Goal: Communication & Community: Participate in discussion

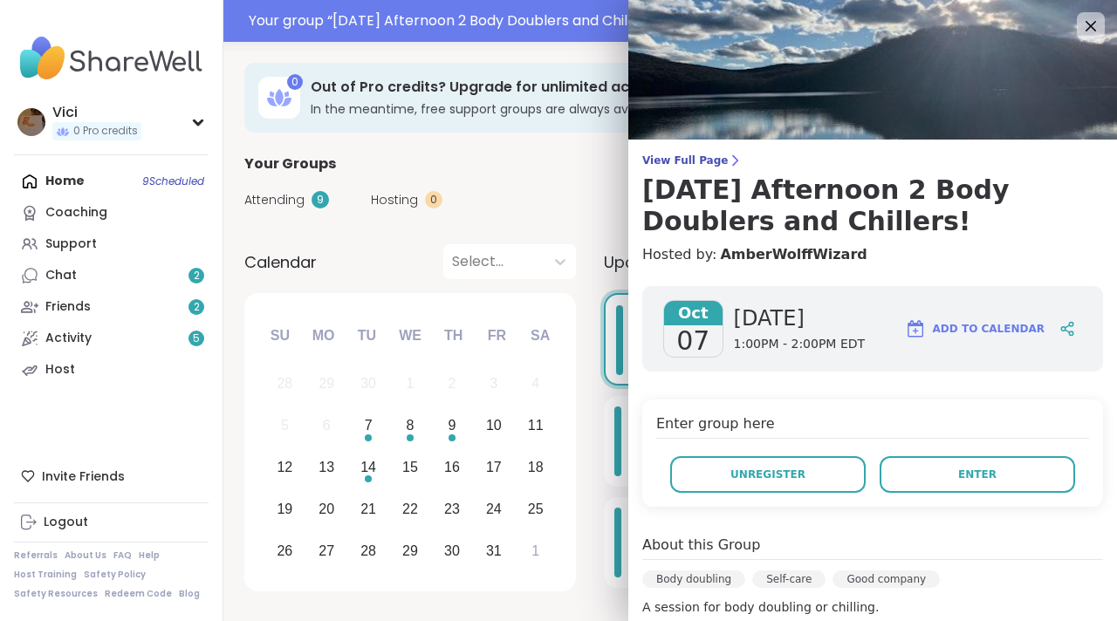
click at [919, 477] on button "Enter" at bounding box center [977, 474] width 195 height 37
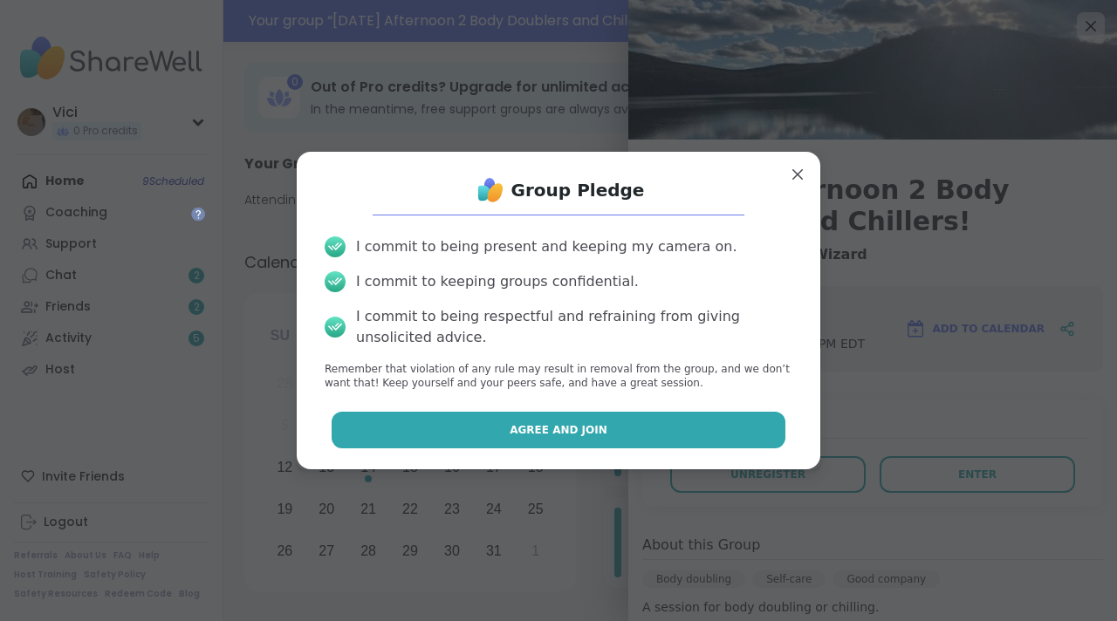
click at [614, 428] on button "Agree and Join" at bounding box center [559, 430] width 455 height 37
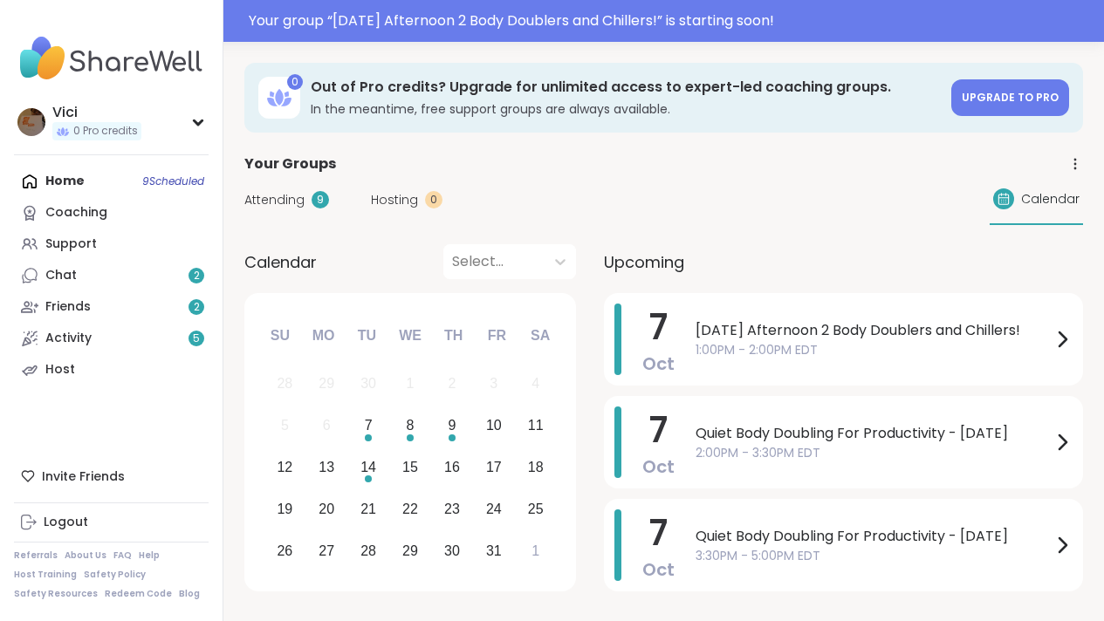
click at [723, 338] on span "[DATE] Afternoon 2 Body Doublers and Chillers!" at bounding box center [874, 330] width 356 height 21
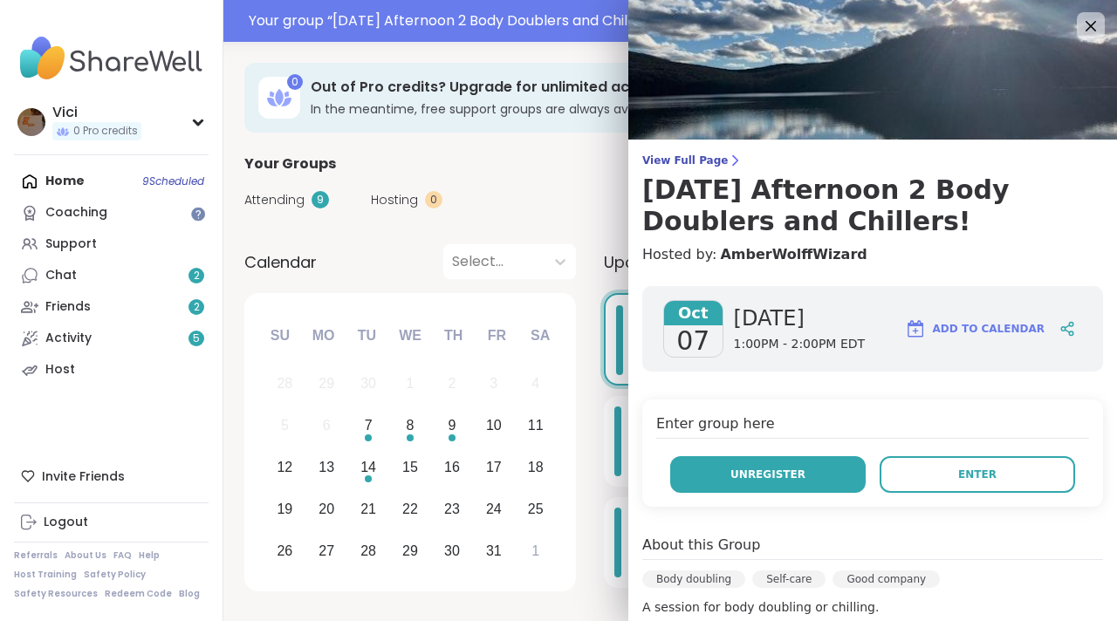
click at [828, 483] on button "Unregister" at bounding box center [767, 474] width 195 height 37
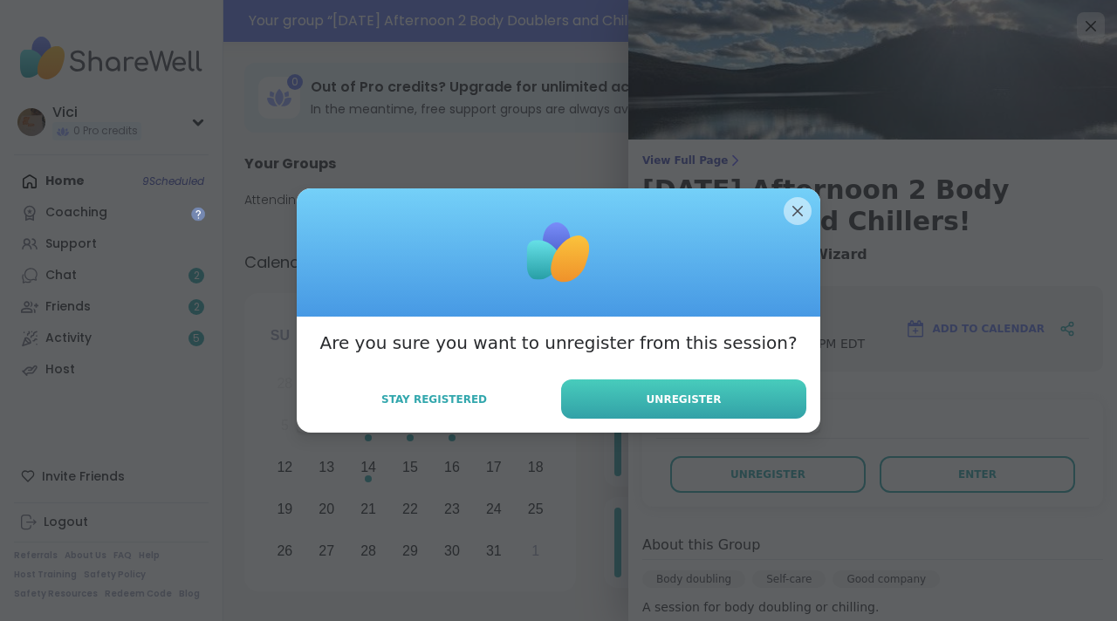
click at [717, 415] on button "Unregister" at bounding box center [683, 399] width 245 height 39
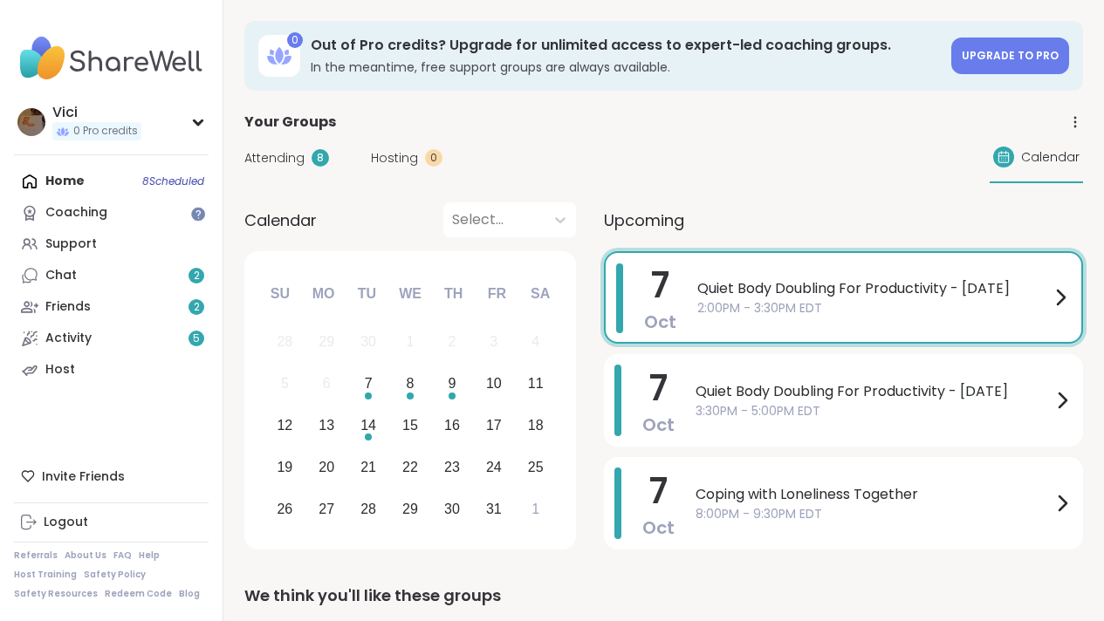
click at [785, 164] on div "Attending 8 Hosting 0 Calendar" at bounding box center [663, 158] width 839 height 51
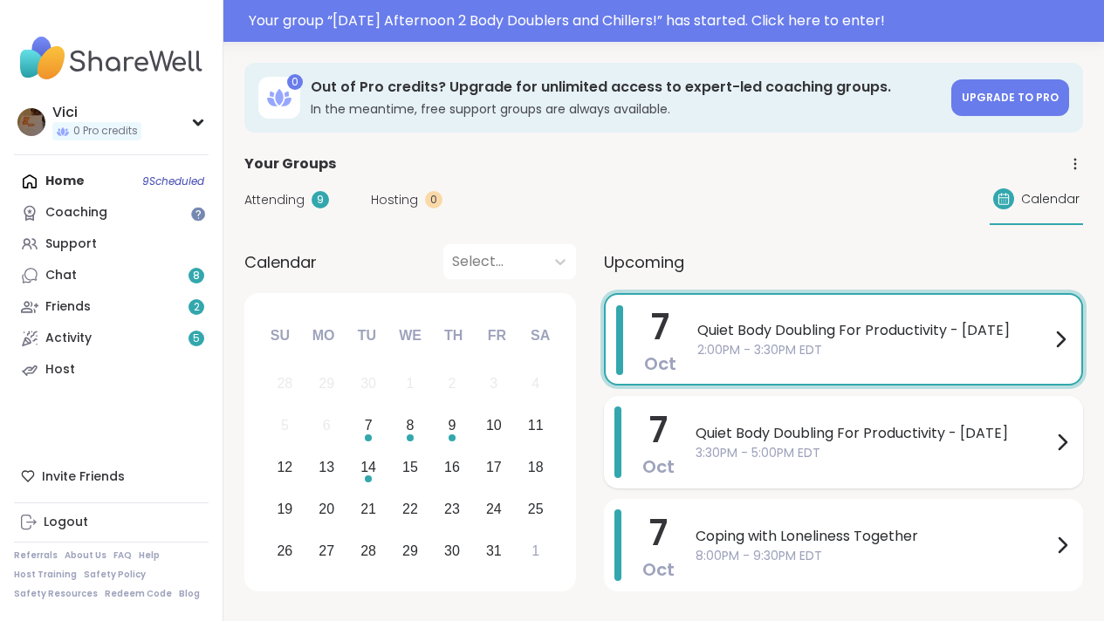
click at [849, 448] on span "3:30PM - 5:00PM EDT" at bounding box center [874, 453] width 356 height 18
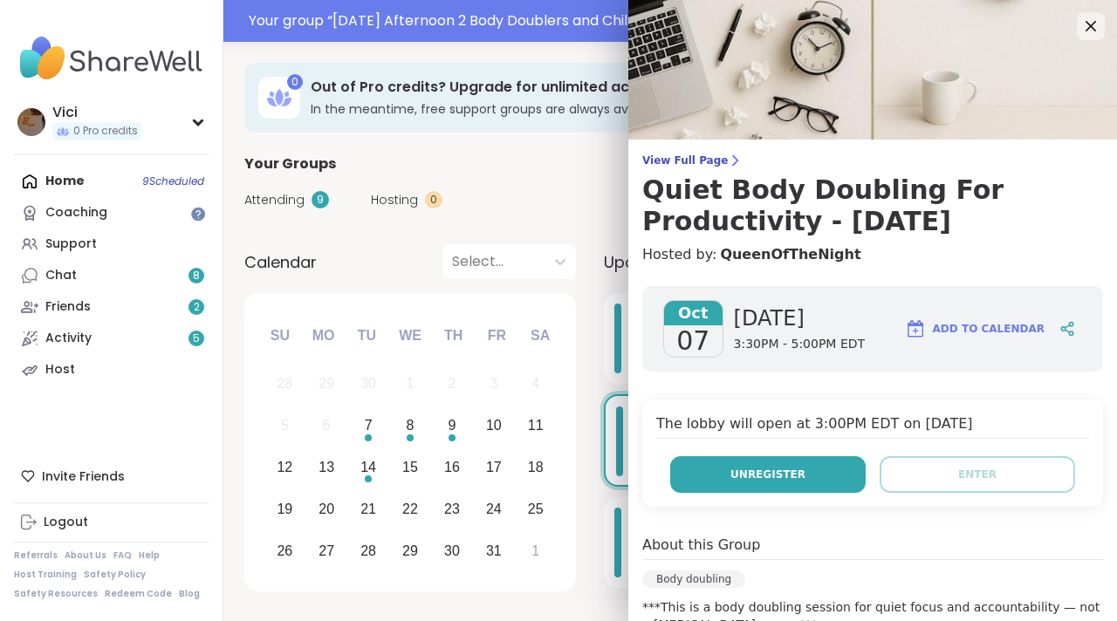
click at [781, 469] on span "Unregister" at bounding box center [767, 475] width 75 height 16
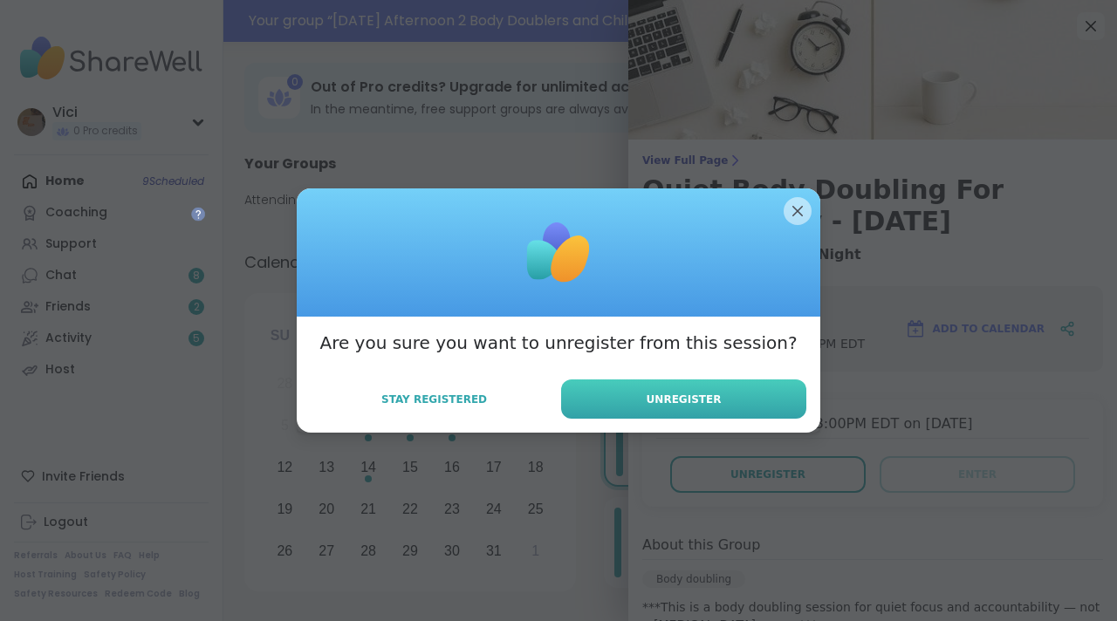
click at [722, 401] on button "Unregister" at bounding box center [683, 399] width 245 height 39
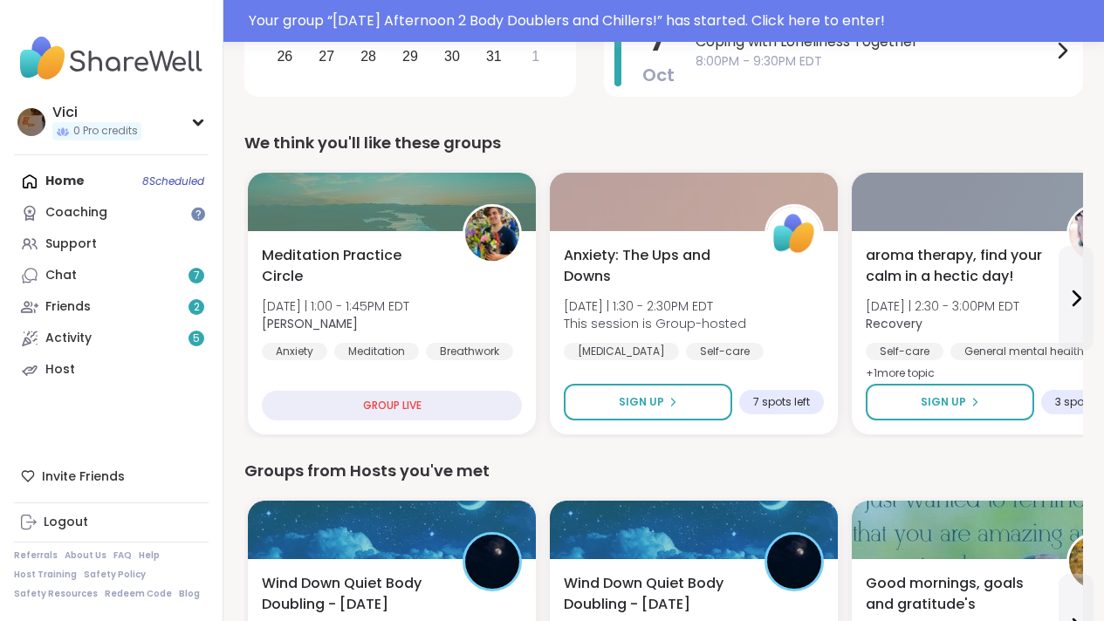
scroll to position [490, 0]
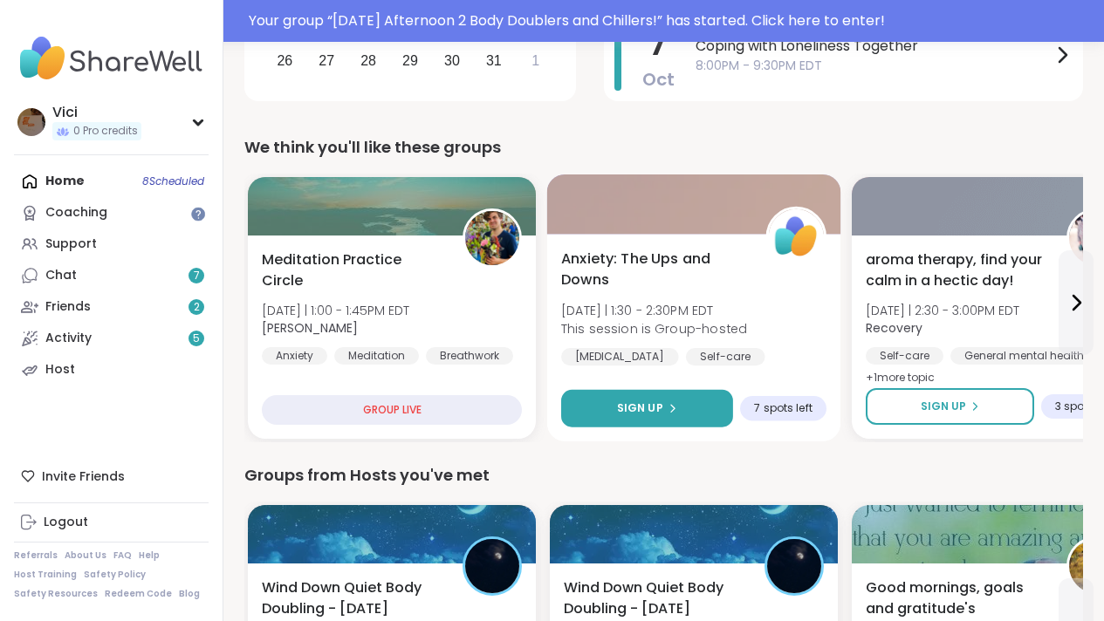
click at [664, 395] on button "Sign Up" at bounding box center [647, 409] width 172 height 38
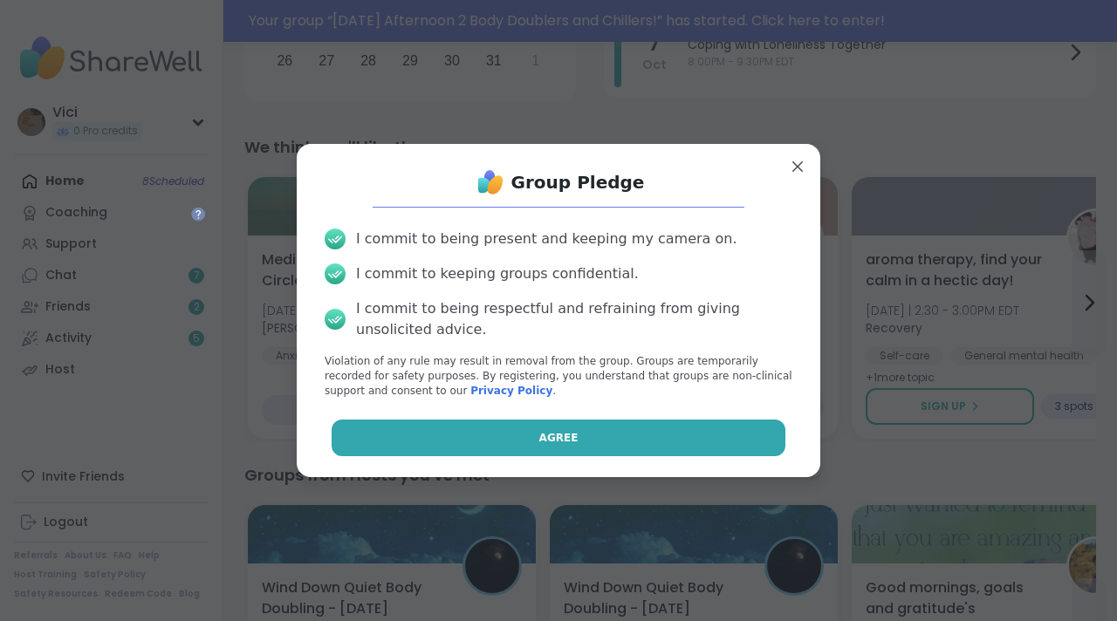
click at [641, 442] on button "Agree" at bounding box center [559, 438] width 455 height 37
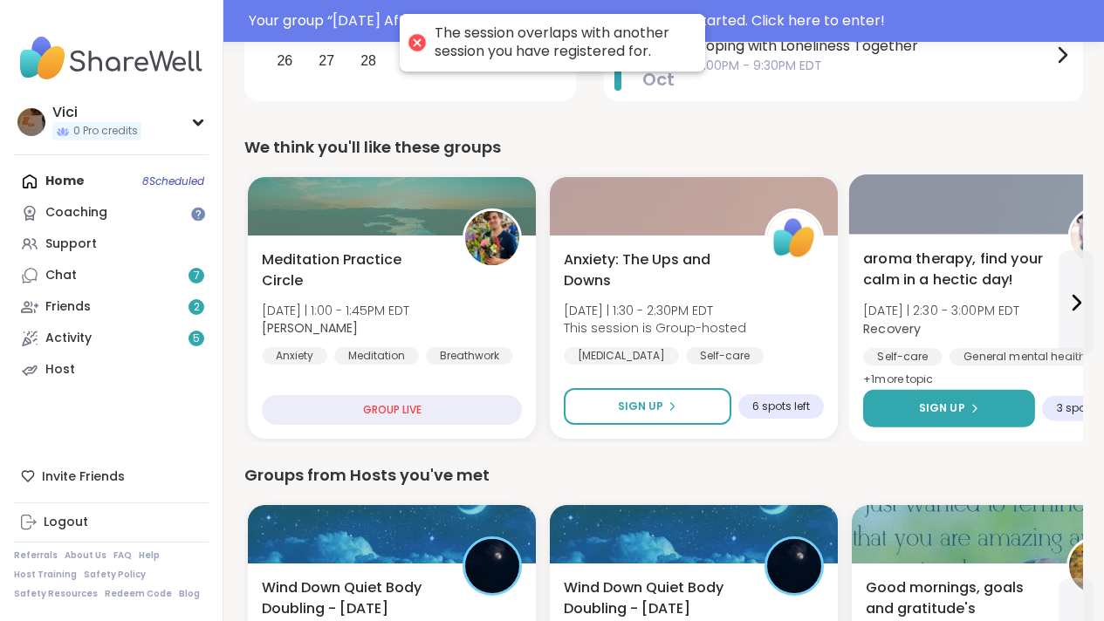
click at [962, 418] on button "Sign Up" at bounding box center [949, 409] width 172 height 38
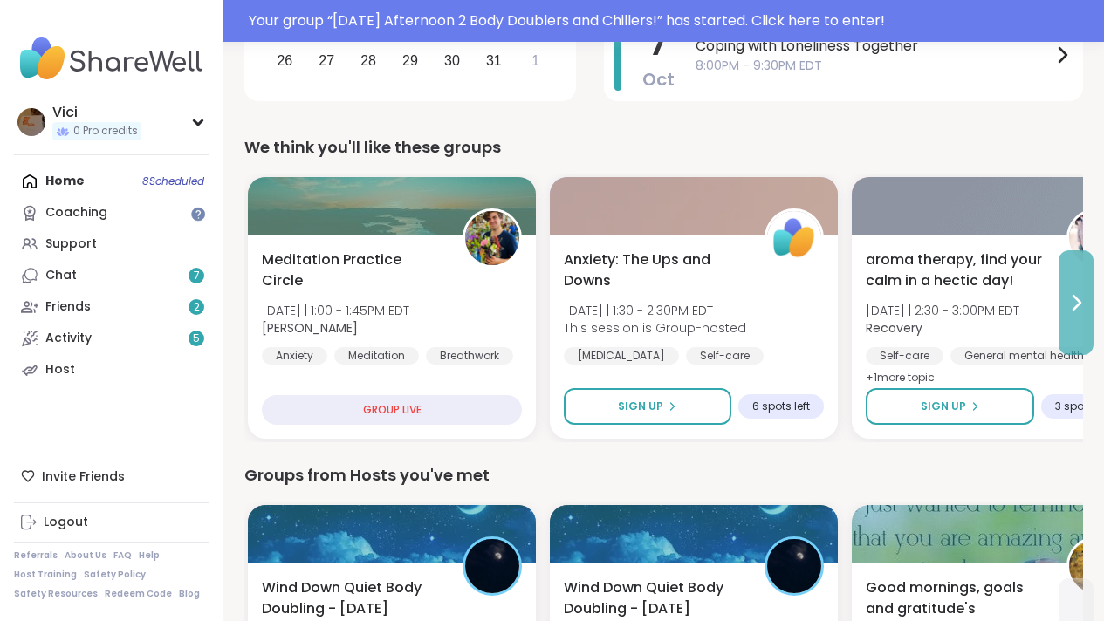
click at [1073, 283] on button at bounding box center [1076, 302] width 35 height 105
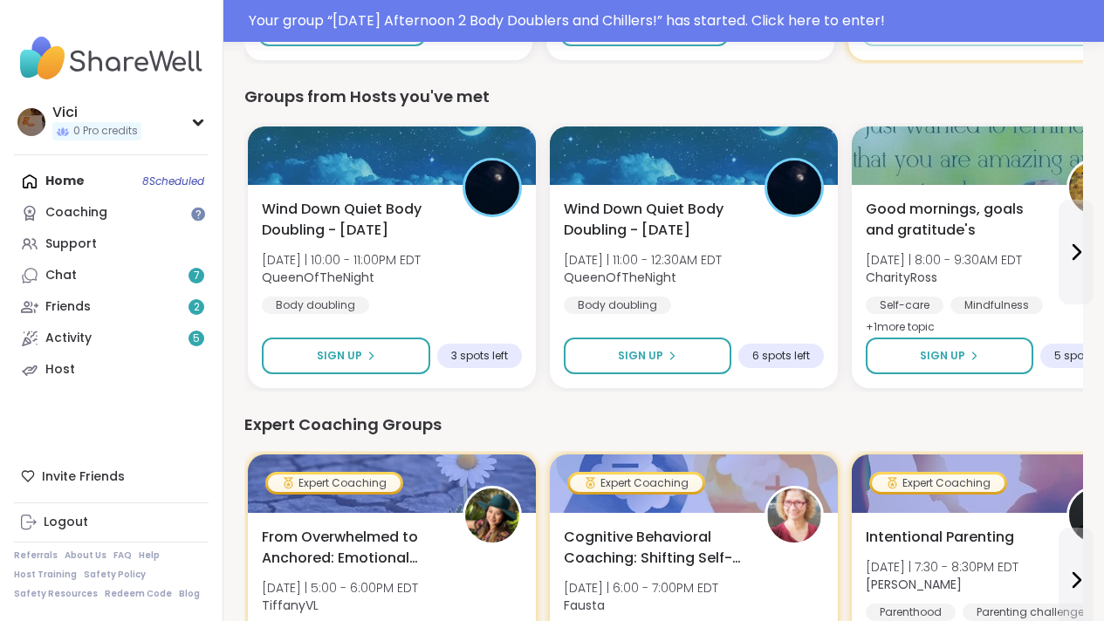
scroll to position [871, 0]
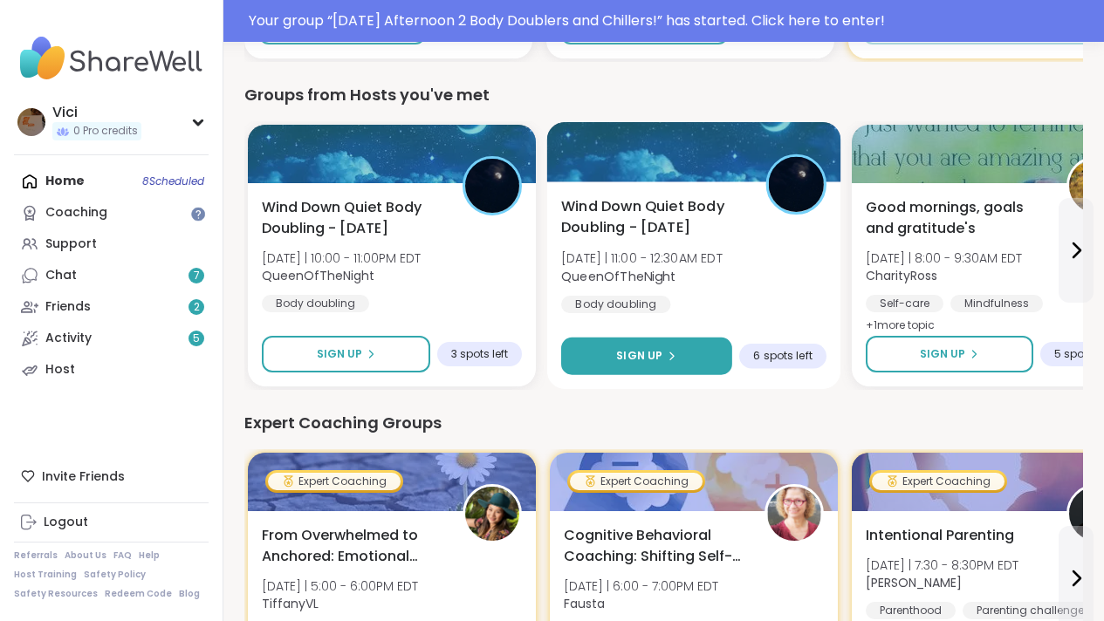
click at [691, 357] on button "Sign Up" at bounding box center [646, 357] width 171 height 38
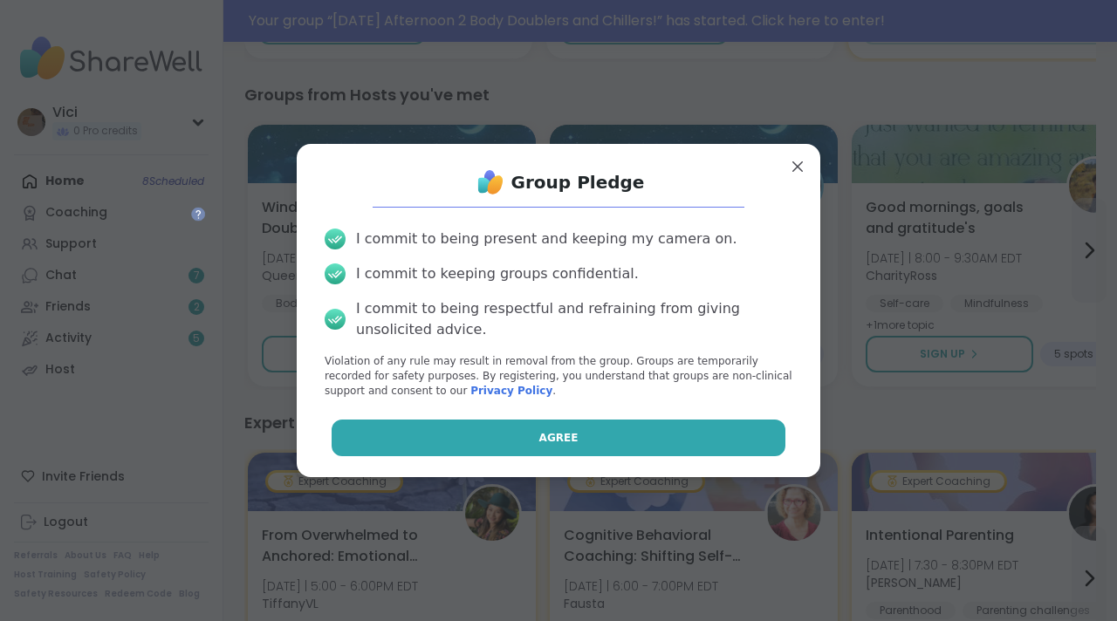
click at [641, 429] on button "Agree" at bounding box center [559, 438] width 455 height 37
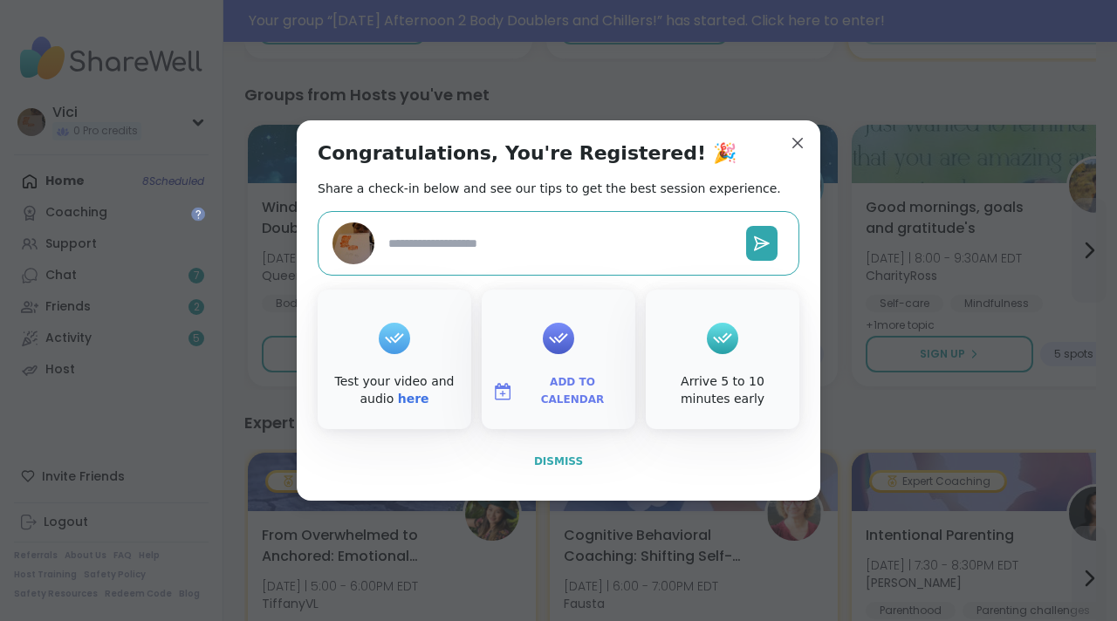
click at [559, 463] on span "Dismiss" at bounding box center [558, 462] width 49 height 12
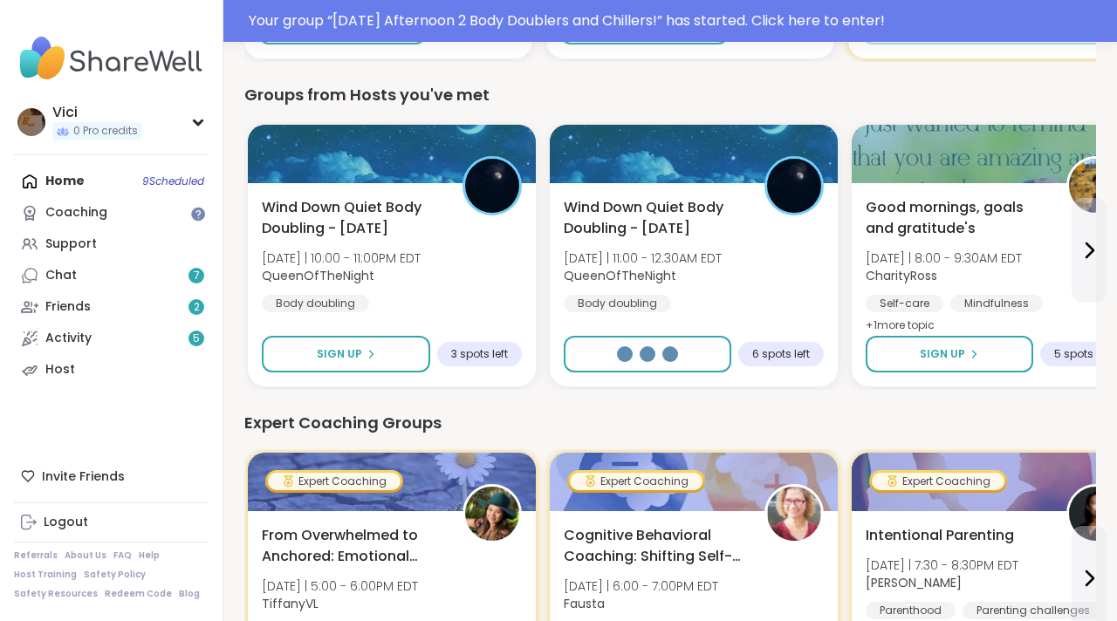
type textarea "*"
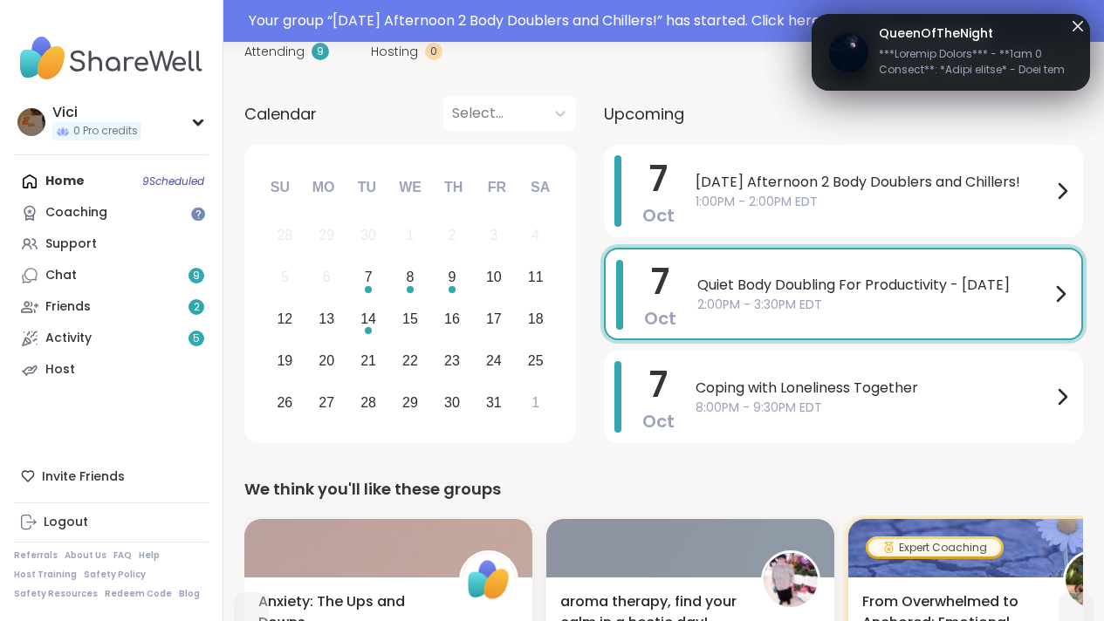
scroll to position [63, 0]
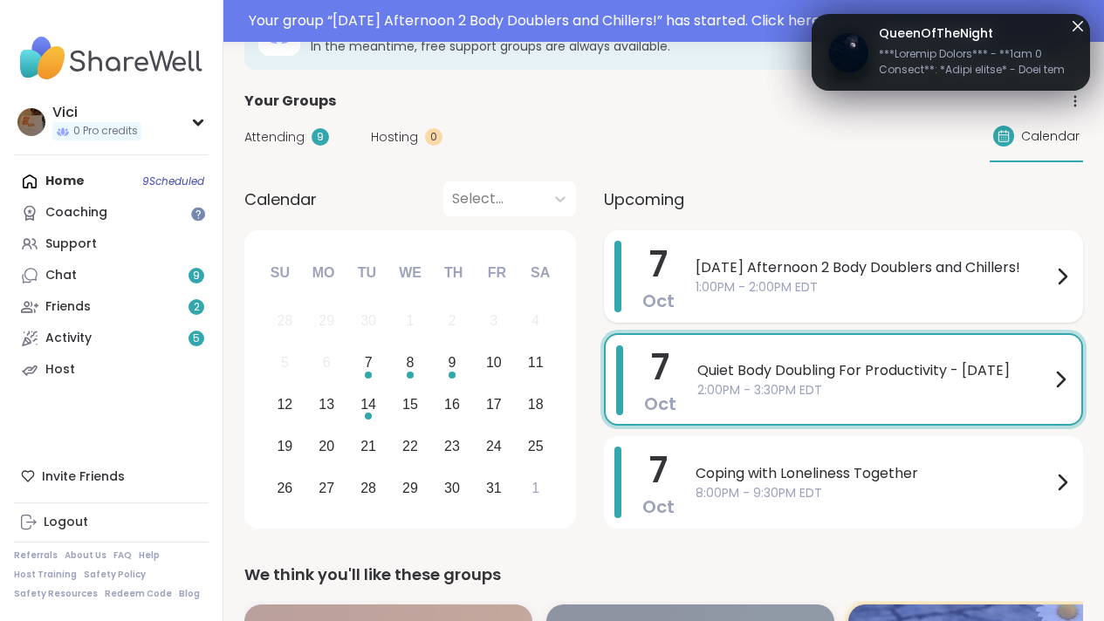
click at [835, 281] on span "1:00PM - 2:00PM EDT" at bounding box center [874, 287] width 356 height 18
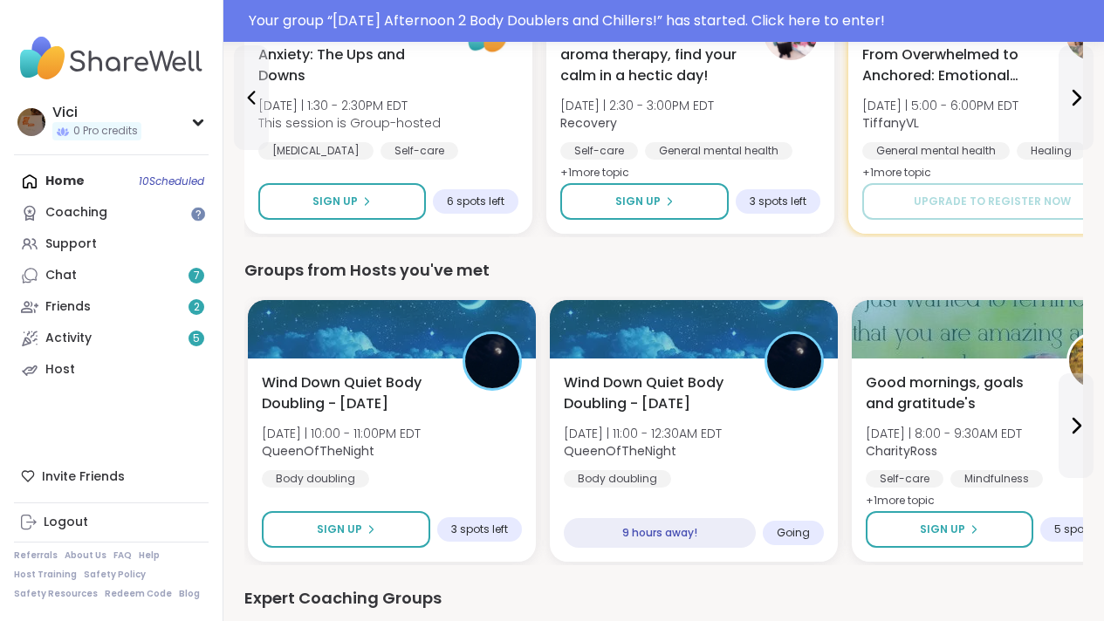
scroll to position [694, 0]
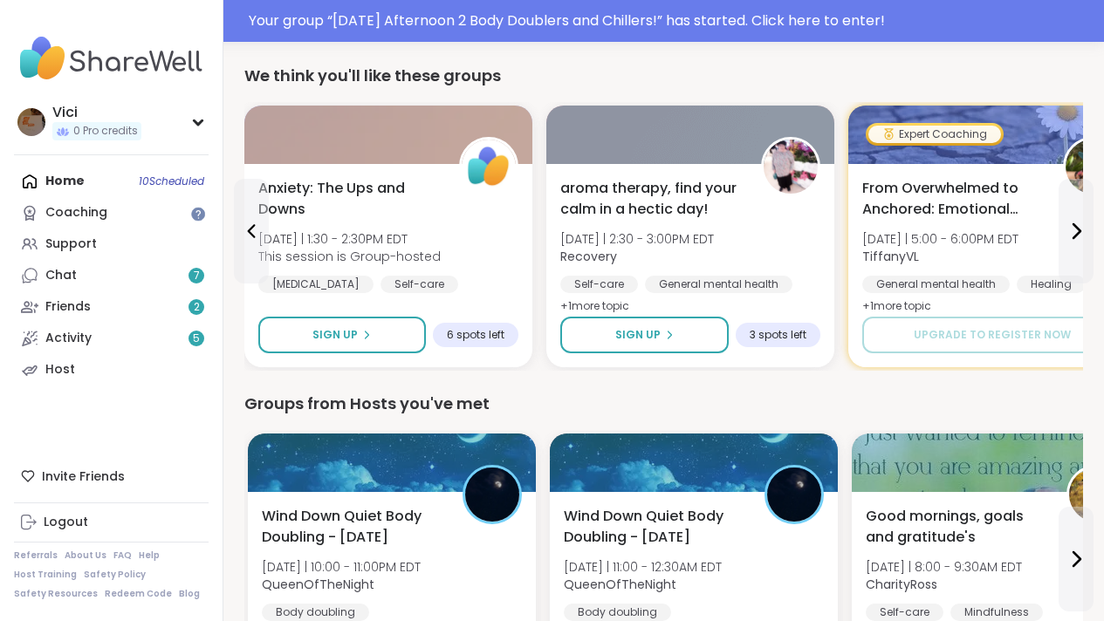
drag, startPoint x: 1116, startPoint y: 284, endPoint x: 1116, endPoint y: 122, distance: 161.5
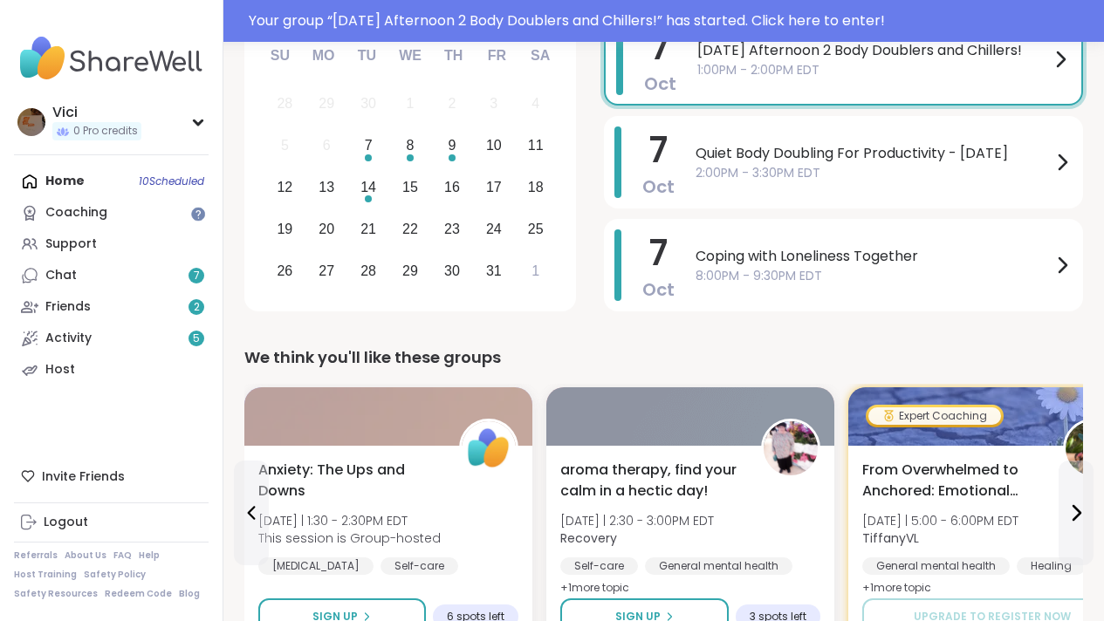
scroll to position [35, 0]
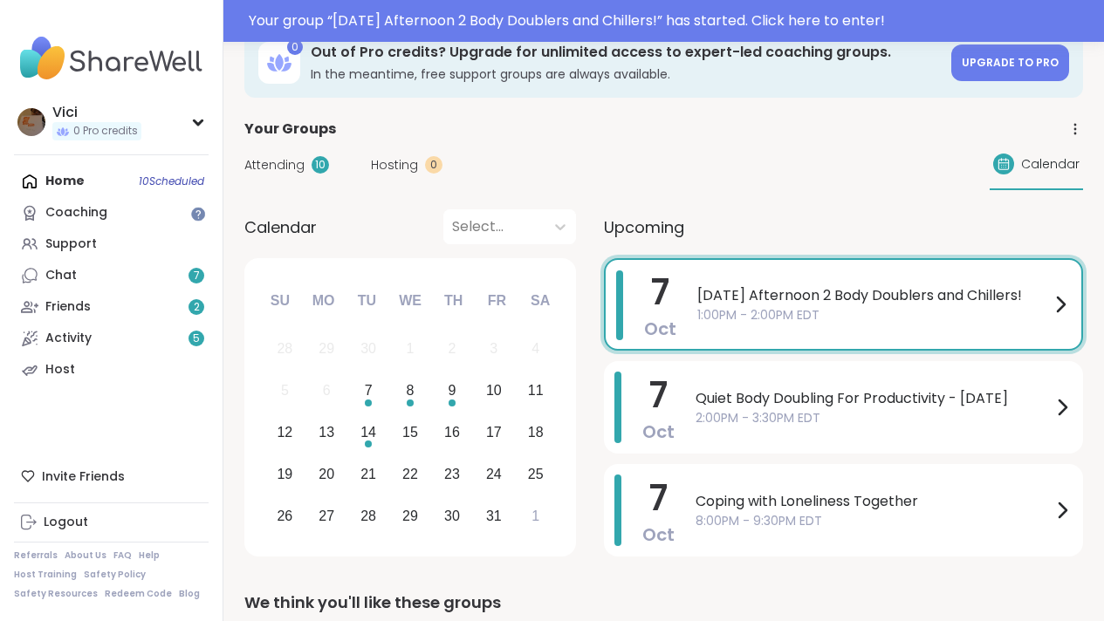
drag, startPoint x: 1116, startPoint y: 113, endPoint x: 1115, endPoint y: 39, distance: 73.3
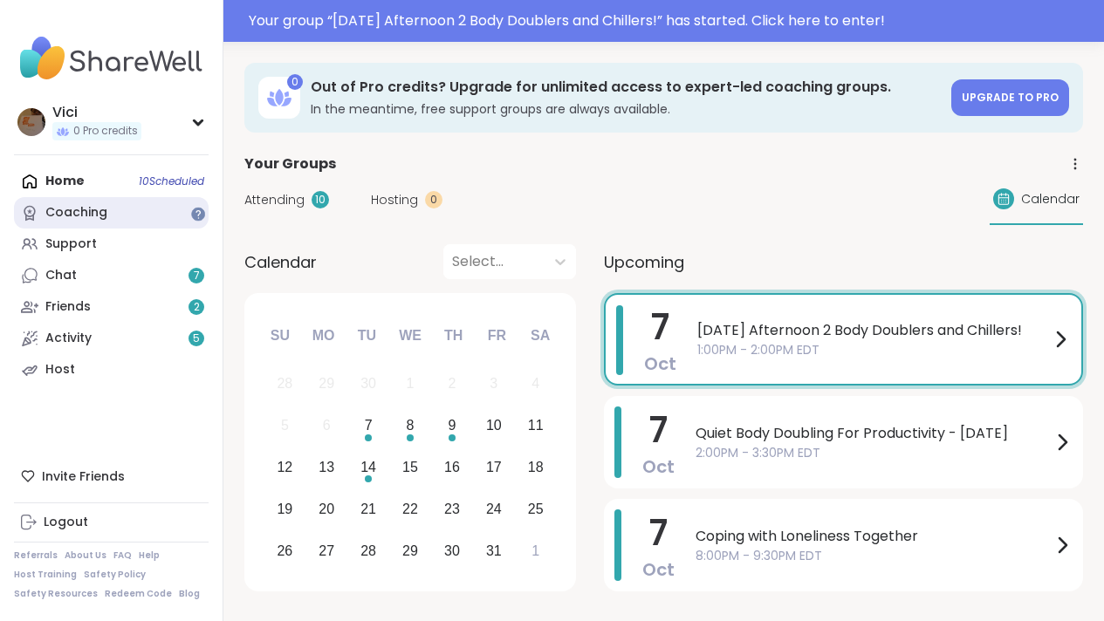
click at [153, 227] on link "Coaching" at bounding box center [111, 212] width 195 height 31
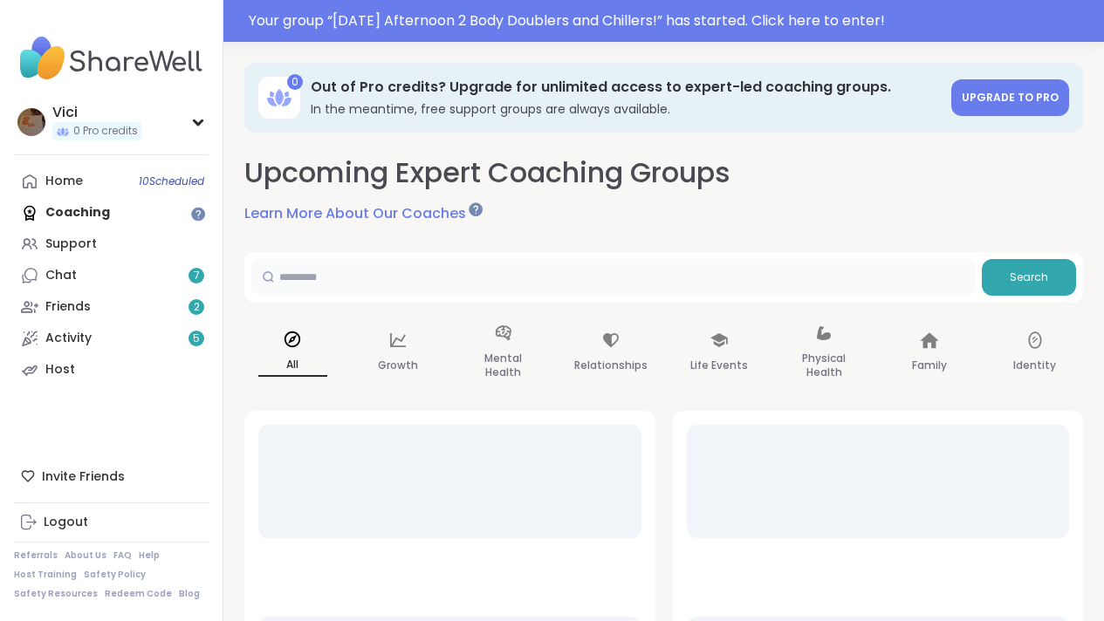
click at [344, 272] on input "text" at bounding box center [613, 276] width 724 height 35
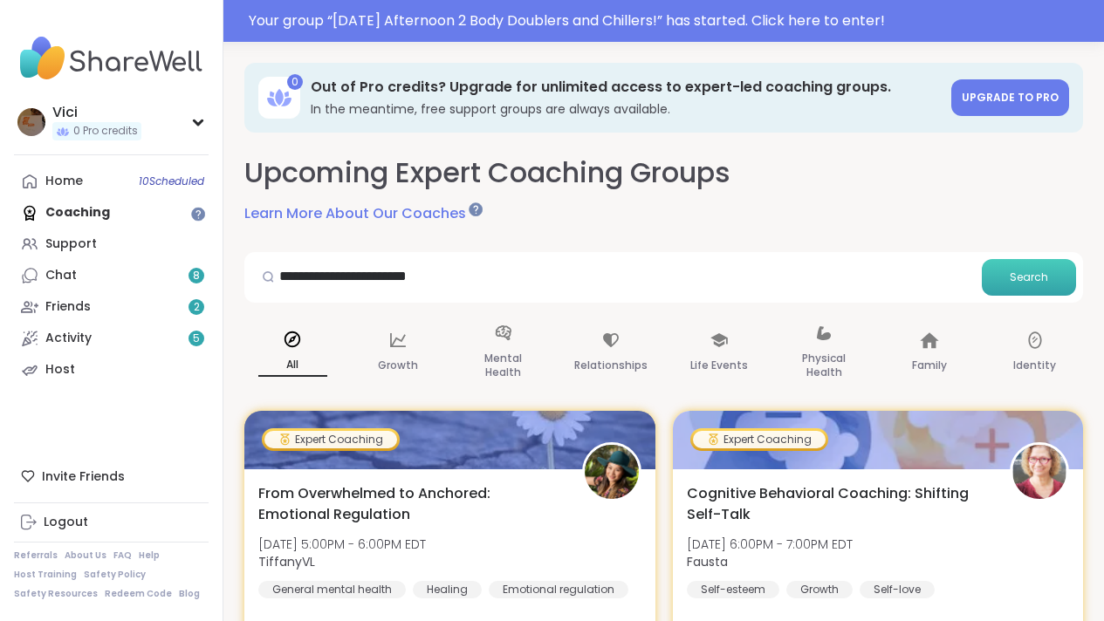
click at [1025, 281] on span "Search" at bounding box center [1029, 278] width 38 height 16
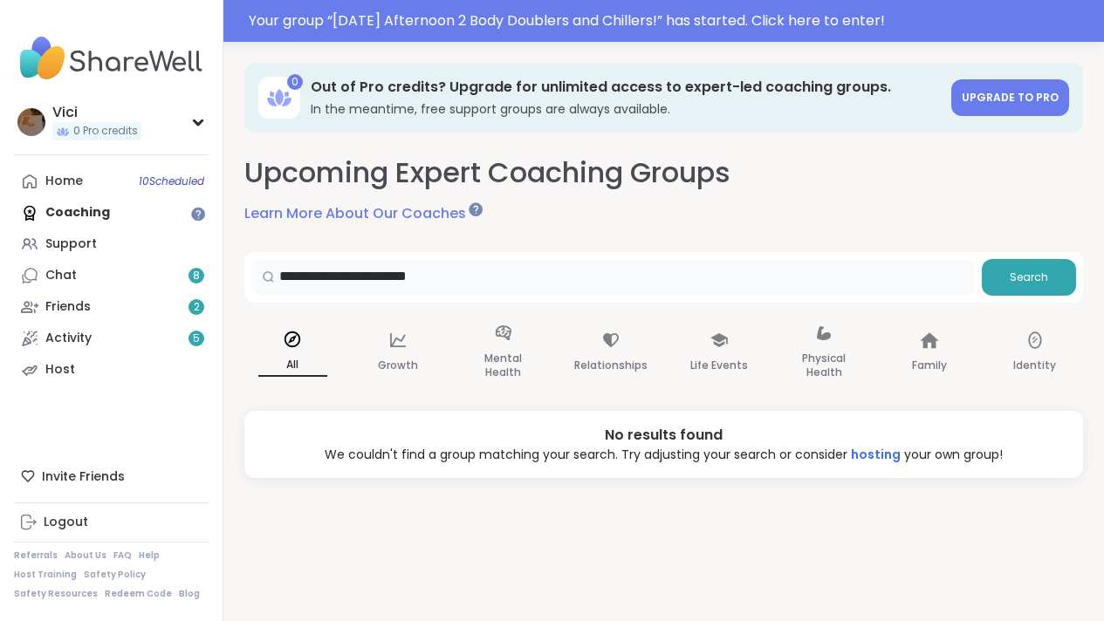
click at [333, 277] on input "**********" at bounding box center [613, 276] width 724 height 35
click at [337, 274] on input "**********" at bounding box center [613, 276] width 724 height 35
click at [1009, 287] on button "Search" at bounding box center [1029, 277] width 94 height 37
click at [419, 285] on input "**********" at bounding box center [613, 276] width 724 height 35
click at [1015, 282] on span "Search" at bounding box center [1029, 278] width 38 height 16
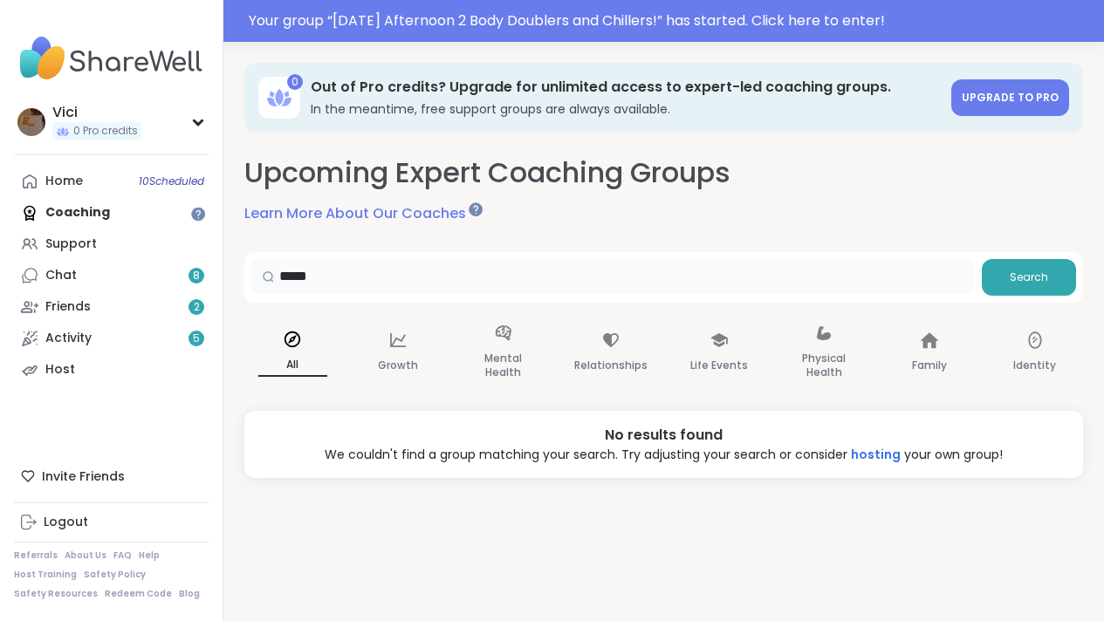
click at [313, 282] on input "****" at bounding box center [613, 276] width 724 height 35
type input "*"
click at [1020, 290] on button "Search" at bounding box center [1029, 277] width 94 height 37
click at [387, 285] on input "****" at bounding box center [613, 276] width 724 height 35
type input "*"
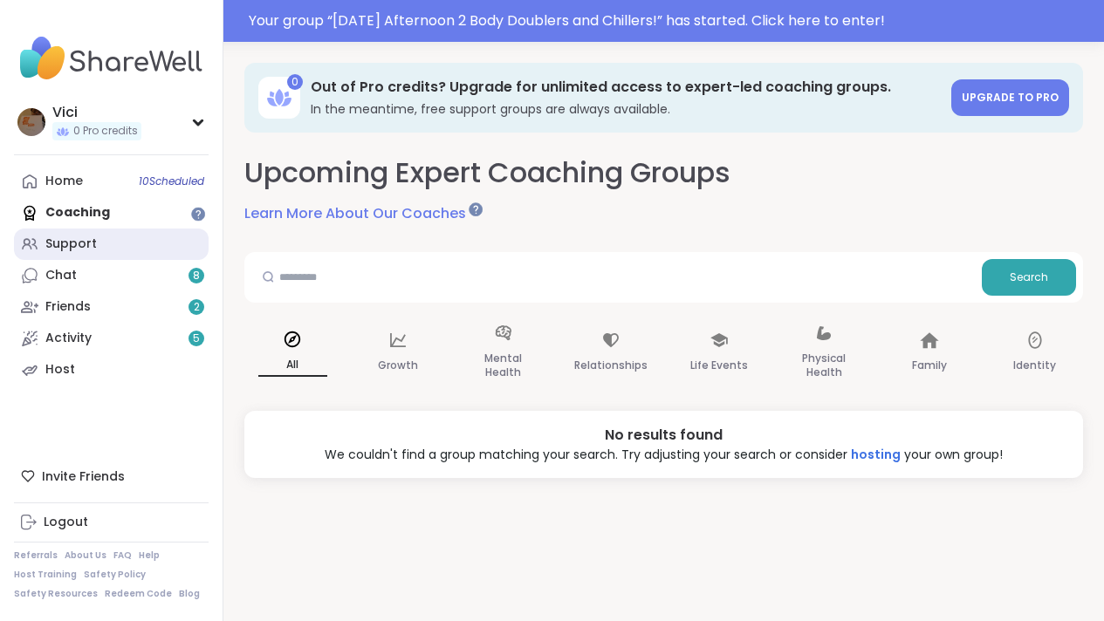
click at [121, 252] on link "Support" at bounding box center [111, 244] width 195 height 31
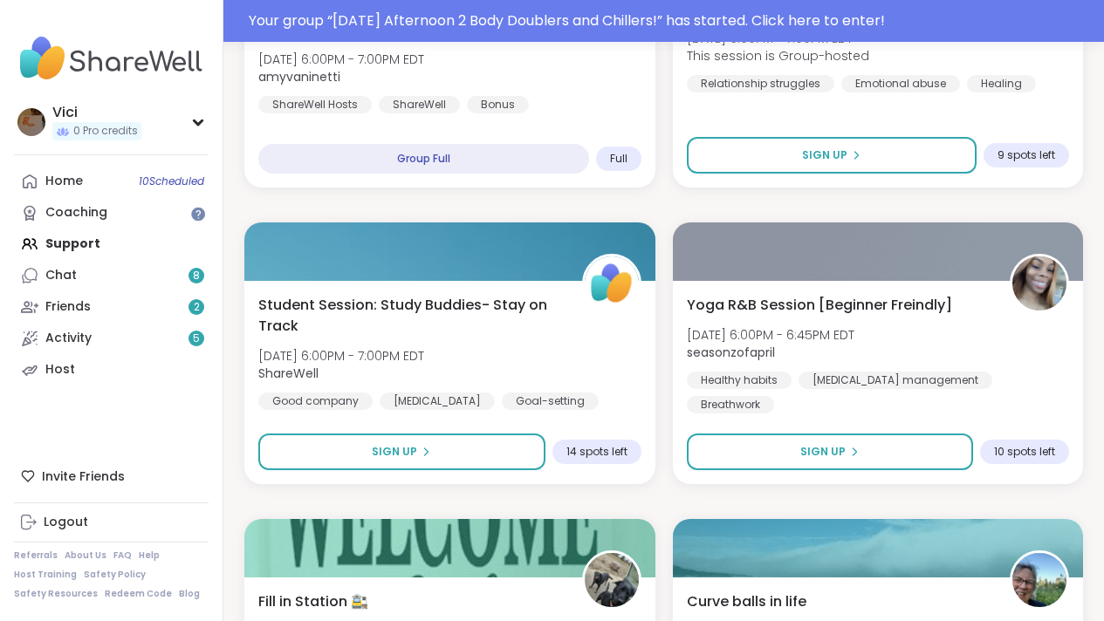
scroll to position [2821, 0]
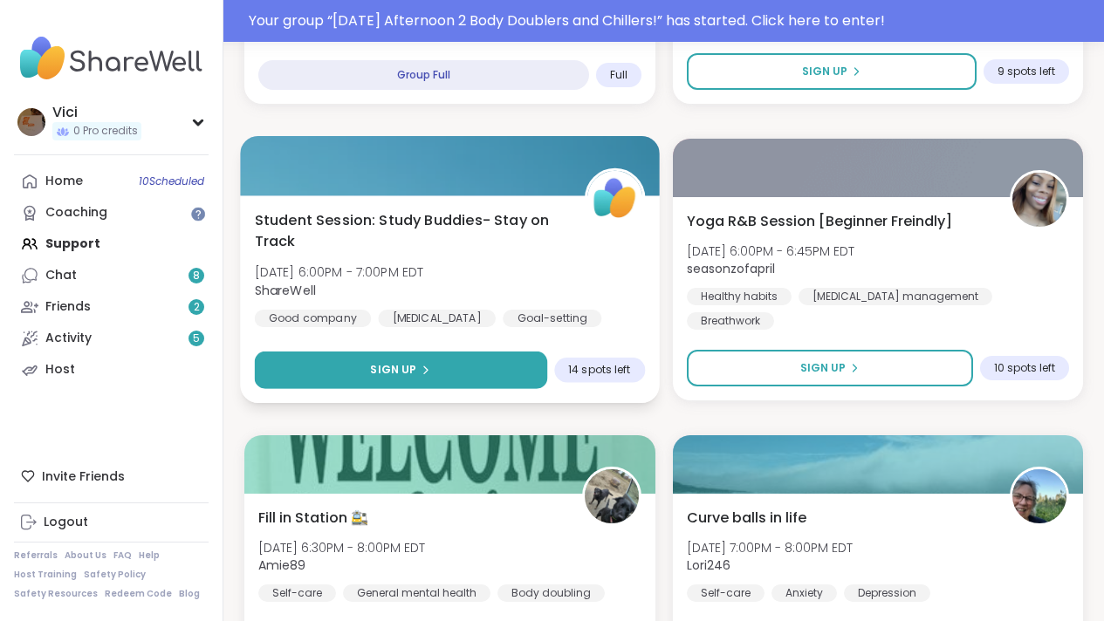
click at [518, 374] on button "Sign Up" at bounding box center [401, 371] width 292 height 38
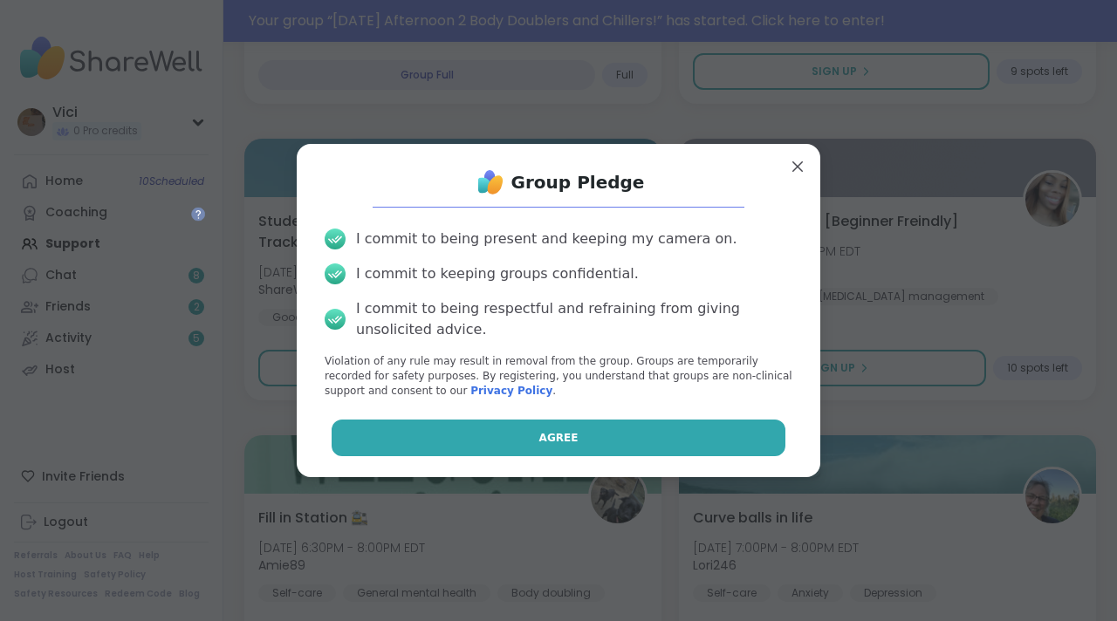
click at [492, 428] on button "Agree" at bounding box center [559, 438] width 455 height 37
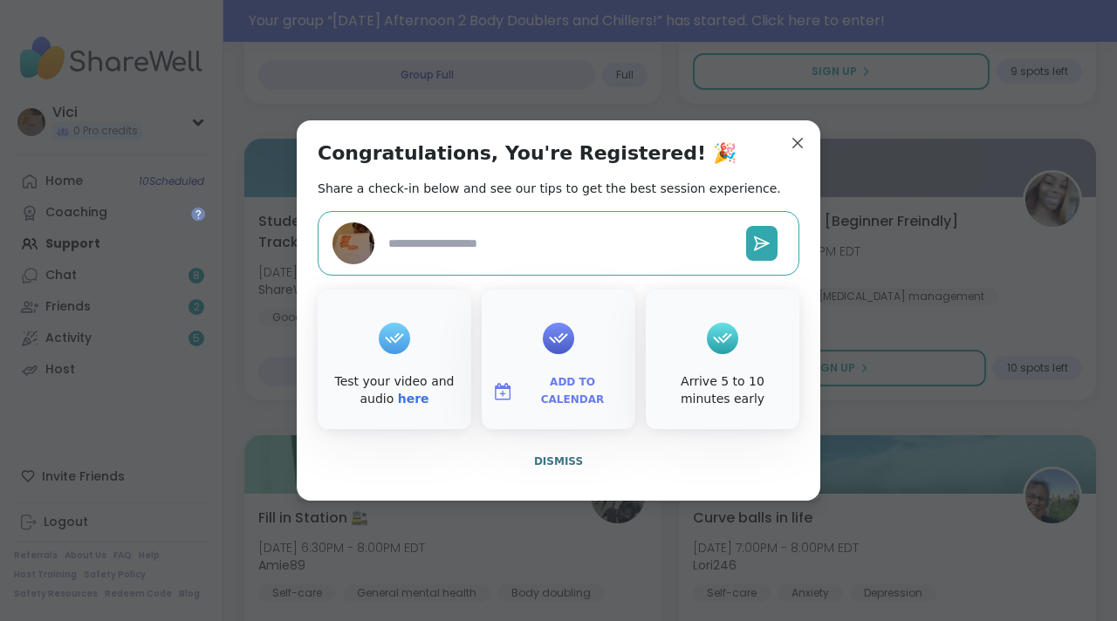
type textarea "*"
click at [540, 456] on span "Dismiss" at bounding box center [558, 462] width 49 height 12
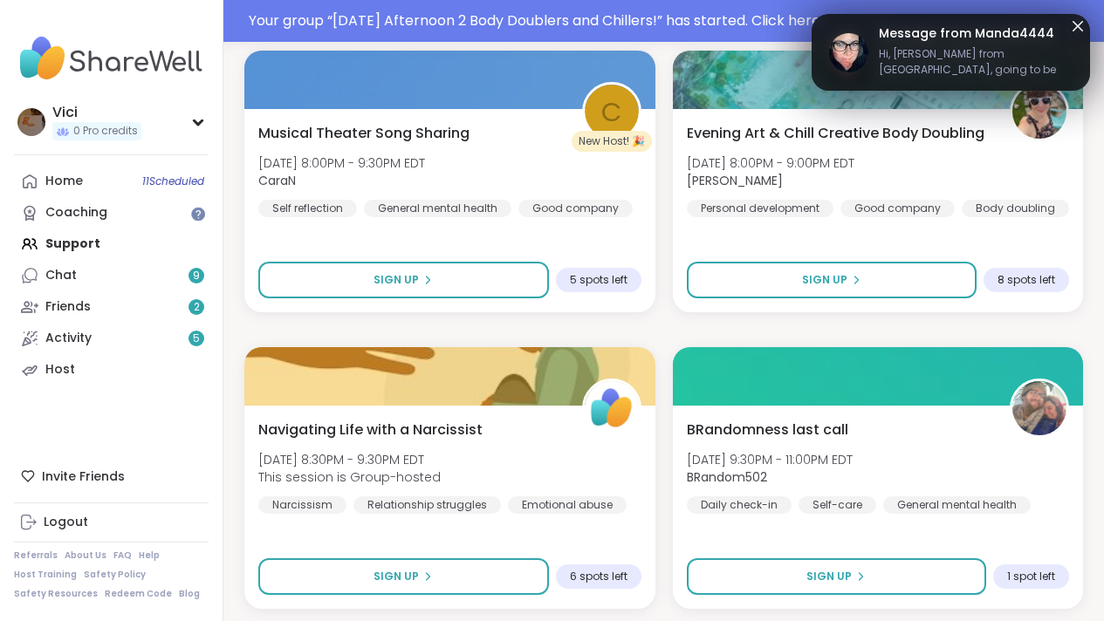
scroll to position [4397, 0]
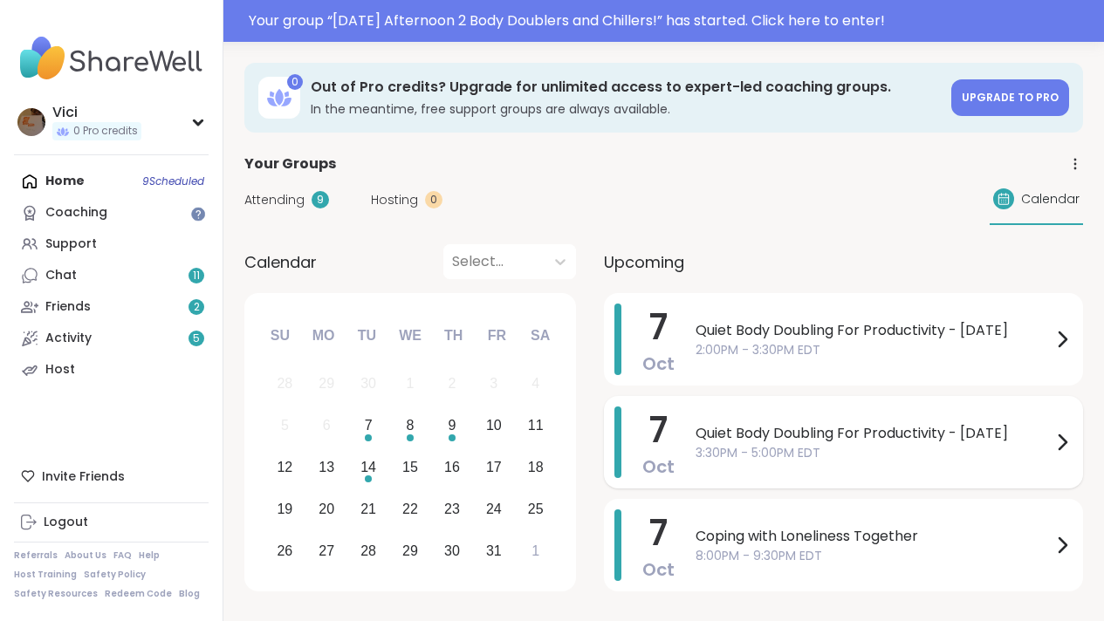
click at [773, 444] on span "3:30PM - 5:00PM EDT" at bounding box center [874, 453] width 356 height 18
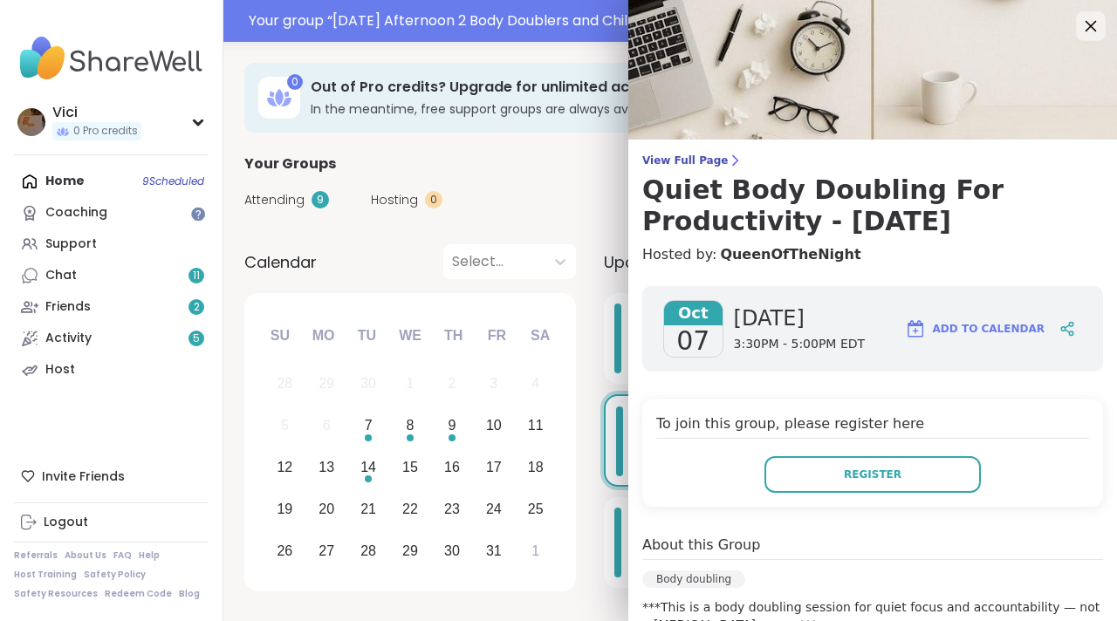
click at [1080, 26] on icon at bounding box center [1091, 26] width 22 height 22
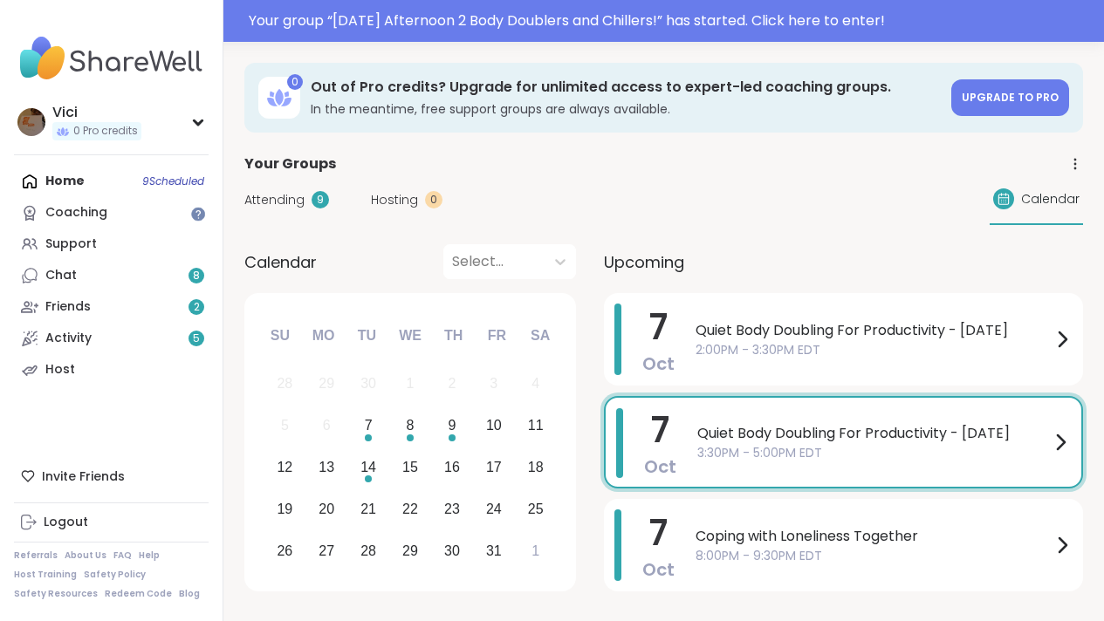
click at [745, 430] on span "Quiet Body Doubling For Productivity - [DATE]" at bounding box center [873, 433] width 353 height 21
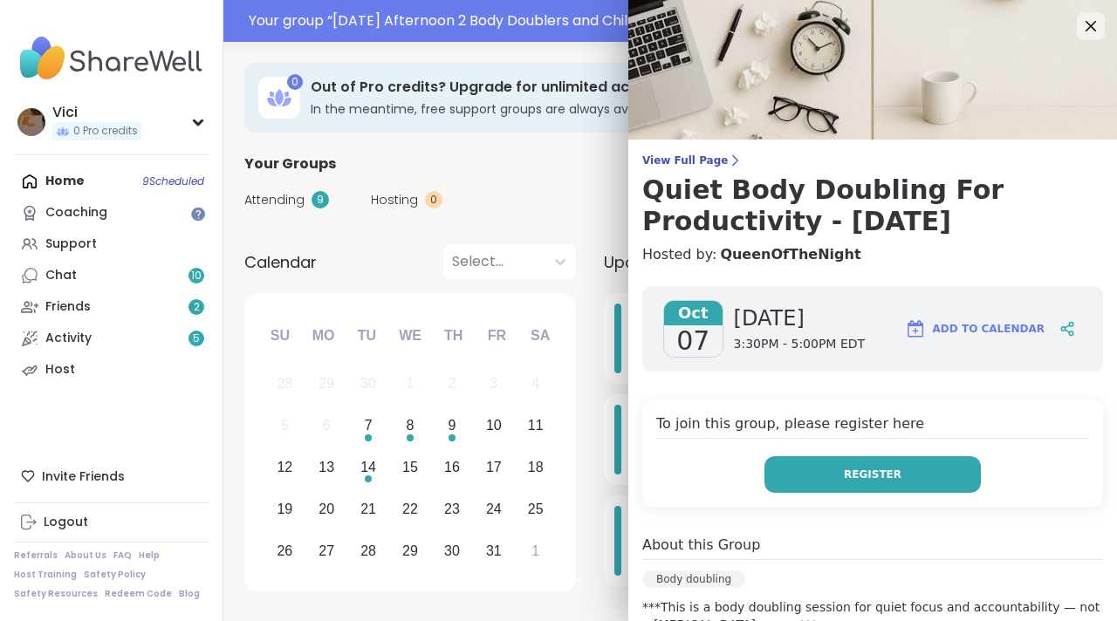
click at [803, 469] on button "Register" at bounding box center [873, 474] width 216 height 37
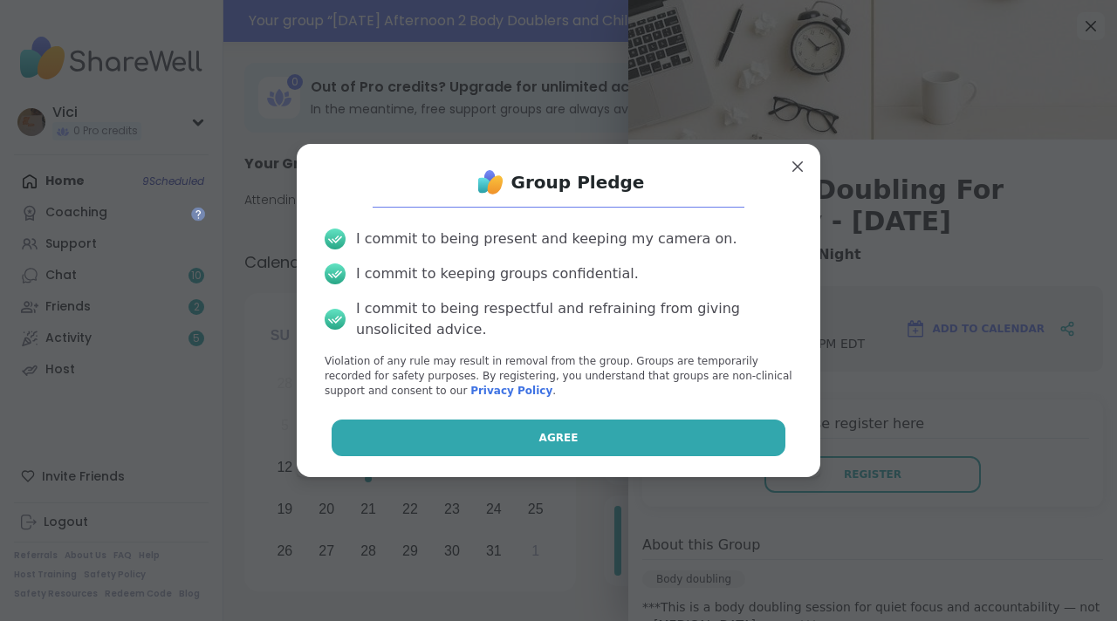
click at [715, 443] on button "Agree" at bounding box center [559, 438] width 455 height 37
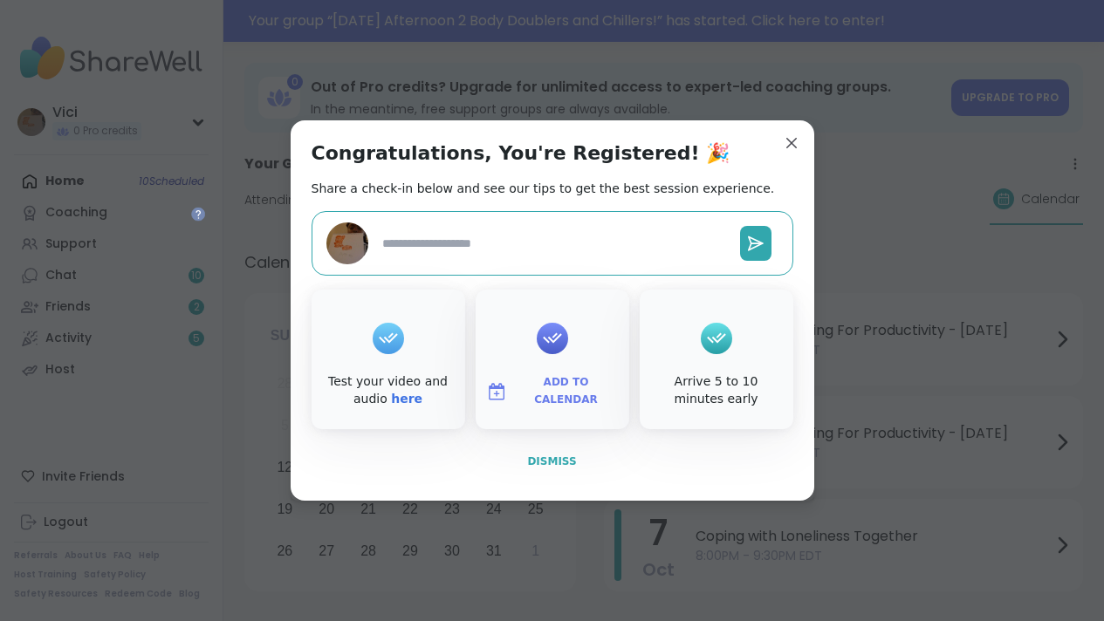
click at [570, 467] on span "Dismiss" at bounding box center [551, 462] width 49 height 12
type textarea "*"
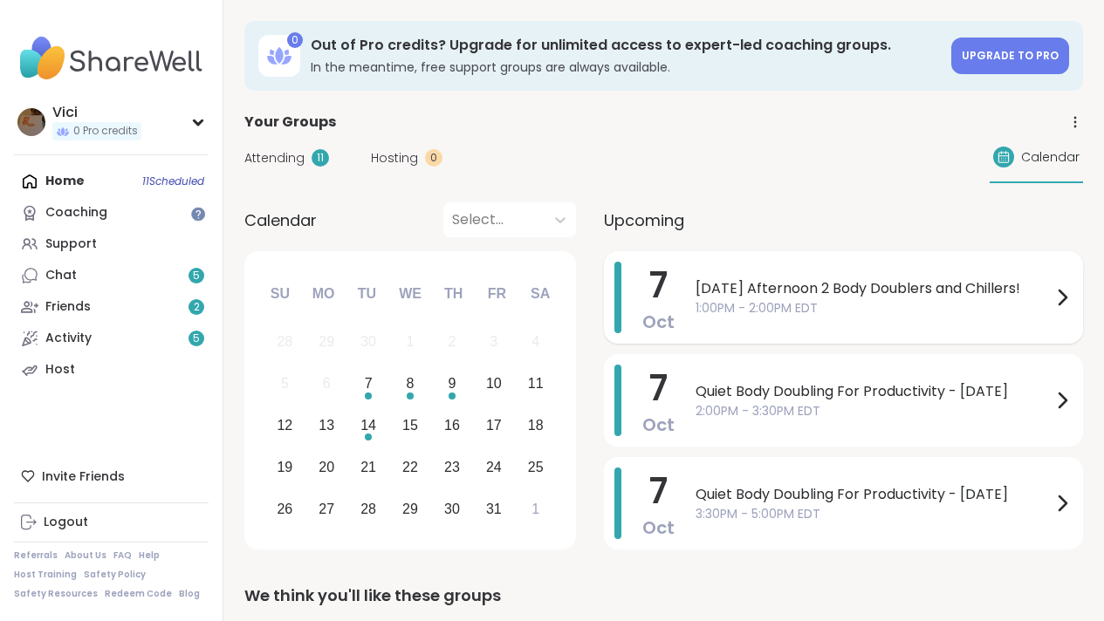
click at [740, 304] on span "1:00PM - 2:00PM EDT" at bounding box center [874, 308] width 356 height 18
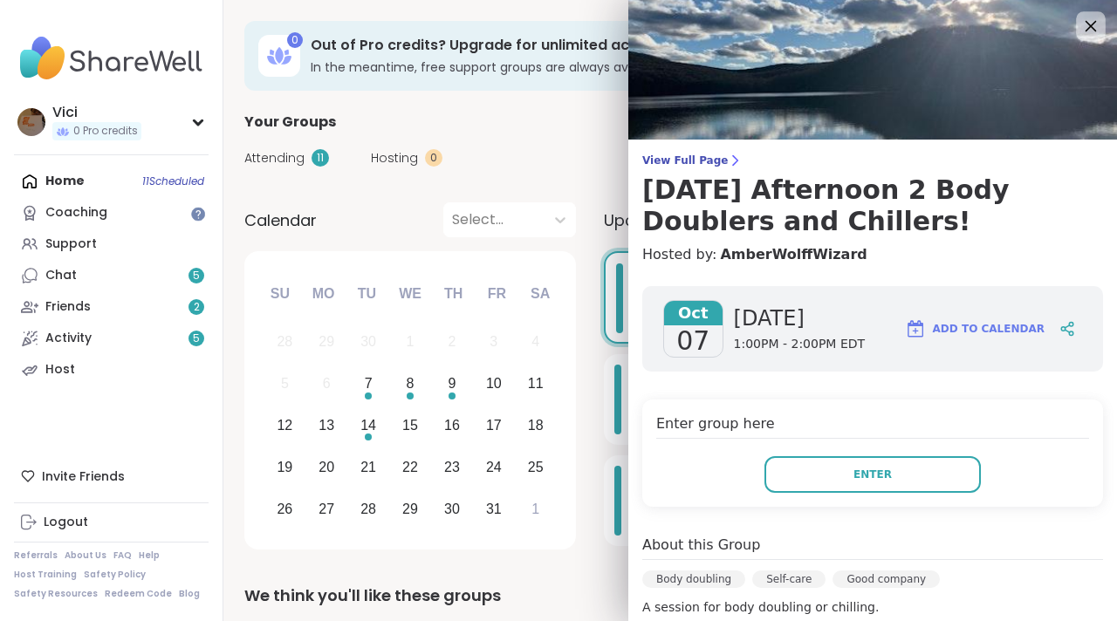
click at [1080, 28] on icon at bounding box center [1091, 26] width 22 height 22
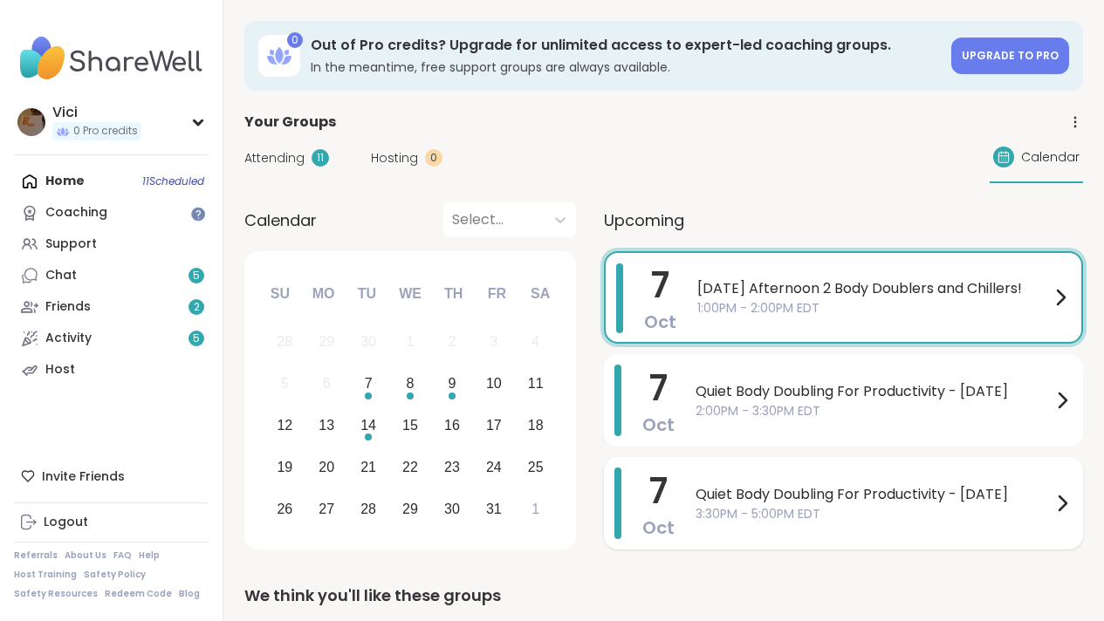
click at [857, 488] on span "Quiet Body Doubling For Productivity - [DATE]" at bounding box center [874, 494] width 356 height 21
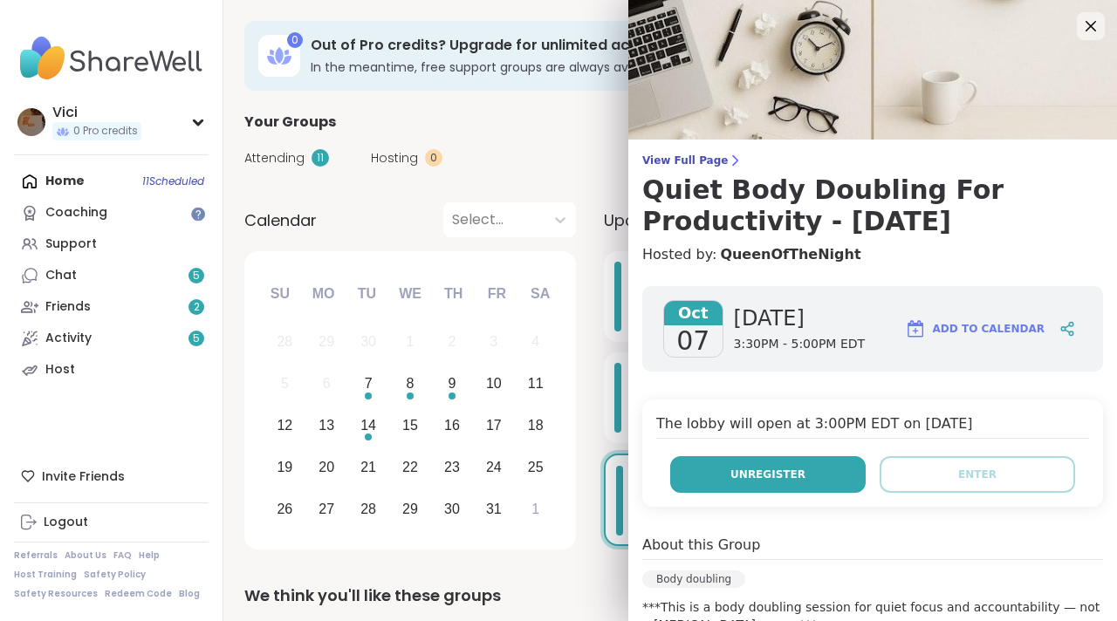
click at [810, 478] on button "Unregister" at bounding box center [767, 474] width 195 height 37
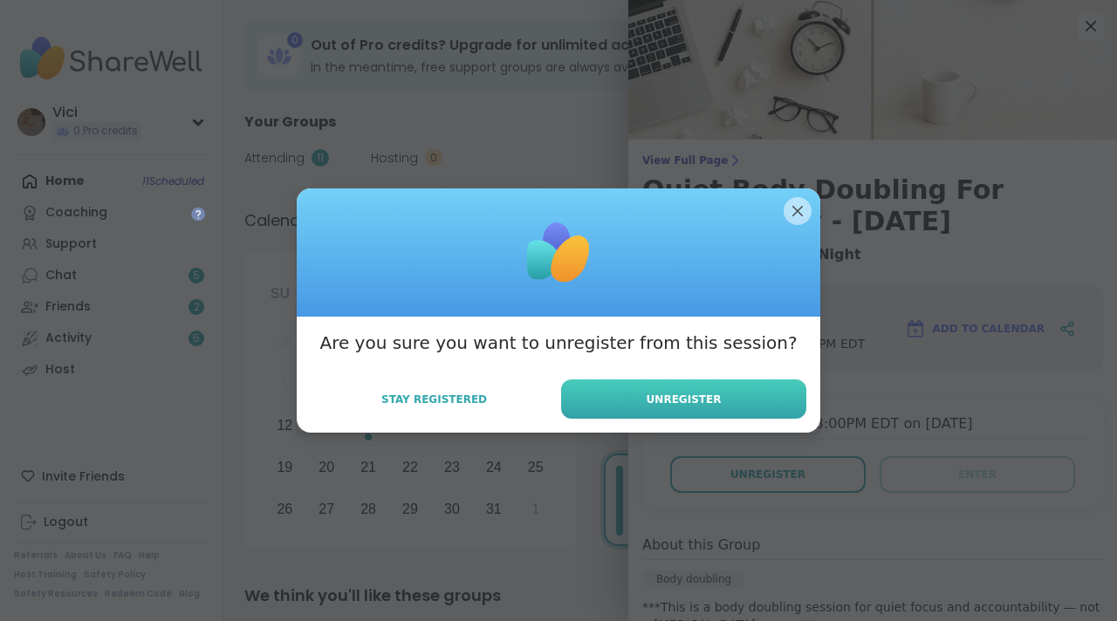
click at [768, 392] on button "Unregister" at bounding box center [683, 399] width 245 height 39
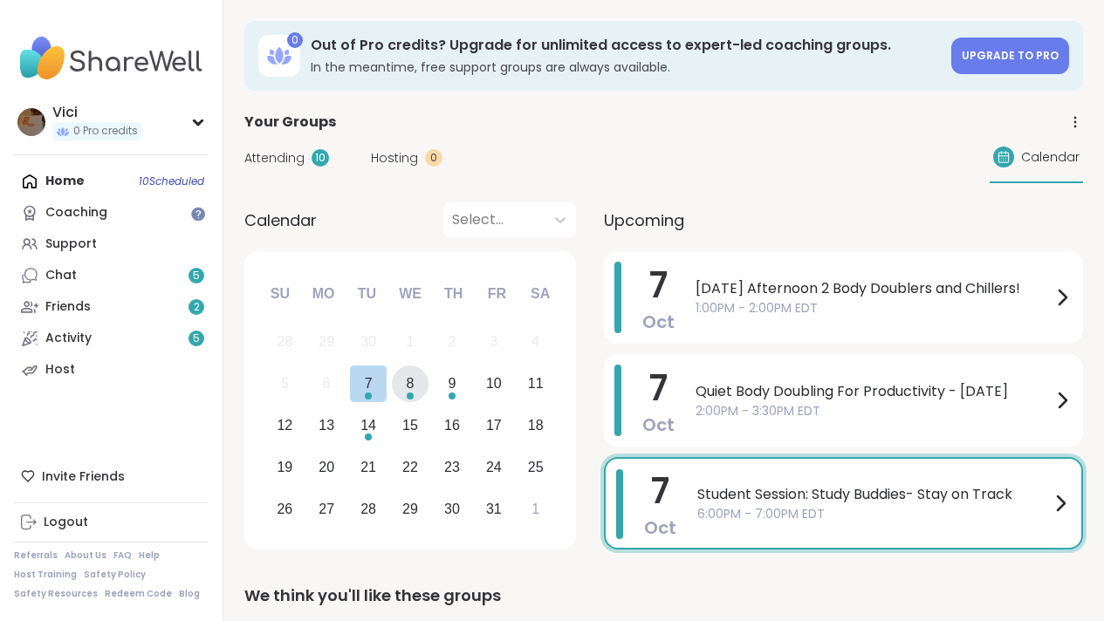
click at [403, 389] on div "8" at bounding box center [411, 385] width 38 height 38
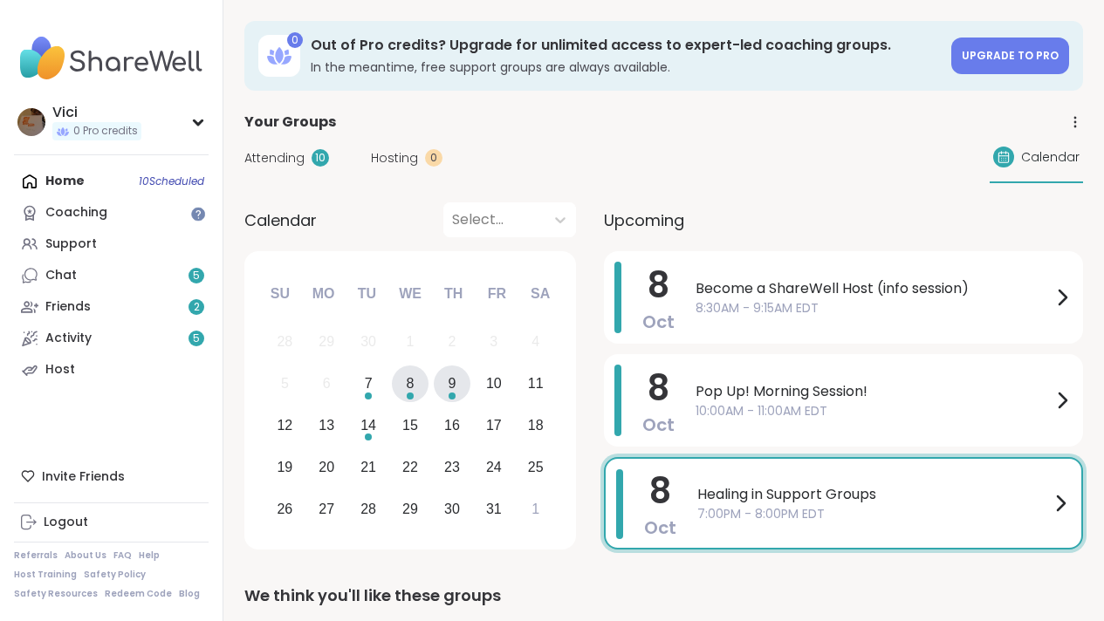
click at [451, 390] on div "9" at bounding box center [452, 384] width 8 height 24
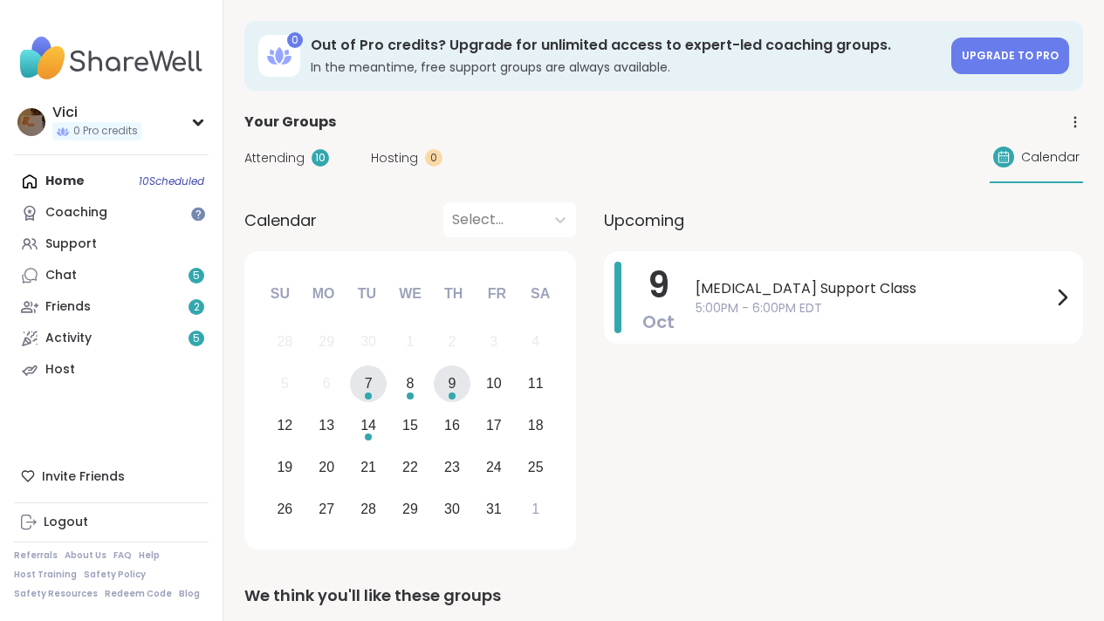
click at [364, 387] on div "7" at bounding box center [369, 385] width 38 height 38
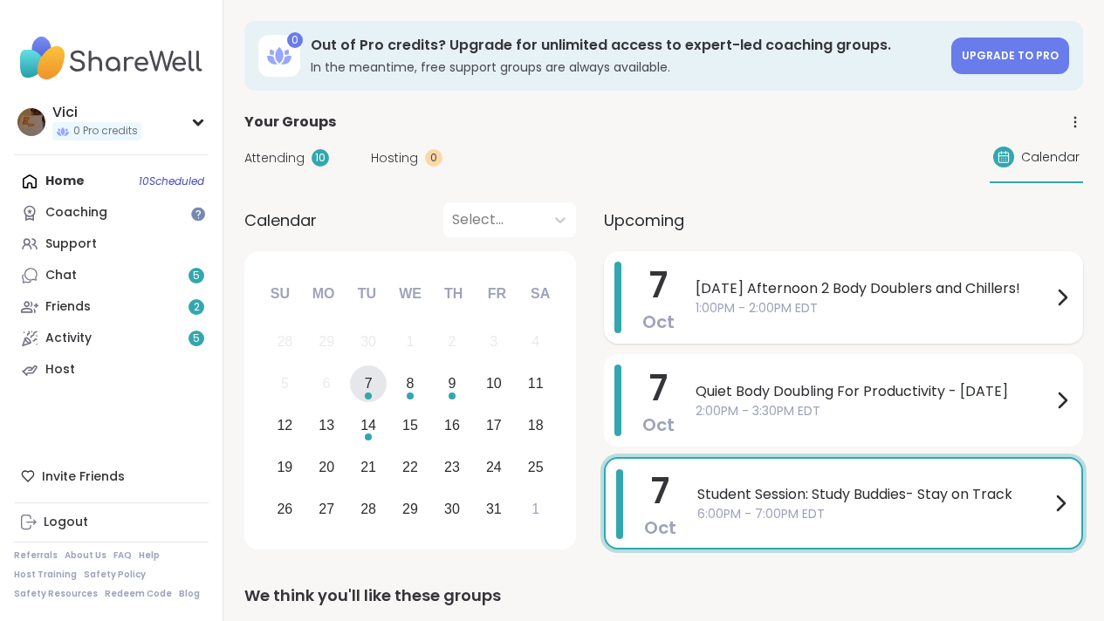
click at [867, 306] on span "1:00PM - 2:00PM EDT" at bounding box center [874, 308] width 356 height 18
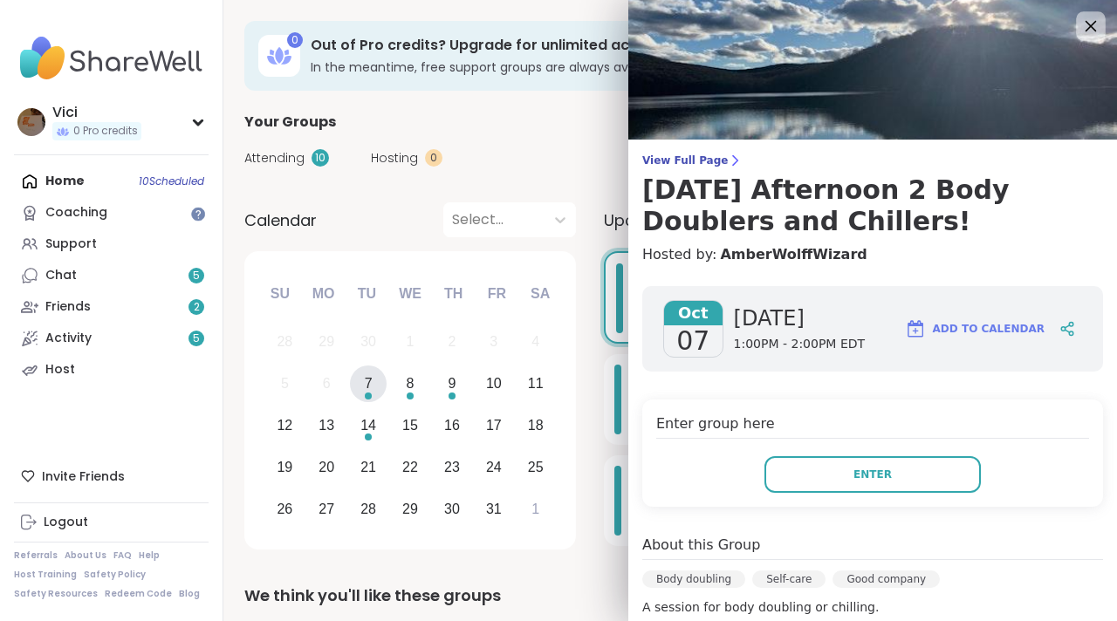
click at [1080, 28] on icon at bounding box center [1091, 26] width 22 height 22
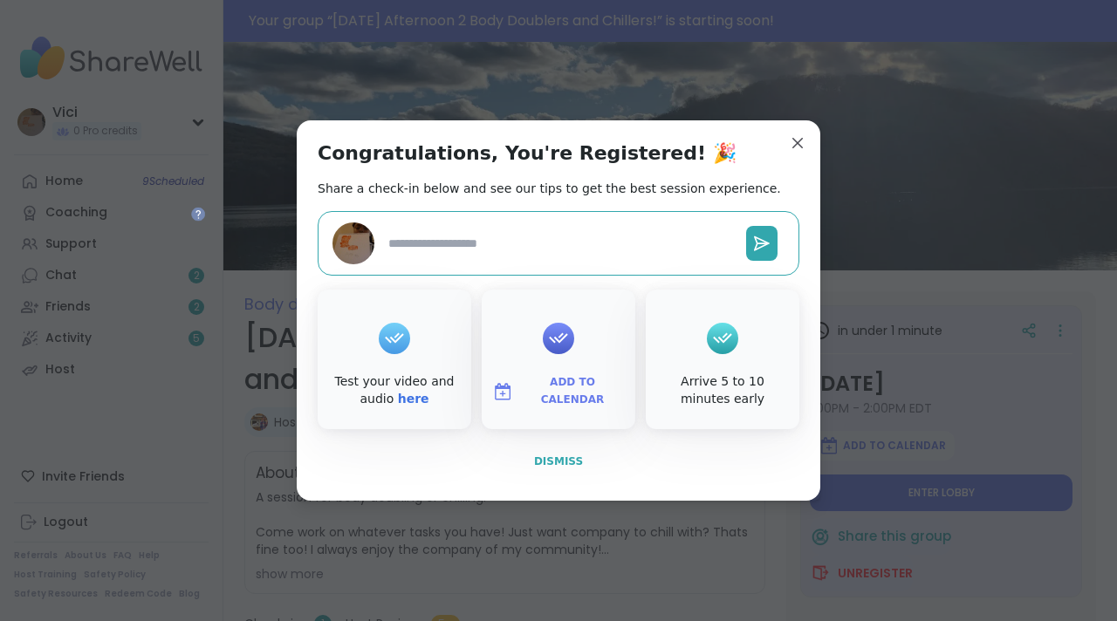
click at [565, 462] on span "Dismiss" at bounding box center [558, 462] width 49 height 12
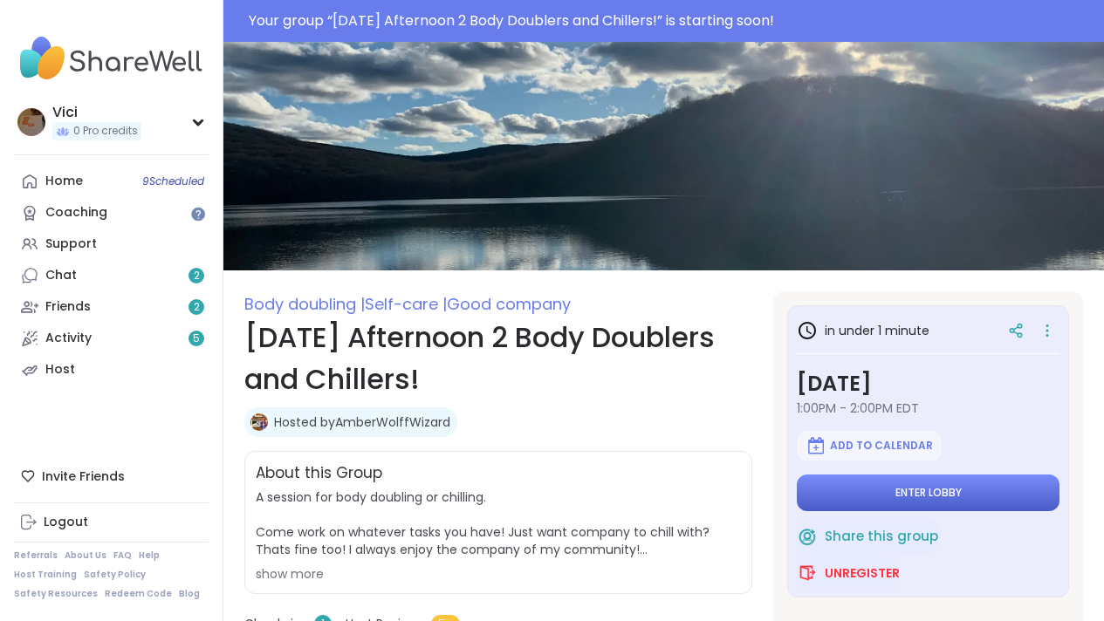
click at [909, 496] on span "Enter lobby" at bounding box center [928, 493] width 66 height 14
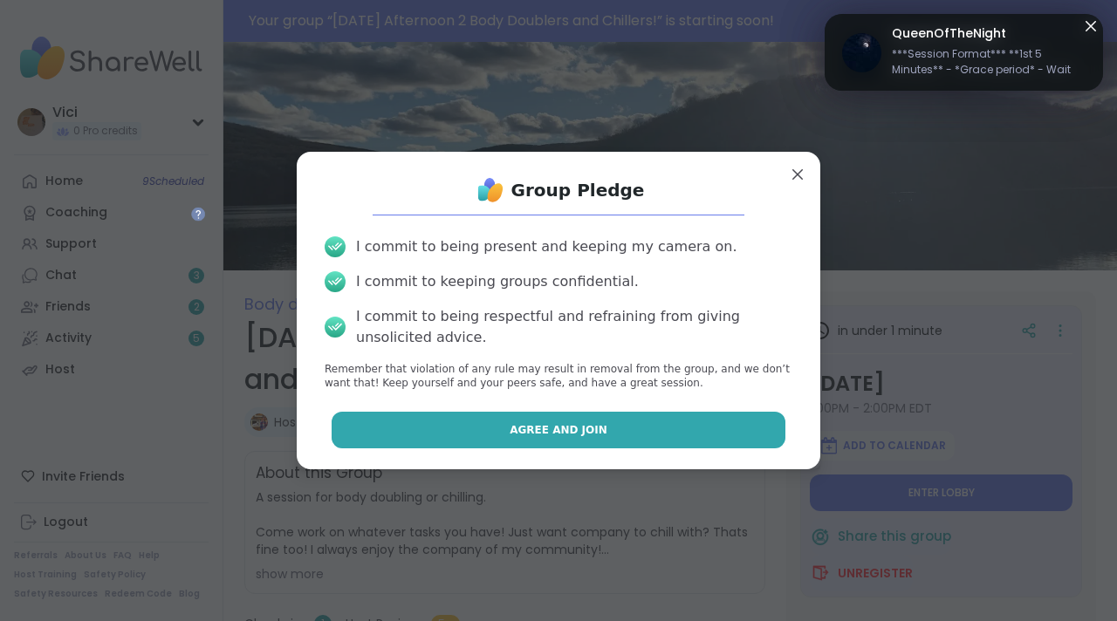
click at [655, 439] on button "Agree and Join" at bounding box center [559, 430] width 455 height 37
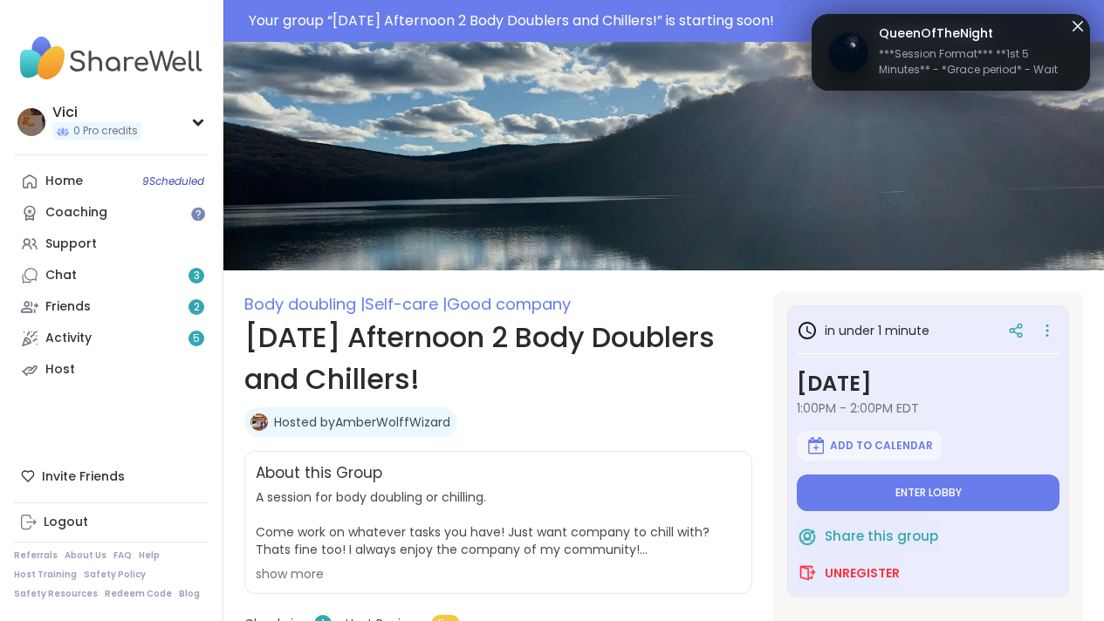
type textarea "*"
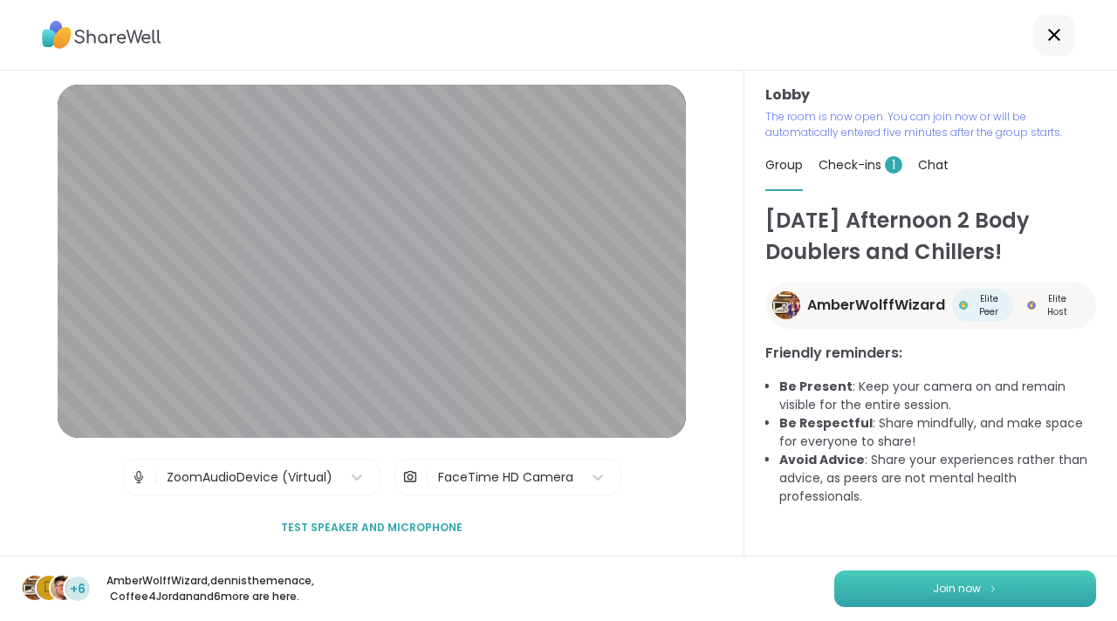
click at [837, 582] on button "Join now" at bounding box center [965, 589] width 262 height 37
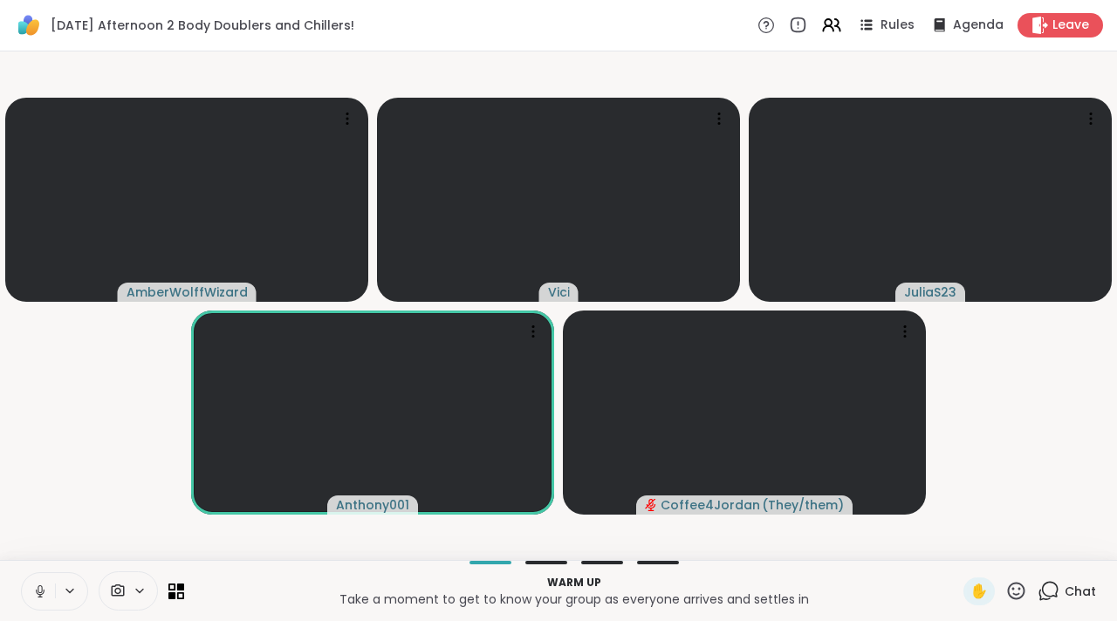
click at [42, 593] on icon at bounding box center [40, 591] width 9 height 5
click at [1042, 596] on icon at bounding box center [1050, 590] width 17 height 16
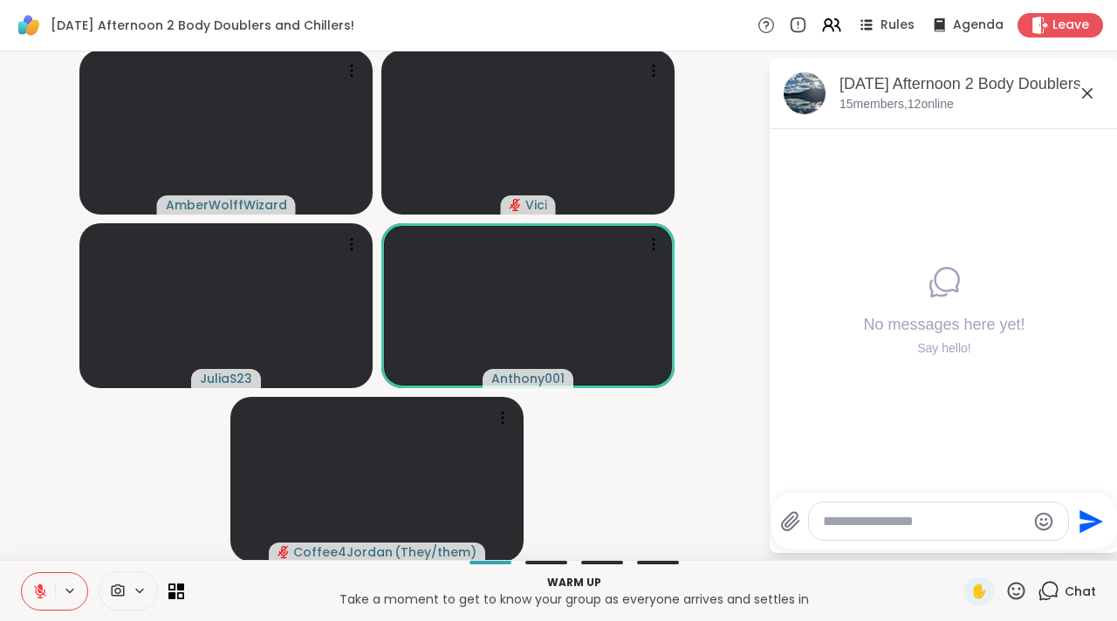
click at [945, 543] on div "Send" at bounding box center [945, 521] width 346 height 57
click at [922, 532] on div at bounding box center [938, 522] width 259 height 38
click at [890, 520] on textarea "Type your message" at bounding box center [924, 521] width 203 height 17
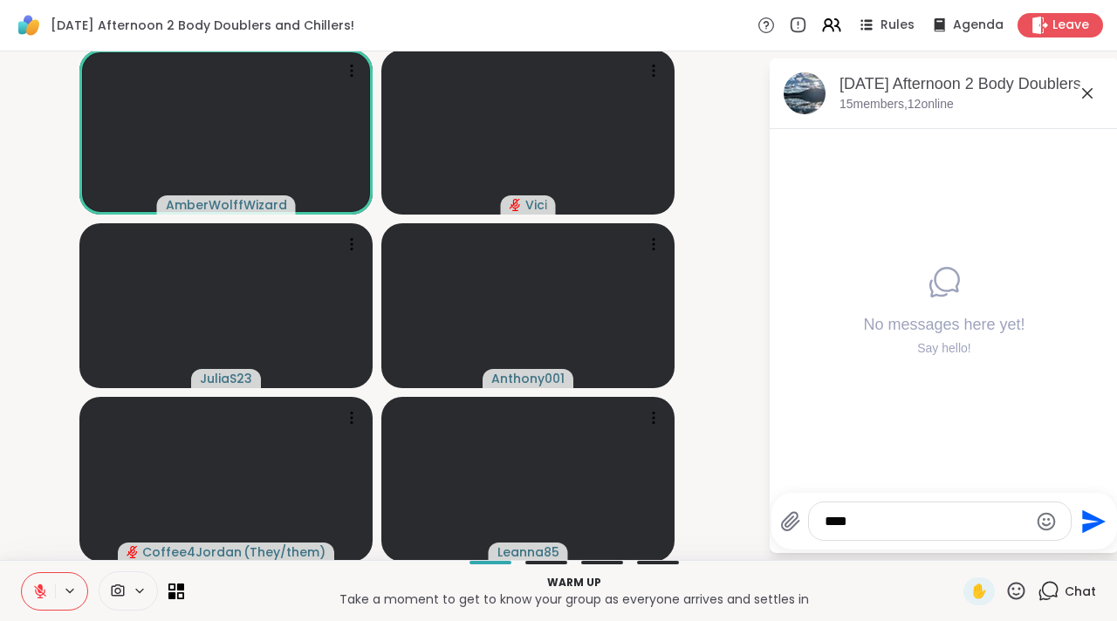
type textarea "*****"
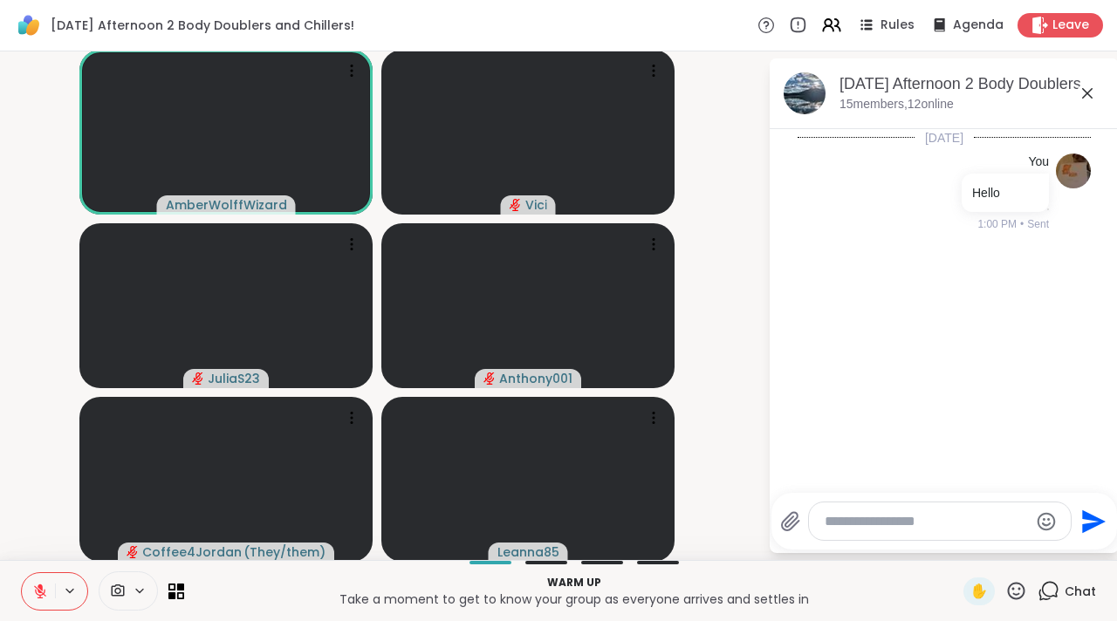
click at [1078, 90] on icon at bounding box center [1087, 93] width 21 height 21
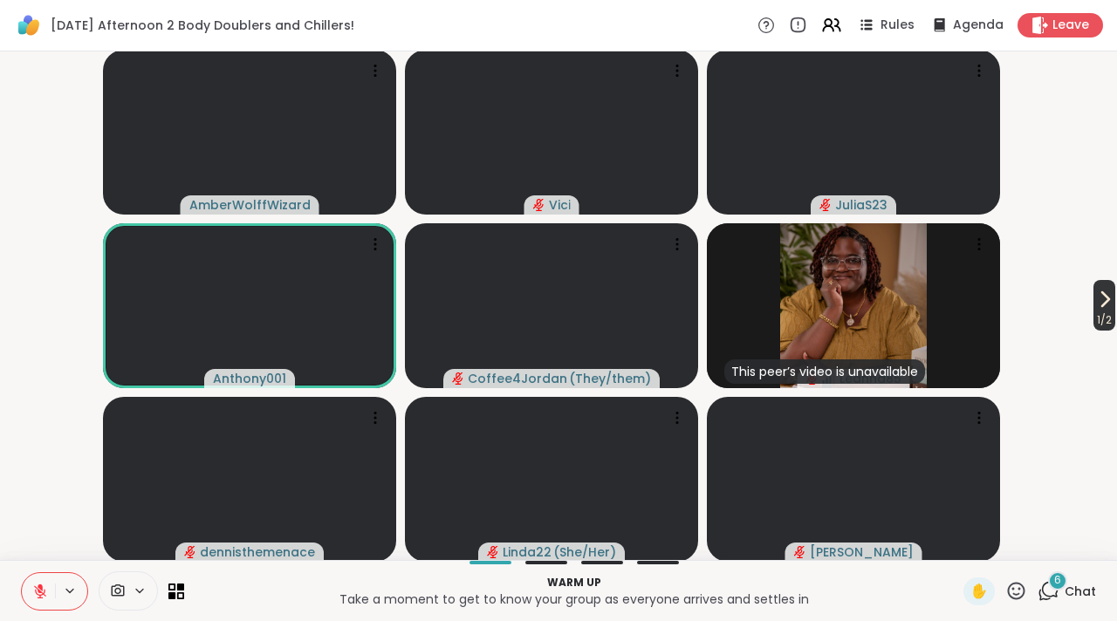
click at [1094, 312] on span "1 / 2" at bounding box center [1105, 320] width 22 height 21
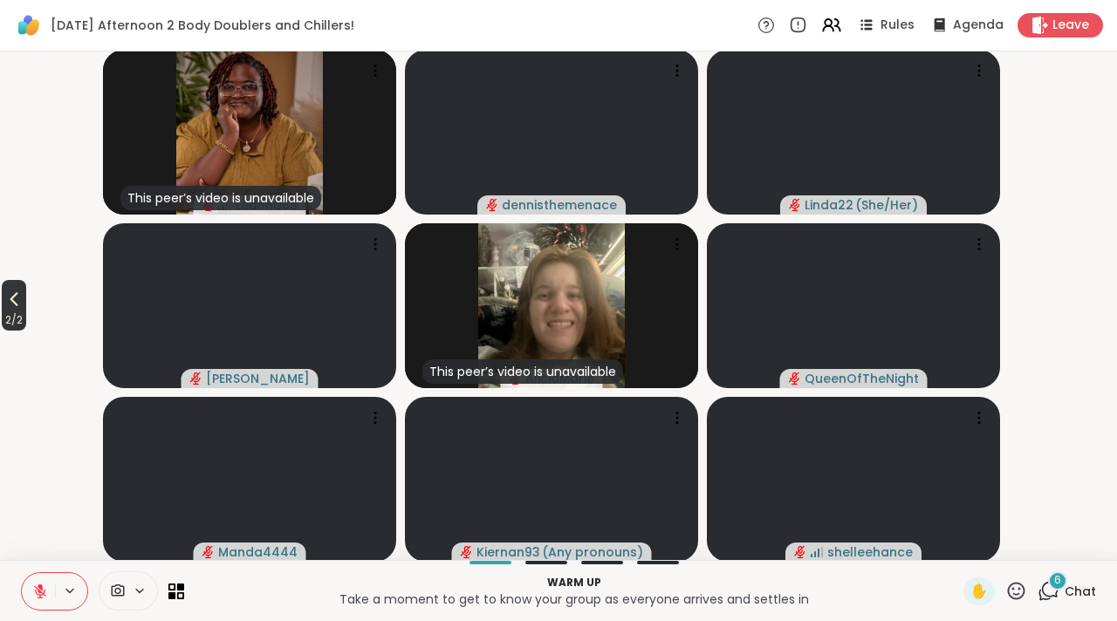
click at [15, 312] on span "2 / 2" at bounding box center [14, 320] width 24 height 21
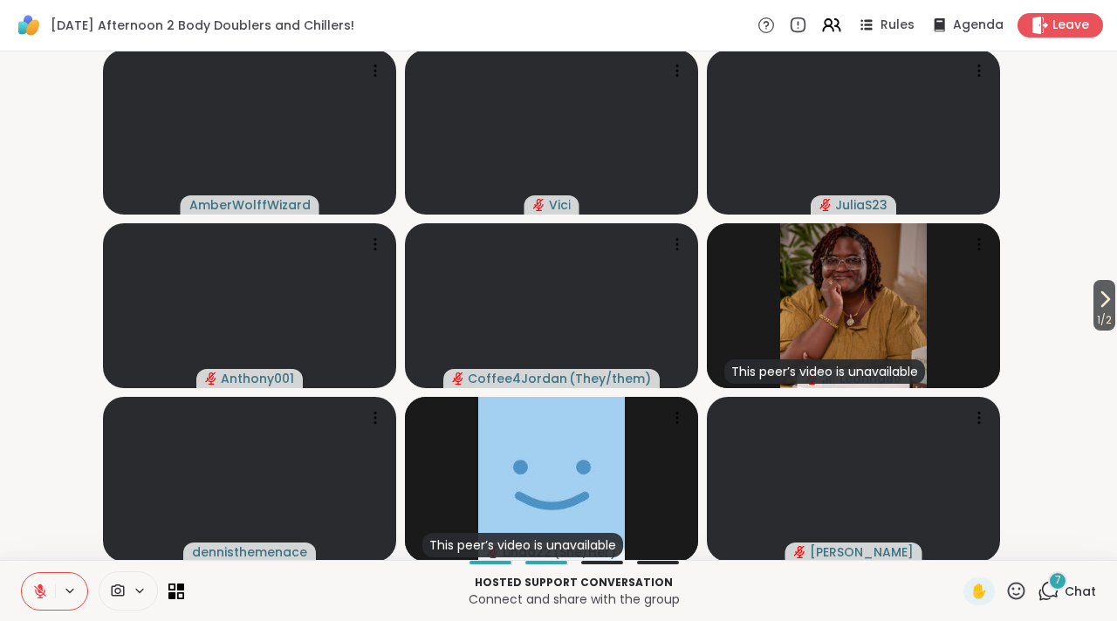
click at [1038, 595] on icon at bounding box center [1049, 591] width 22 height 22
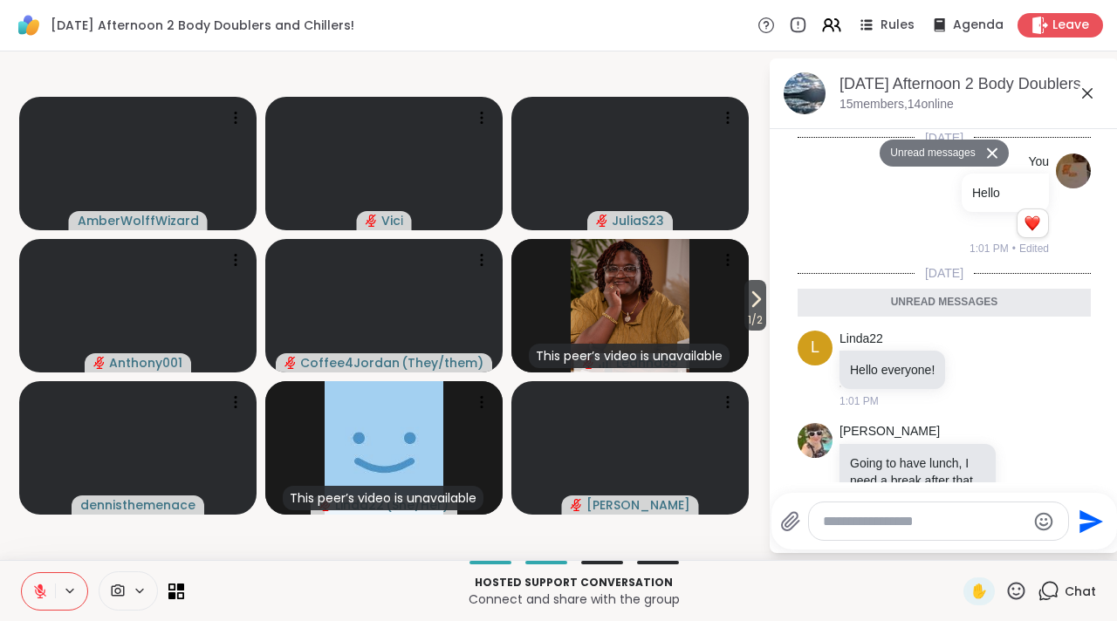
click at [921, 519] on textarea "Type your message" at bounding box center [924, 521] width 203 height 17
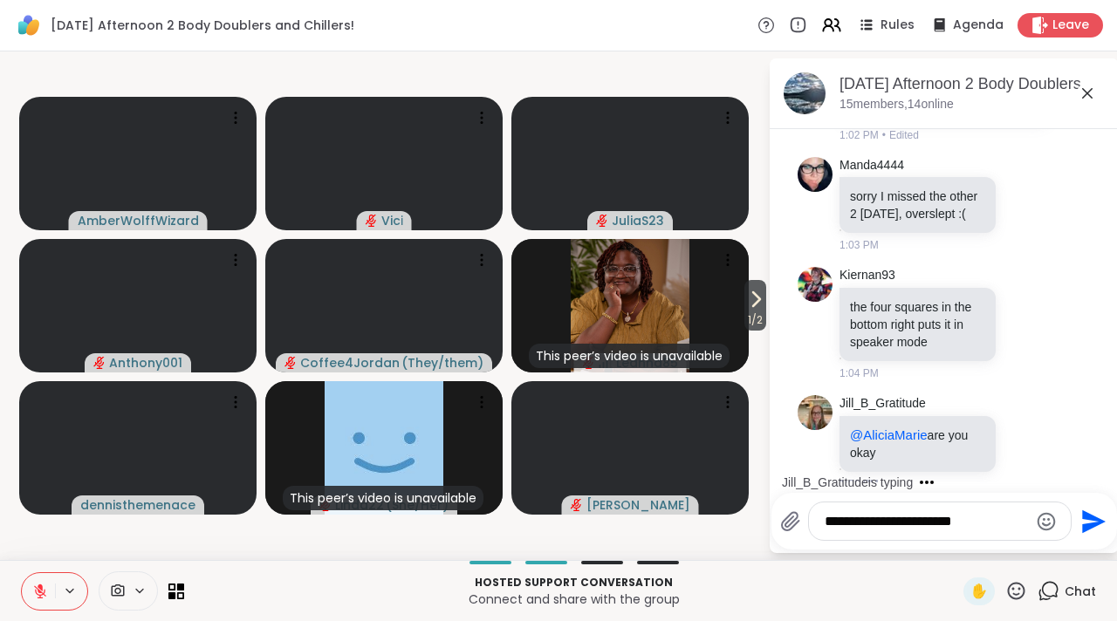
scroll to position [1123, 0]
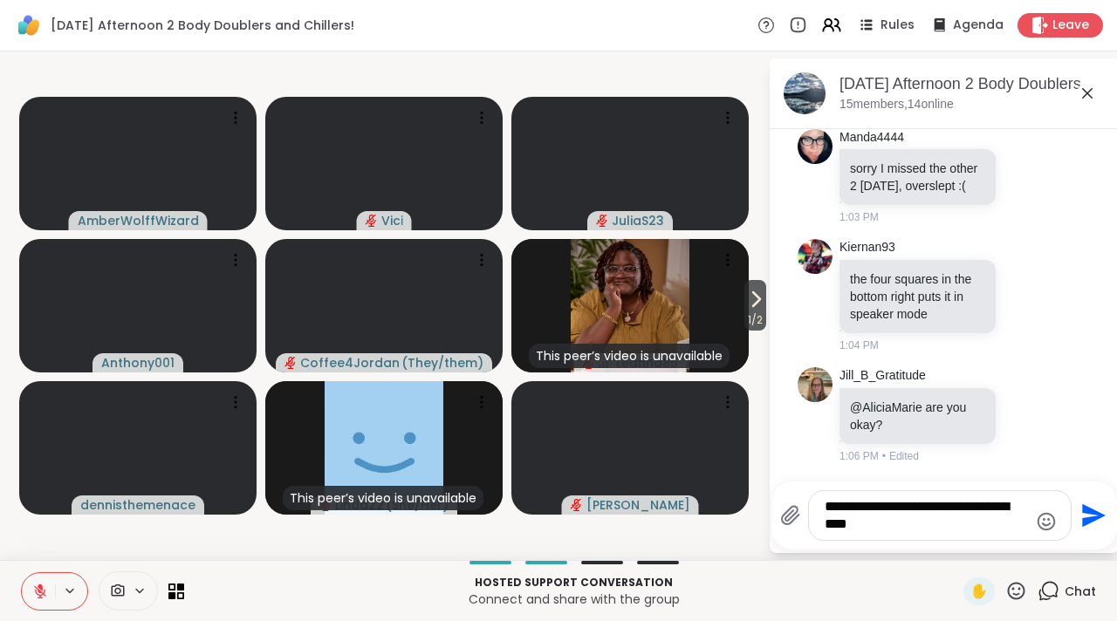
type textarea "**********"
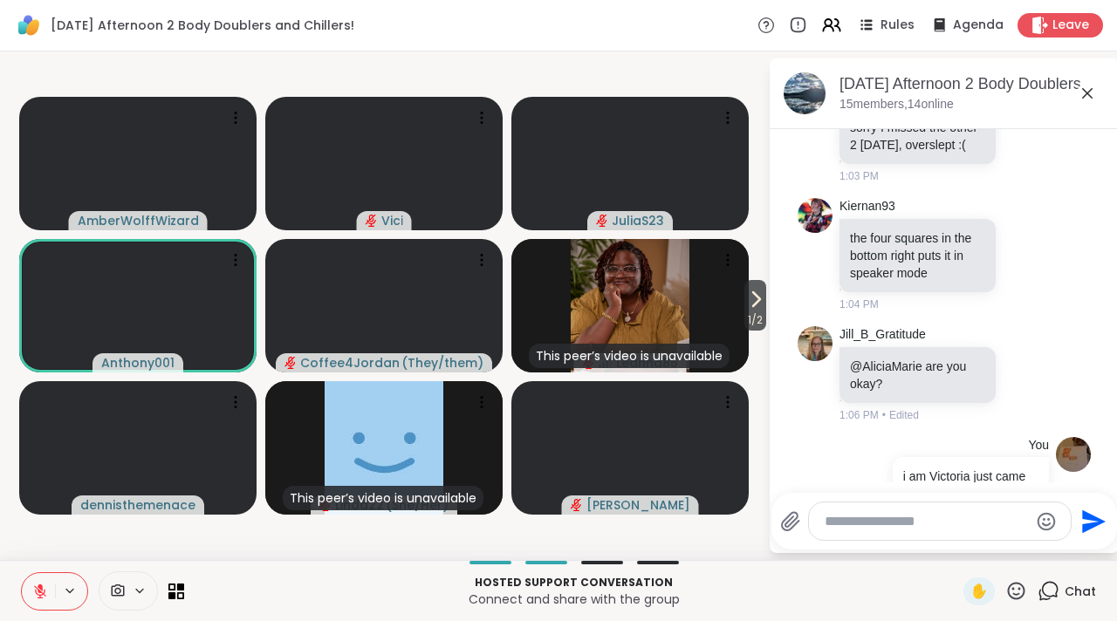
scroll to position [1251, 0]
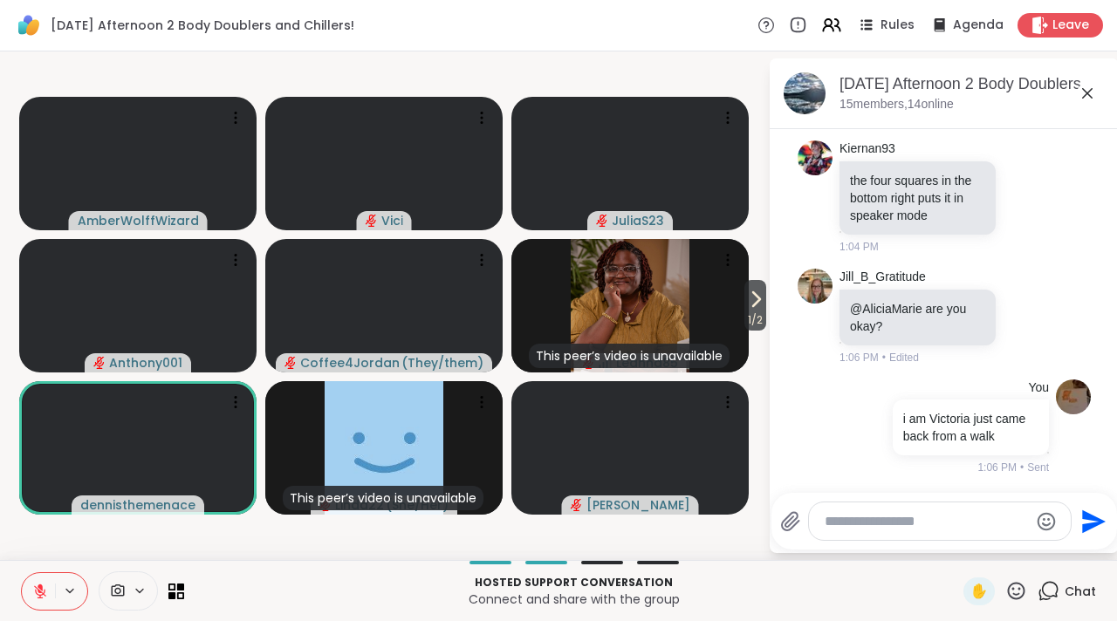
click at [1082, 92] on icon at bounding box center [1087, 93] width 21 height 21
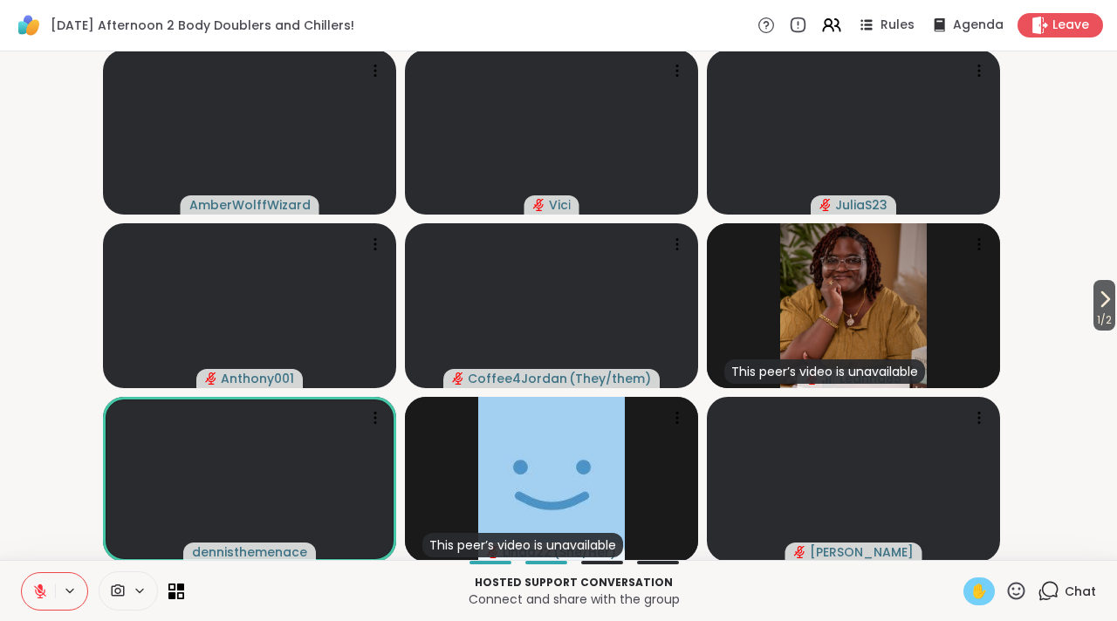
click at [970, 594] on span "✋" at bounding box center [978, 591] width 17 height 21
click at [972, 557] on video at bounding box center [853, 479] width 293 height 165
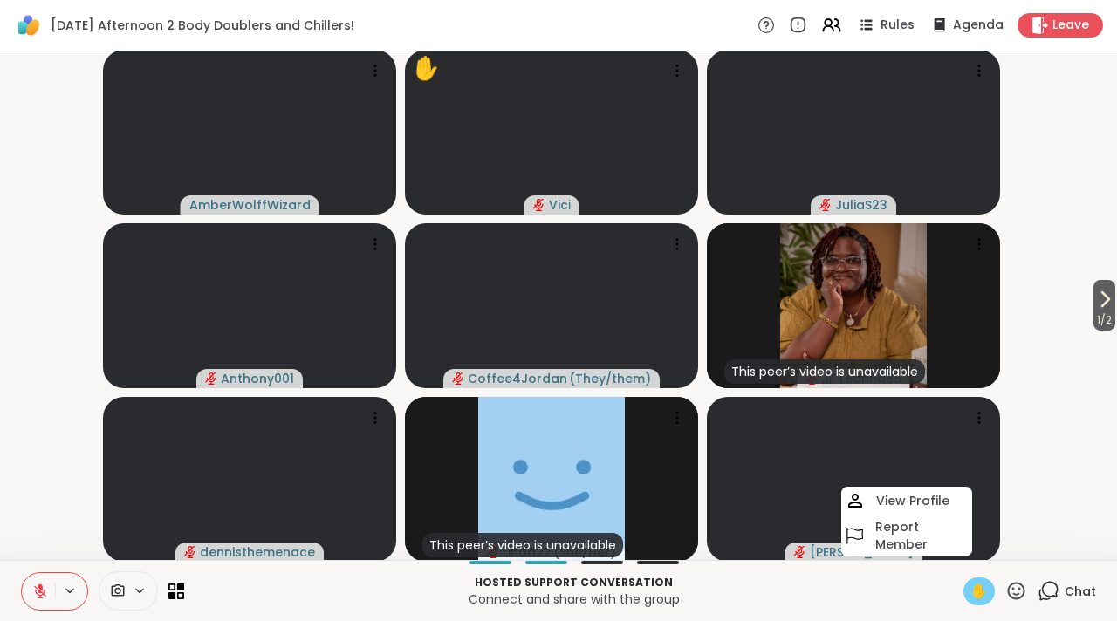
click at [42, 590] on icon at bounding box center [40, 587] width 5 height 7
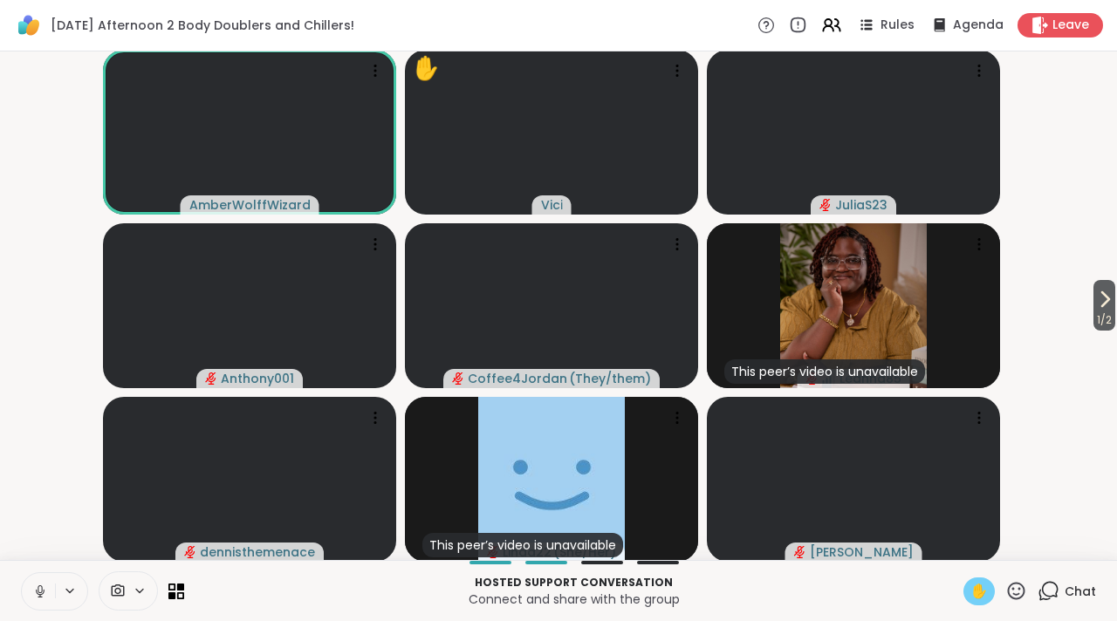
click at [42, 590] on icon at bounding box center [40, 590] width 4 height 8
click at [32, 599] on icon at bounding box center [40, 592] width 16 height 16
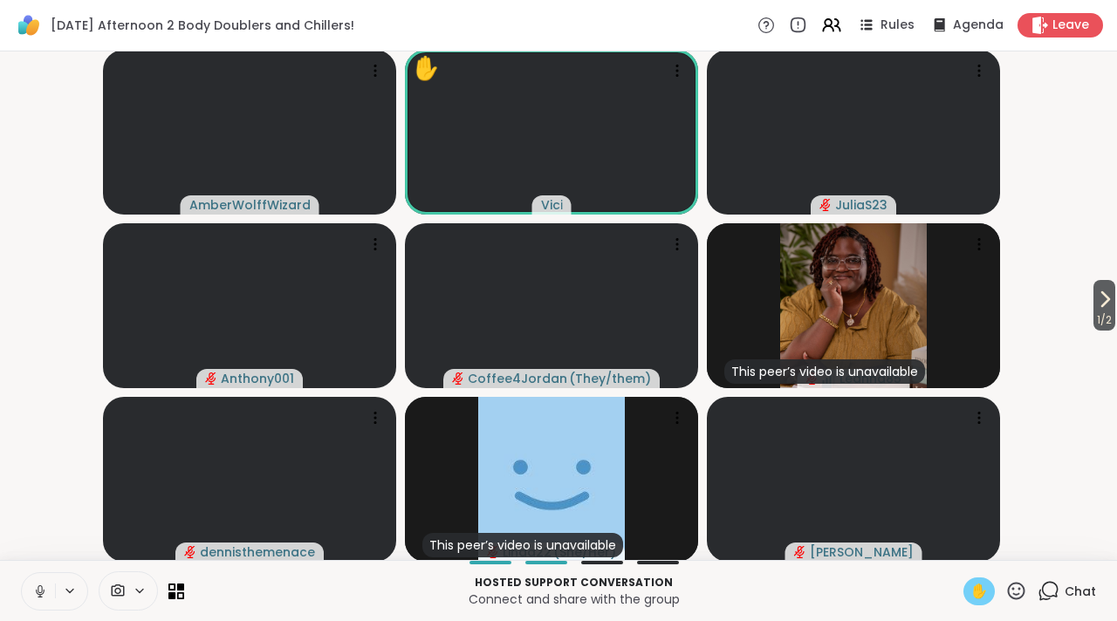
click at [38, 584] on icon at bounding box center [40, 592] width 16 height 16
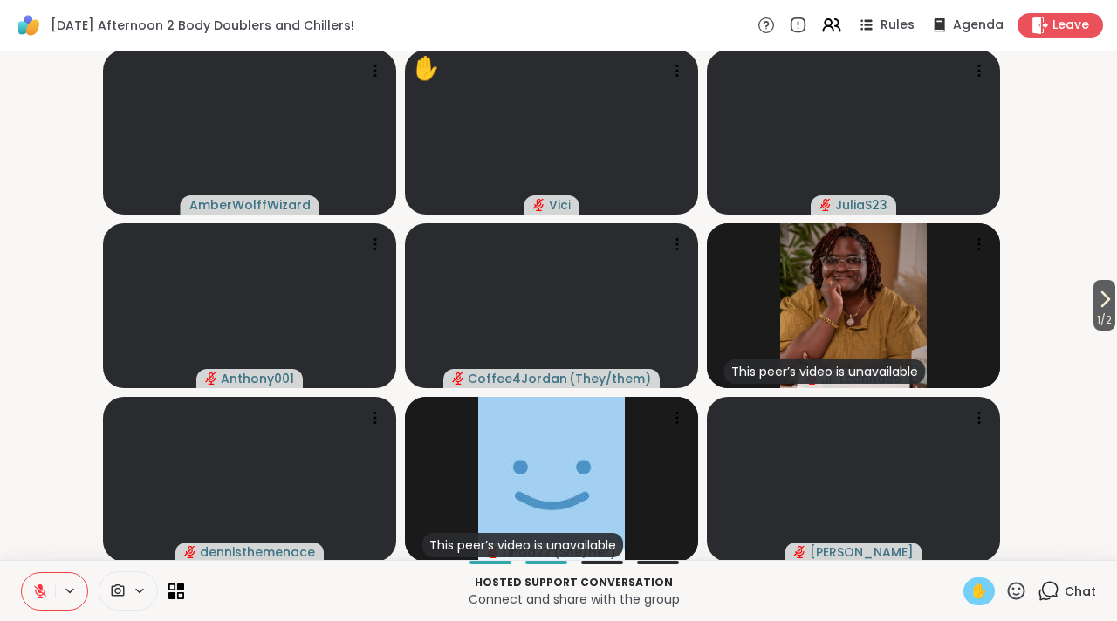
click at [37, 579] on button at bounding box center [38, 591] width 33 height 37
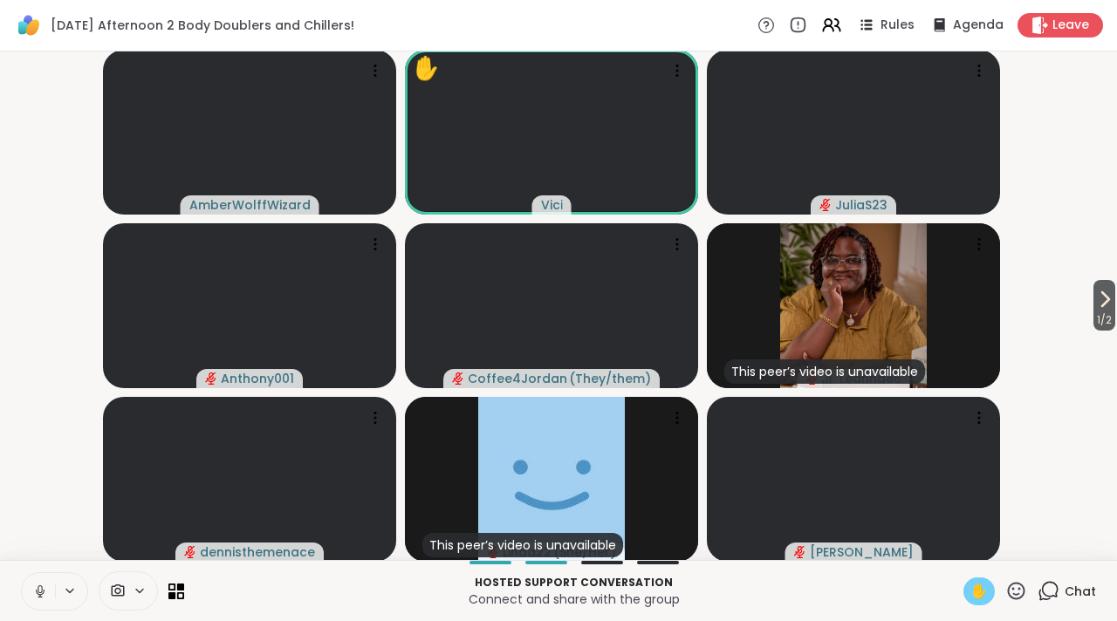
click at [37, 579] on button at bounding box center [38, 591] width 33 height 37
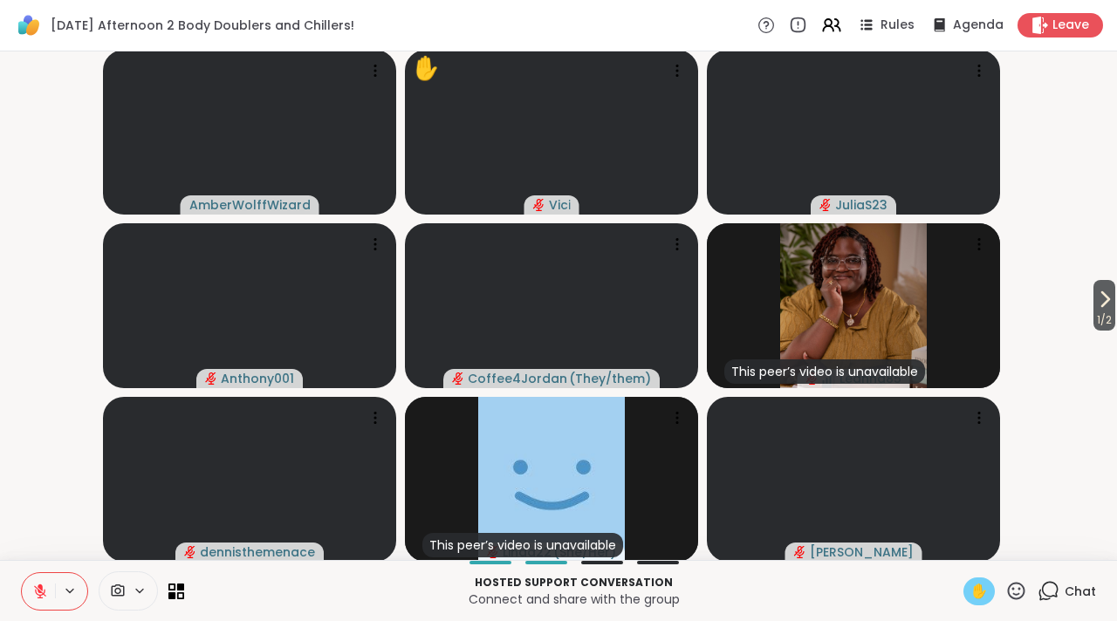
click at [974, 593] on span "✋" at bounding box center [978, 591] width 17 height 21
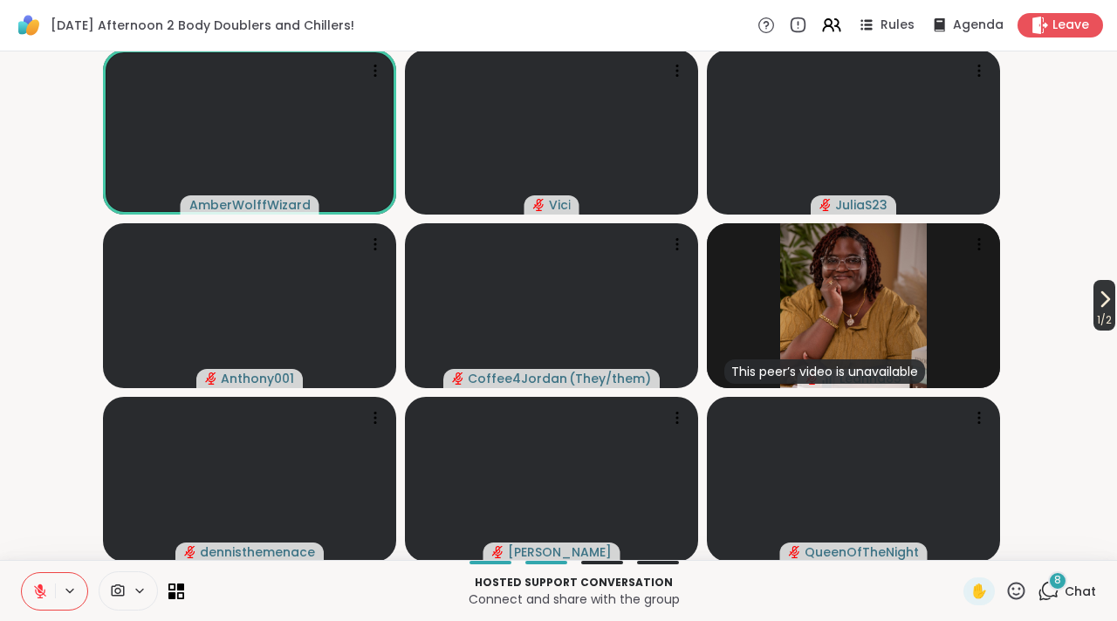
click at [1094, 299] on icon at bounding box center [1104, 299] width 21 height 21
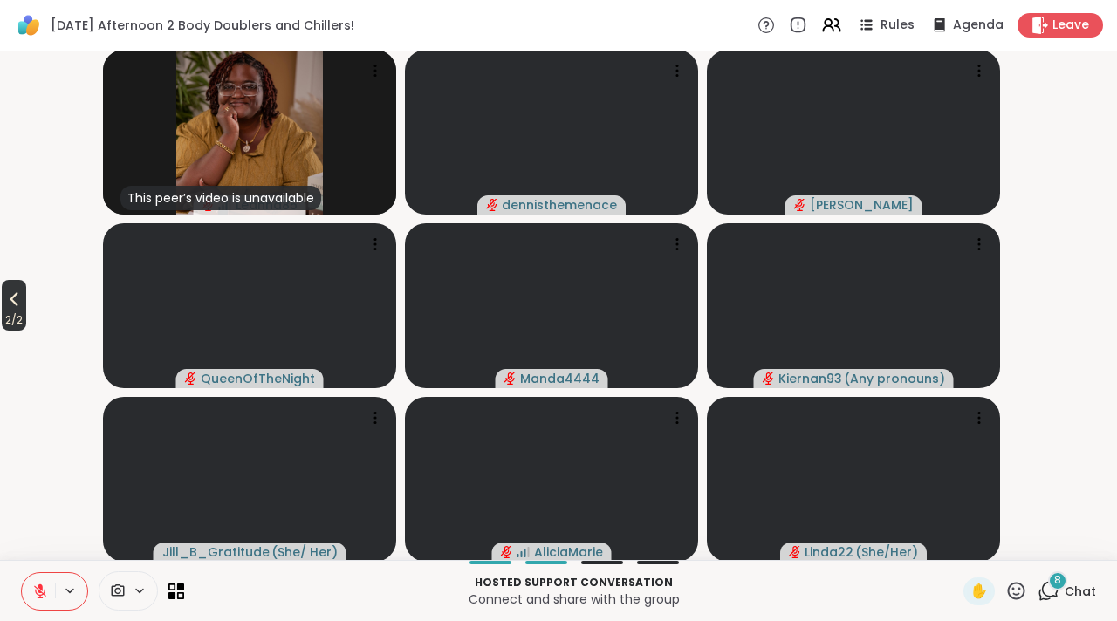
click at [16, 305] on icon at bounding box center [13, 299] width 21 height 21
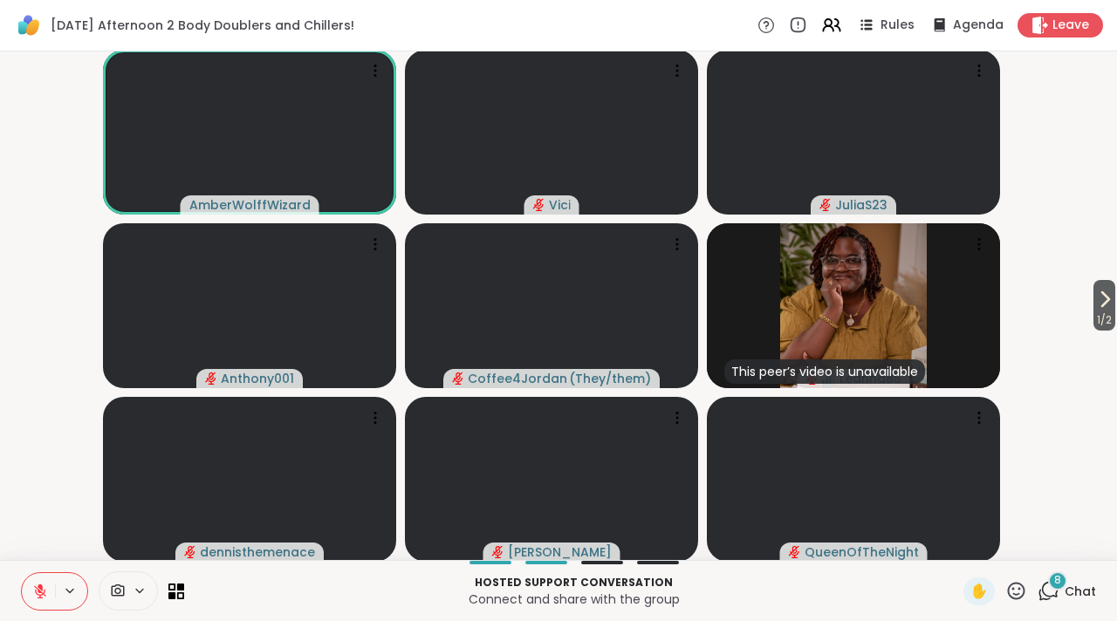
click at [1038, 586] on icon at bounding box center [1049, 591] width 22 height 22
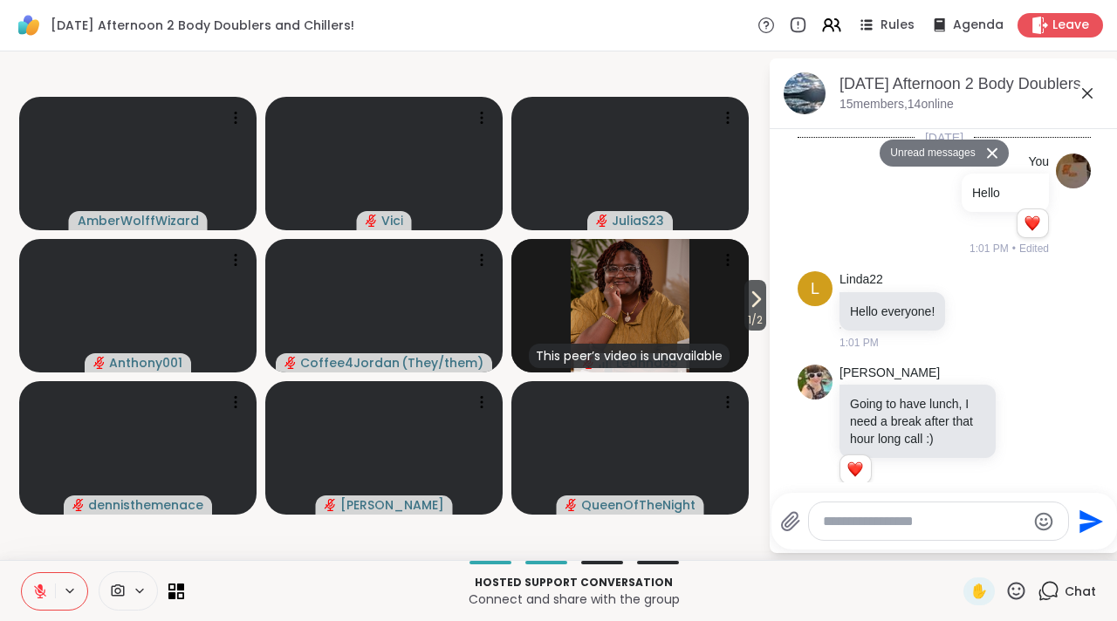
scroll to position [2343, 0]
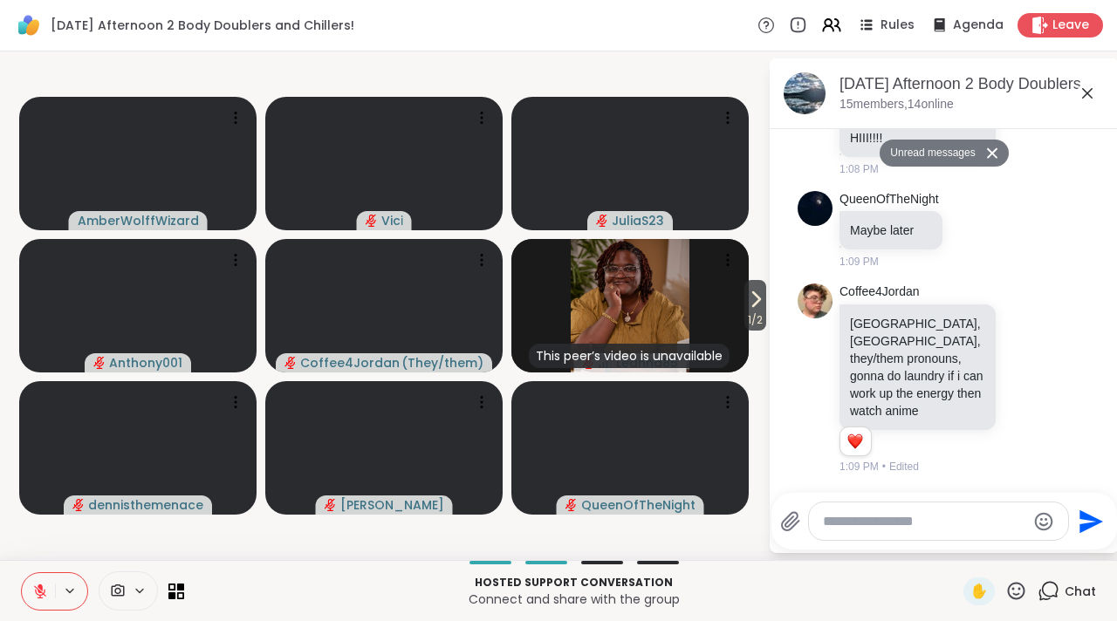
click at [913, 530] on div at bounding box center [938, 522] width 259 height 38
click at [881, 517] on textarea "Type your message" at bounding box center [924, 521] width 203 height 17
type textarea "*"
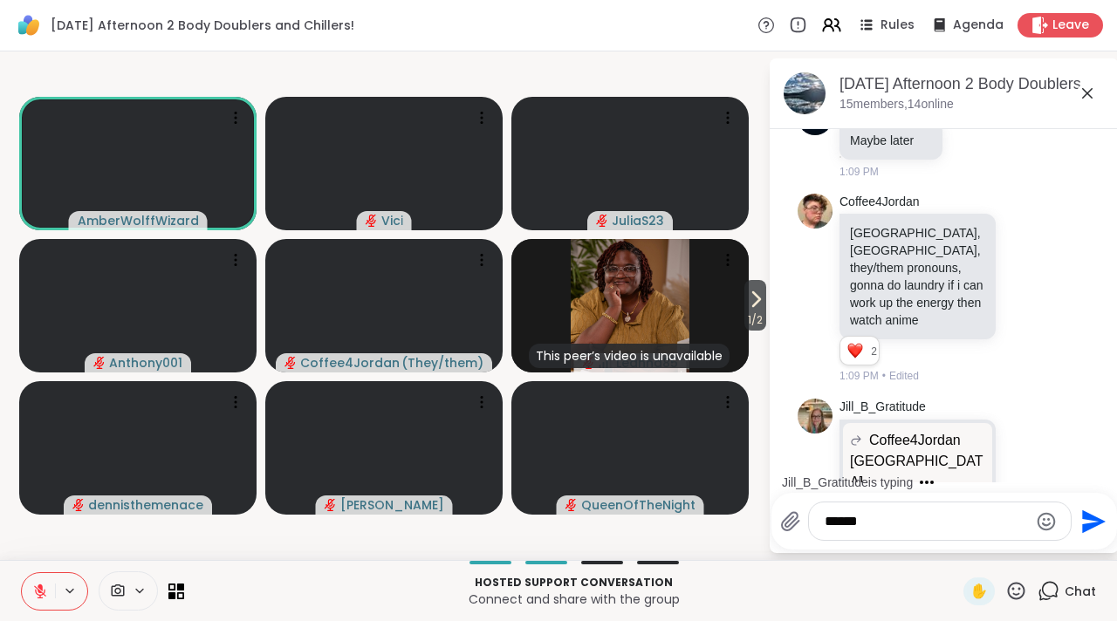
type textarea "*******"
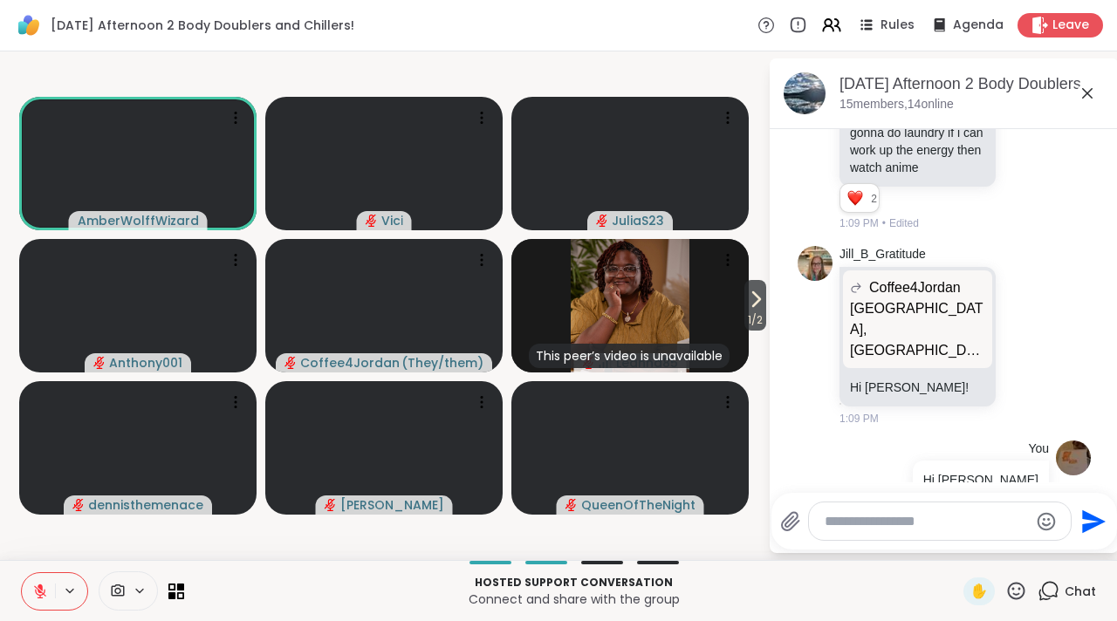
scroll to position [2589, 0]
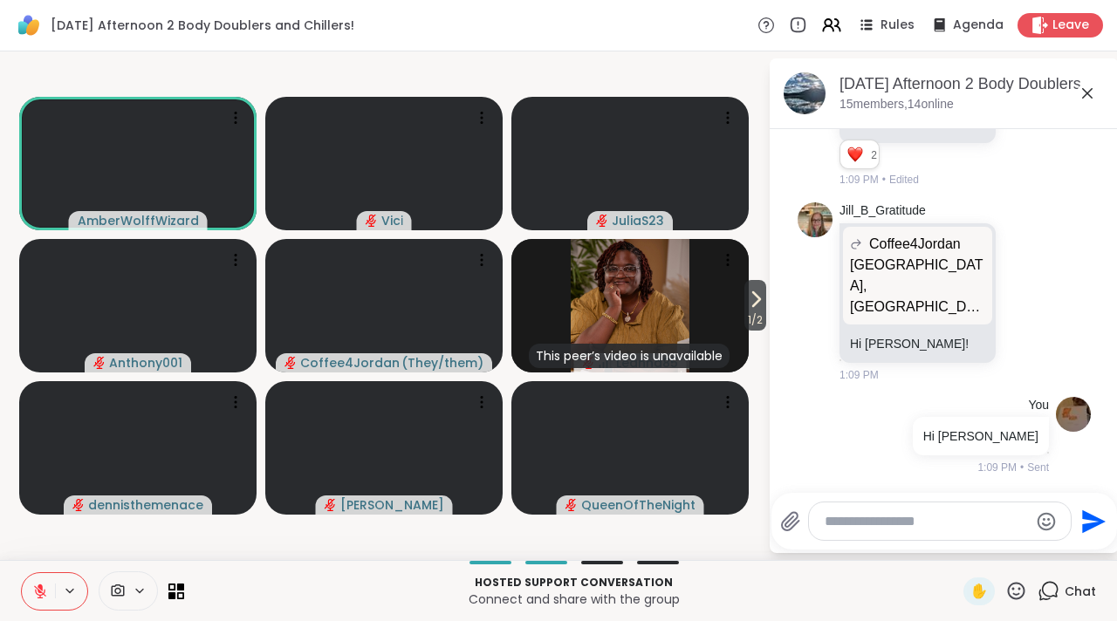
type textarea "*"
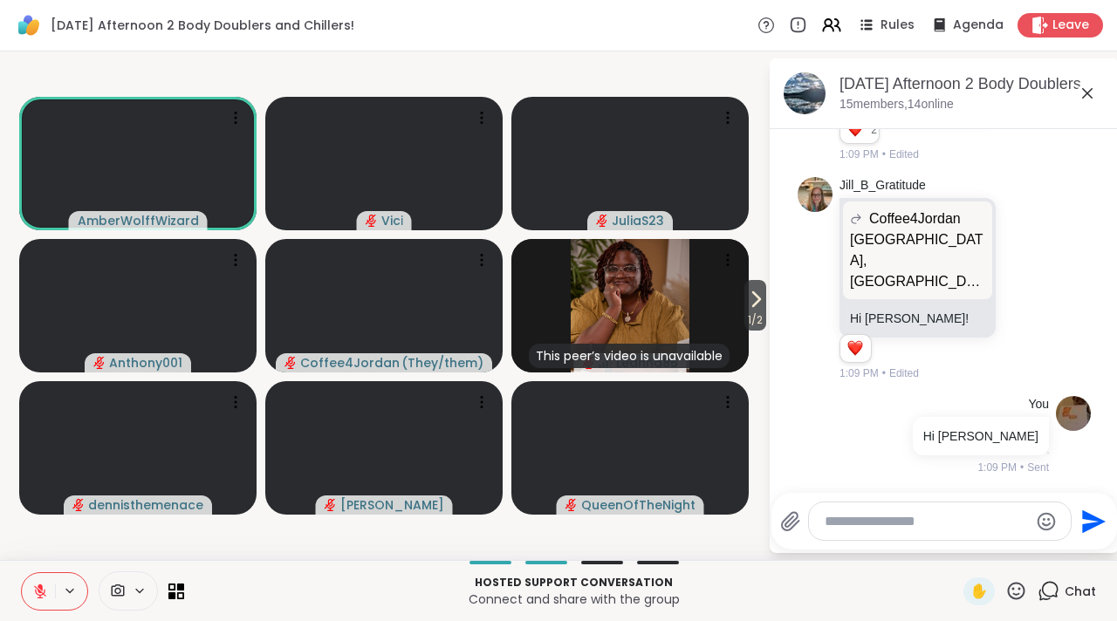
click at [1093, 96] on icon at bounding box center [1087, 93] width 21 height 21
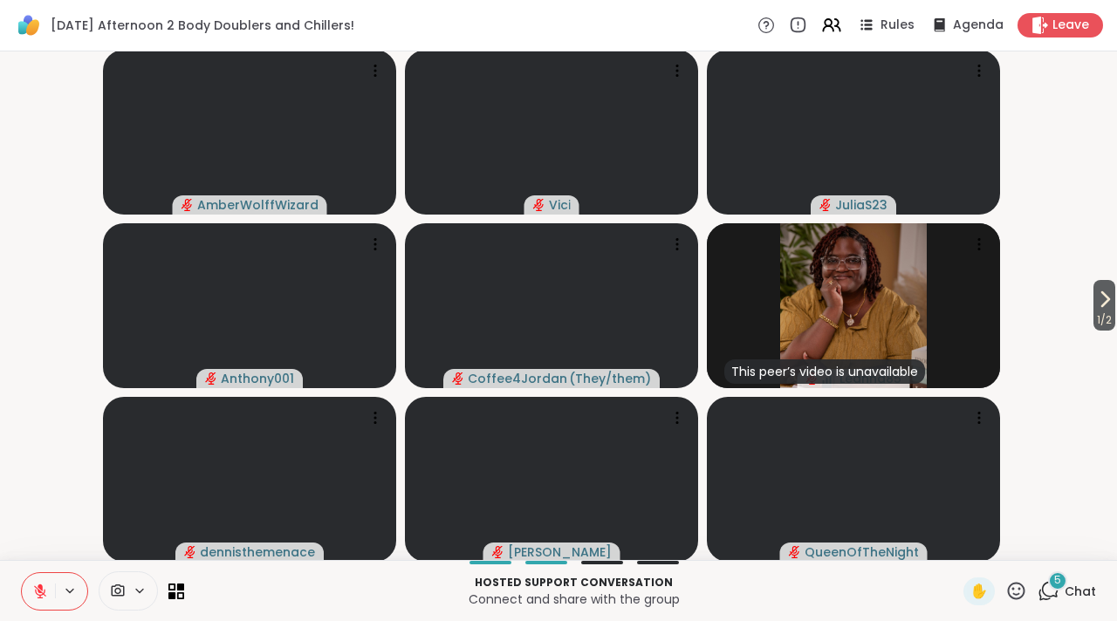
click at [1038, 594] on icon at bounding box center [1049, 591] width 22 height 22
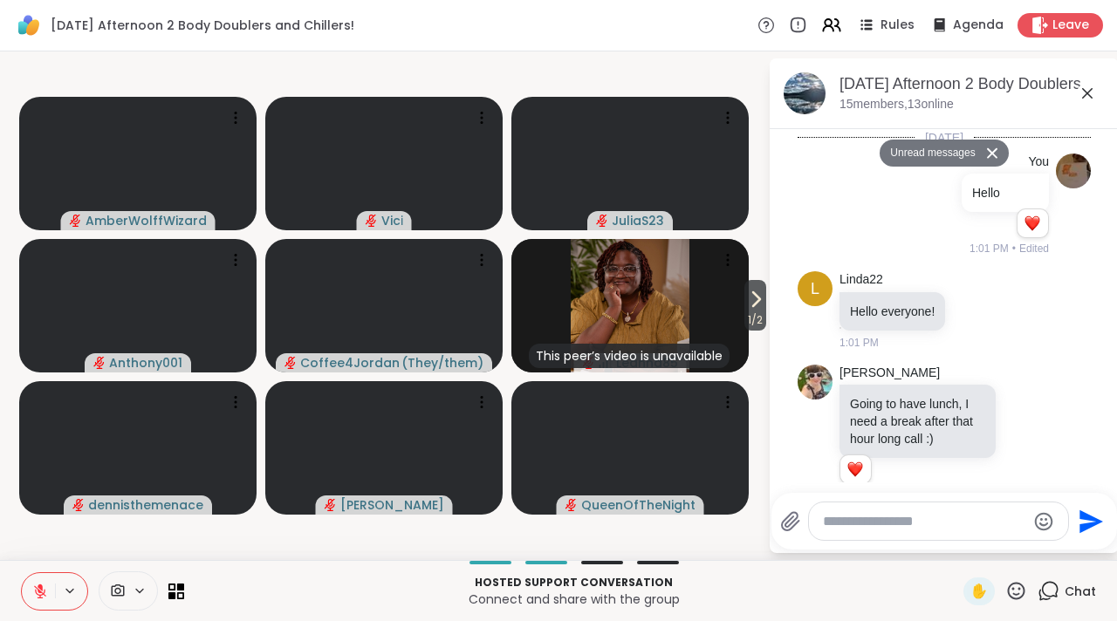
scroll to position [3344, 0]
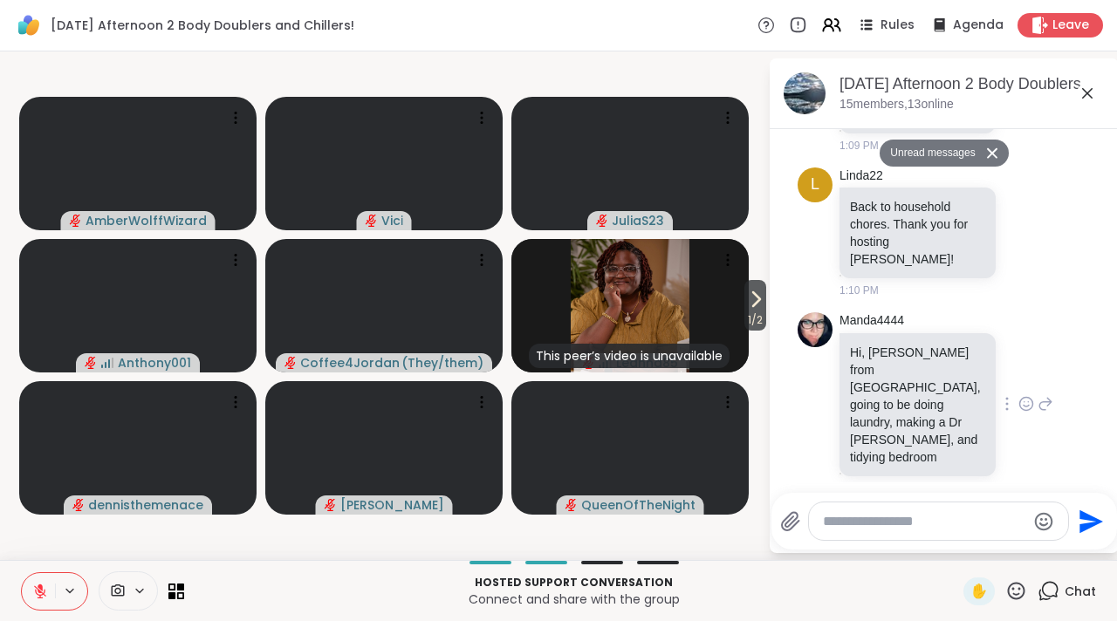
click at [1018, 408] on div at bounding box center [1026, 404] width 16 height 21
click at [942, 380] on span "Select Reaction: Joy" at bounding box center [950, 375] width 16 height 17
click at [1083, 97] on icon at bounding box center [1087, 93] width 10 height 10
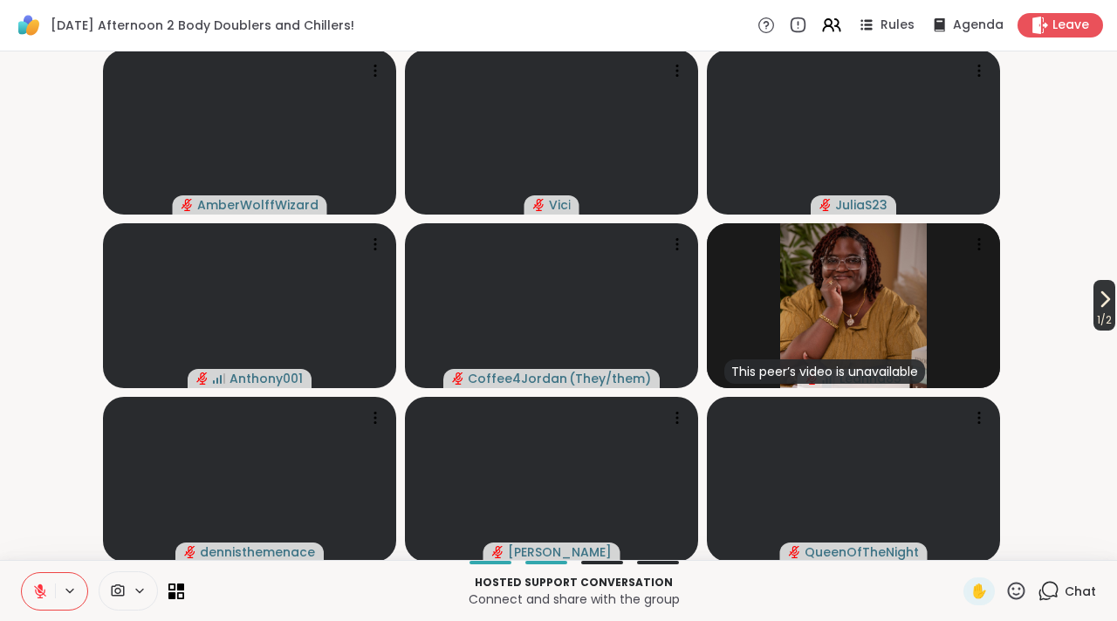
click at [1100, 319] on span "1 / 2" at bounding box center [1105, 320] width 22 height 21
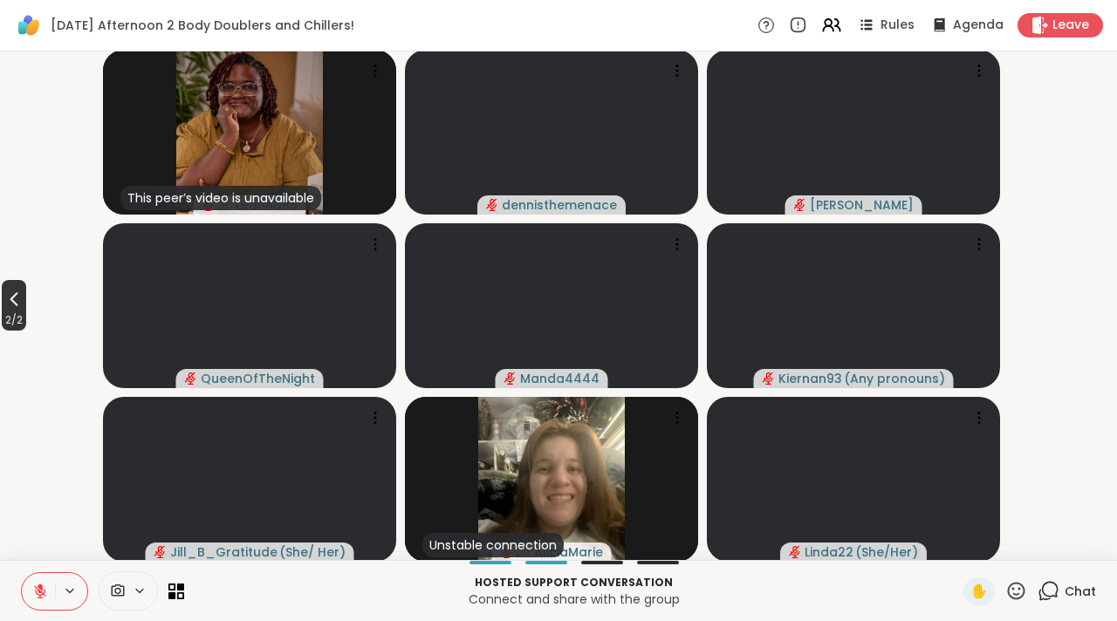
click at [12, 308] on icon at bounding box center [13, 299] width 21 height 21
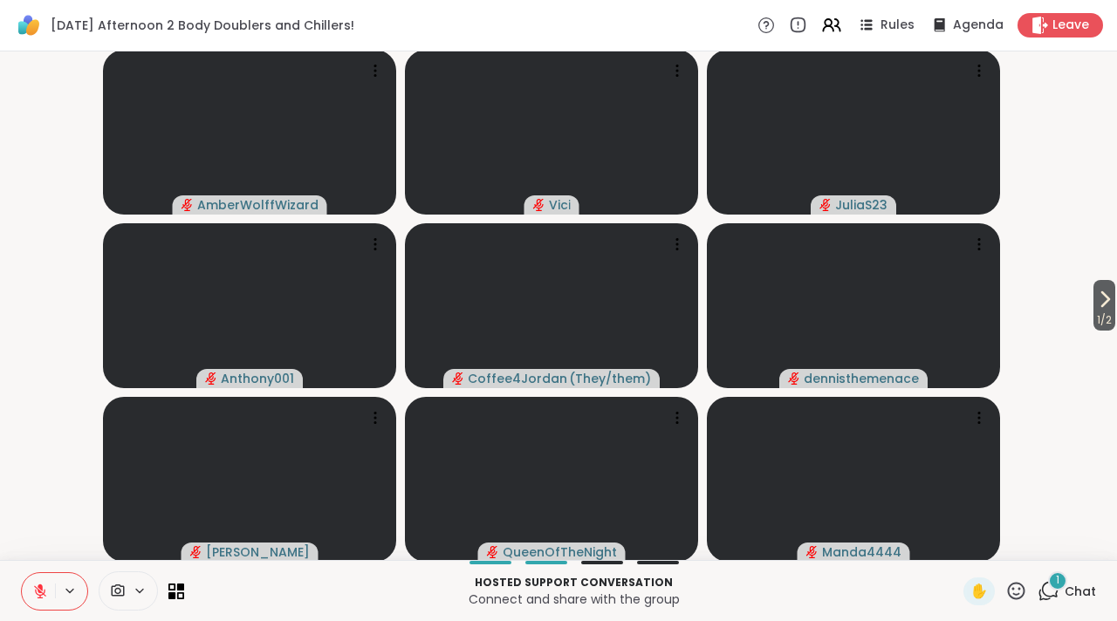
click at [1038, 593] on icon at bounding box center [1049, 591] width 22 height 22
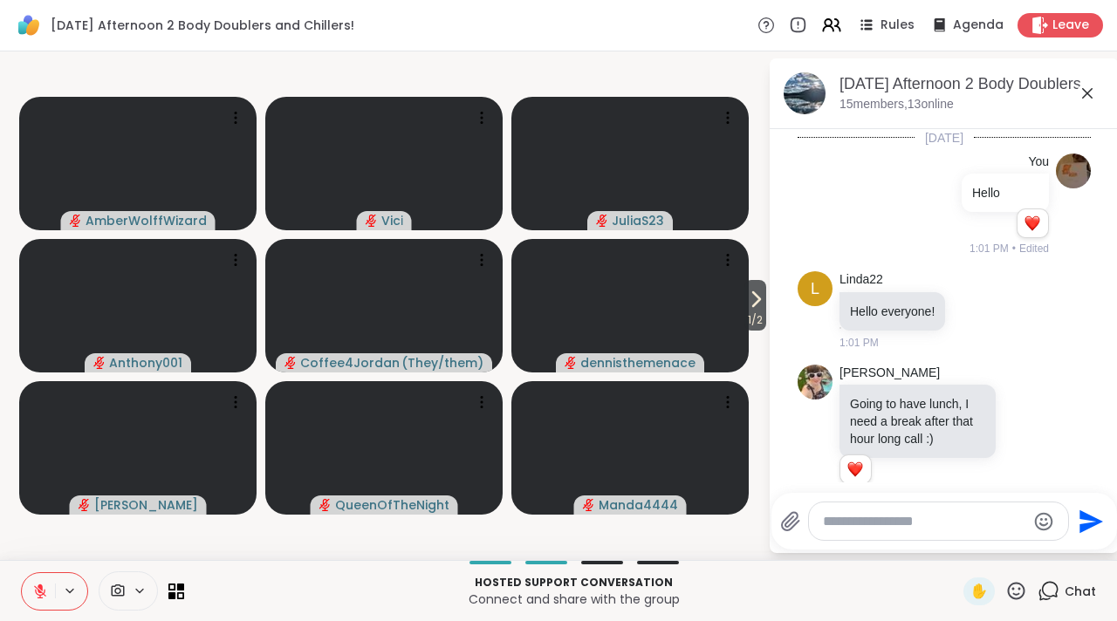
click at [940, 530] on div at bounding box center [938, 522] width 259 height 38
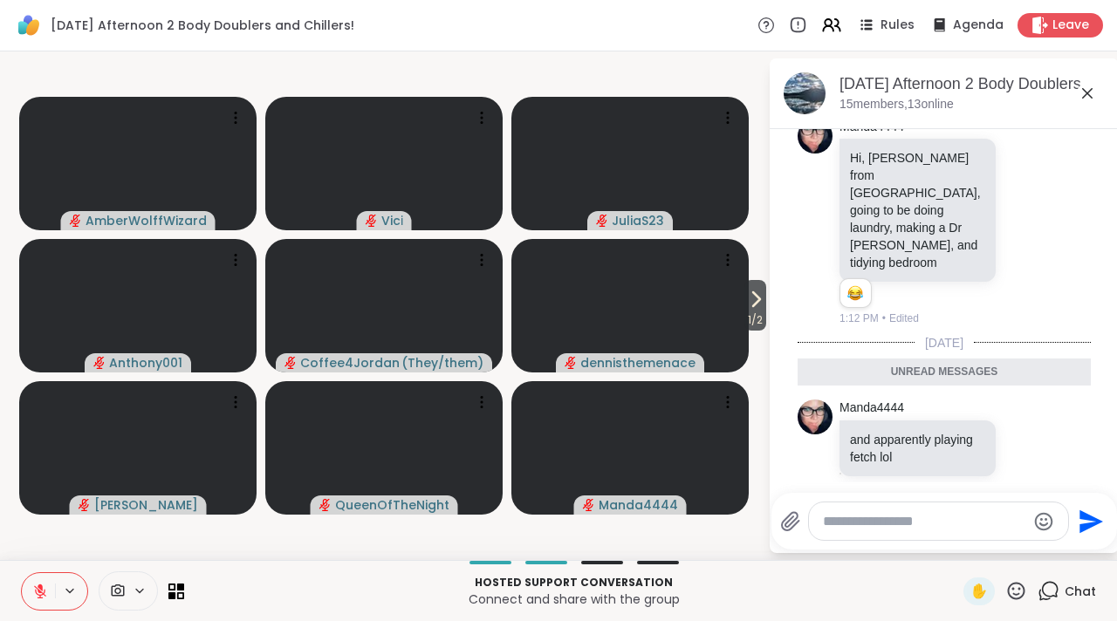
click at [882, 523] on textarea "Type your message" at bounding box center [924, 521] width 203 height 17
click at [855, 525] on textarea "**********" at bounding box center [926, 515] width 203 height 35
click at [840, 529] on textarea "**********" at bounding box center [926, 515] width 203 height 35
type textarea "**********"
click at [1078, 513] on icon "Send" at bounding box center [1092, 516] width 28 height 28
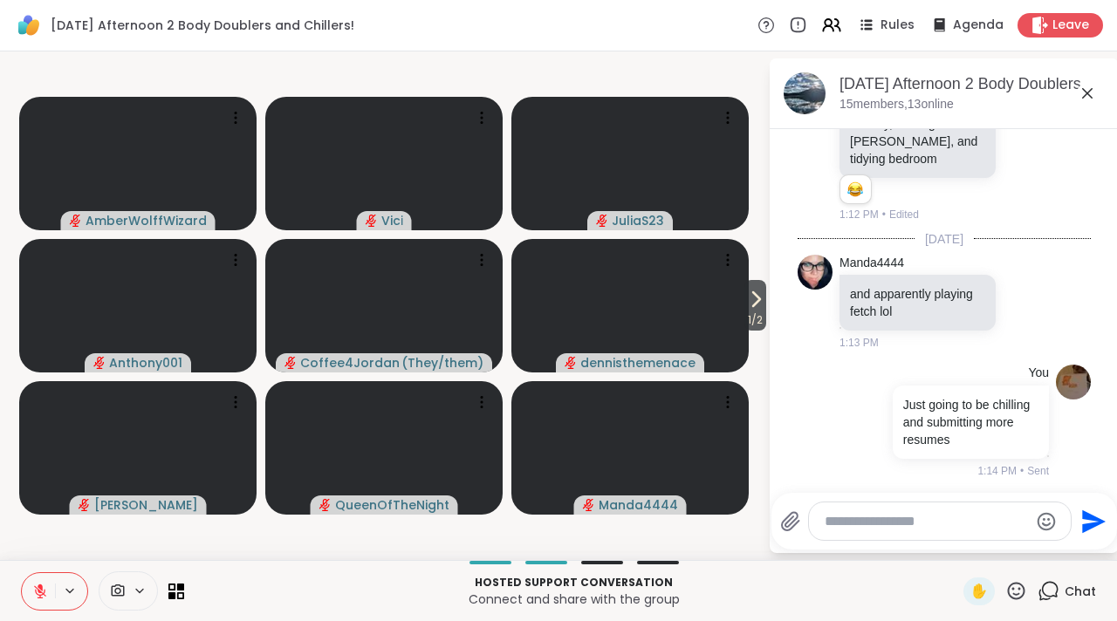
scroll to position [3579, 0]
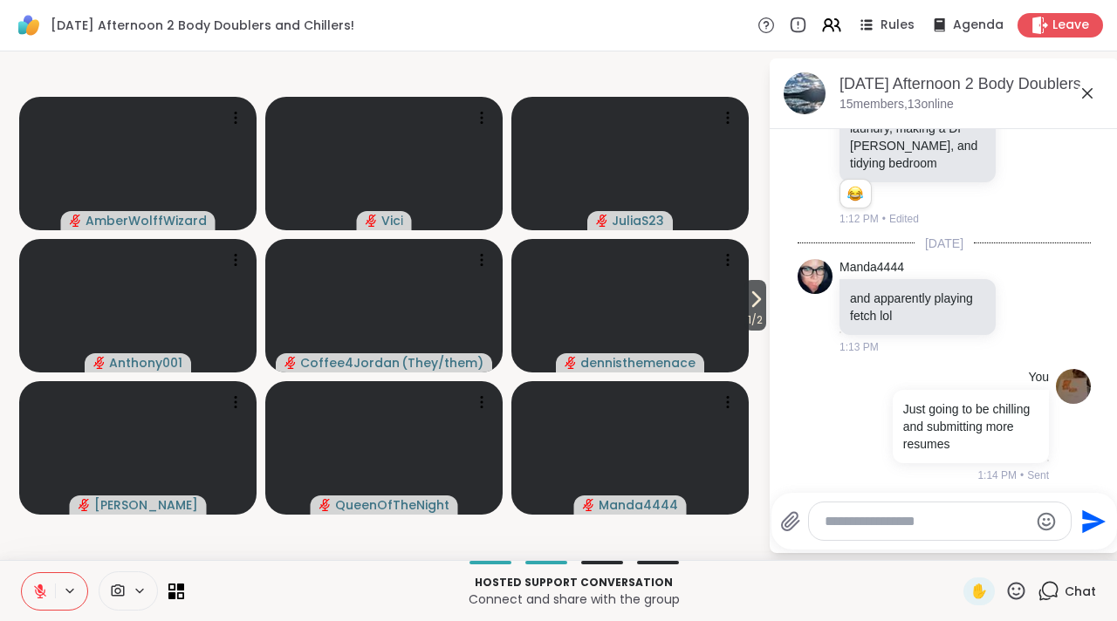
click at [1081, 95] on icon at bounding box center [1087, 93] width 21 height 21
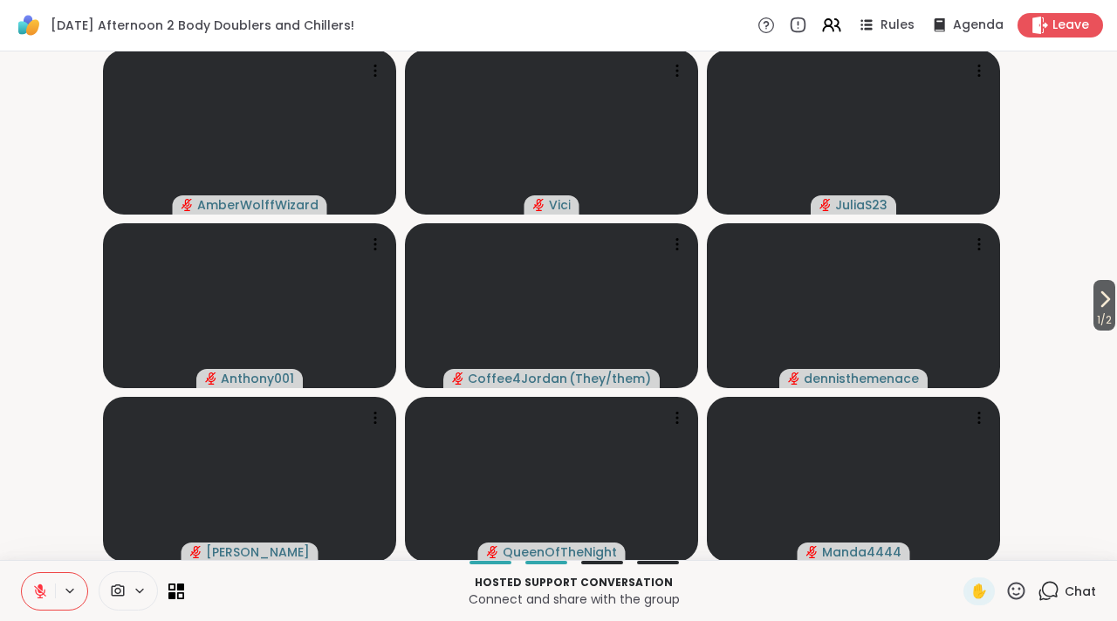
click at [1038, 587] on icon at bounding box center [1049, 591] width 22 height 22
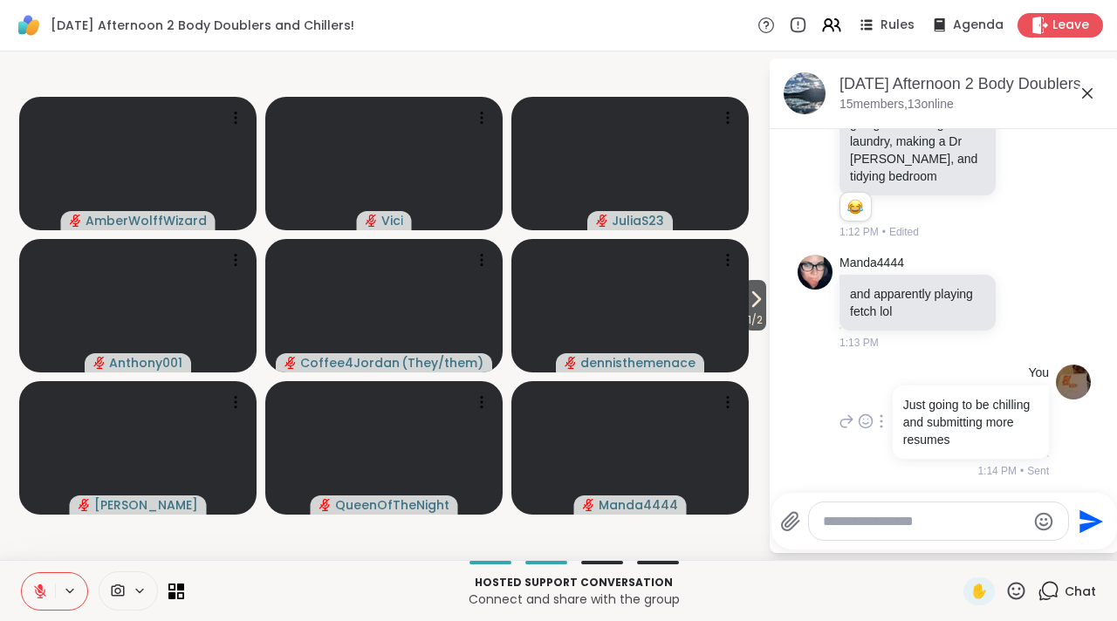
click at [874, 412] on div at bounding box center [882, 421] width 16 height 21
click at [878, 444] on div at bounding box center [881, 446] width 73 height 31
click at [880, 415] on icon at bounding box center [881, 422] width 3 height 14
click at [873, 438] on icon at bounding box center [881, 446] width 17 height 17
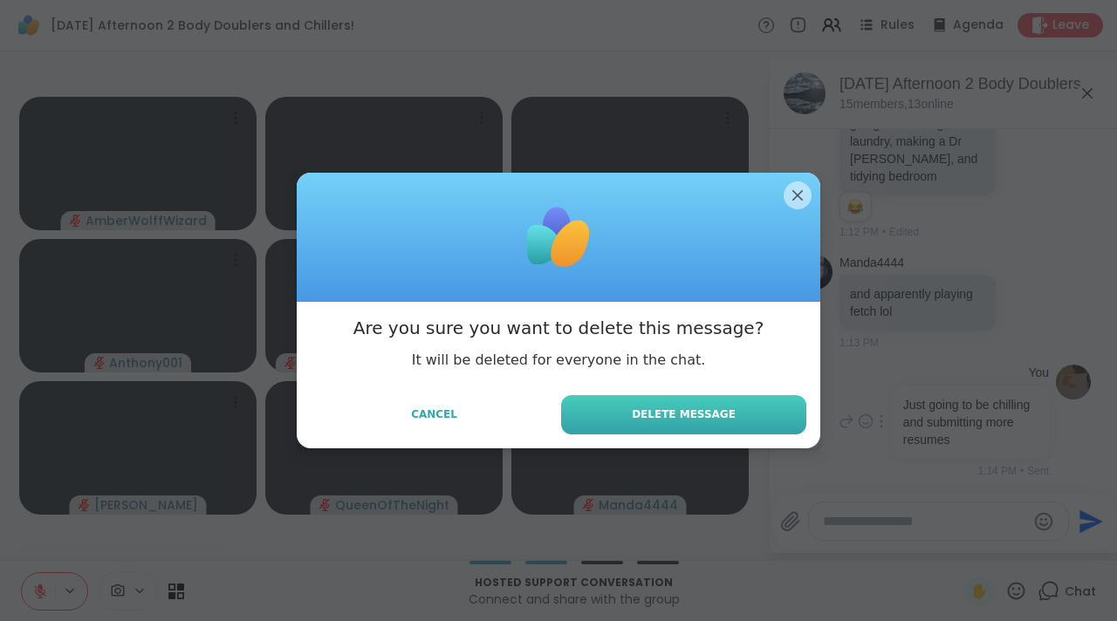
click at [779, 413] on button "Delete Message" at bounding box center [683, 414] width 245 height 39
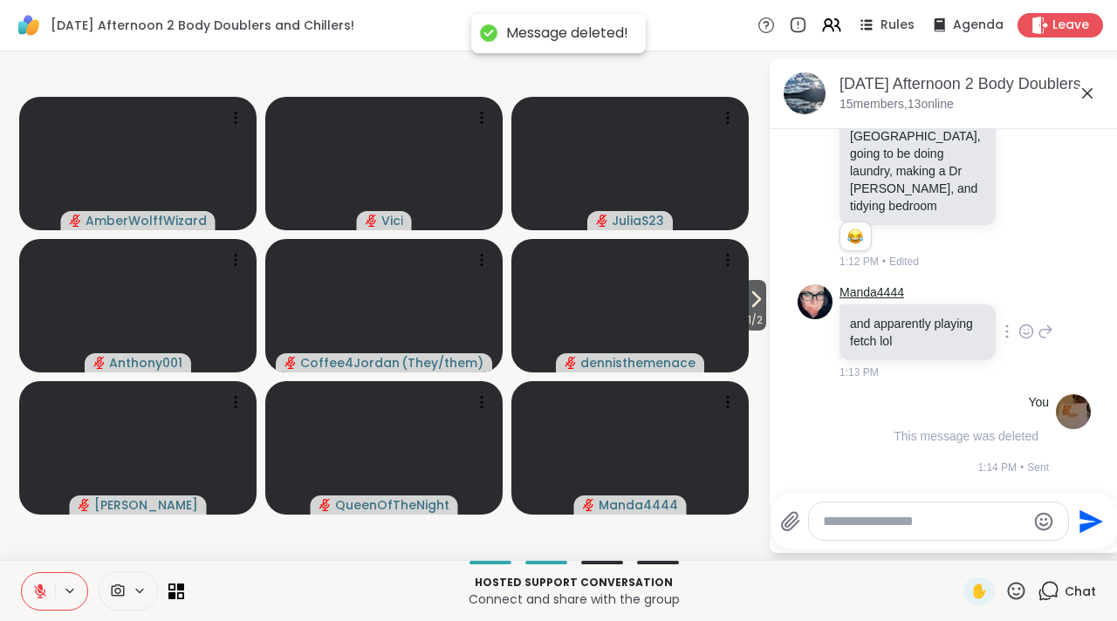
scroll to position [3515, 0]
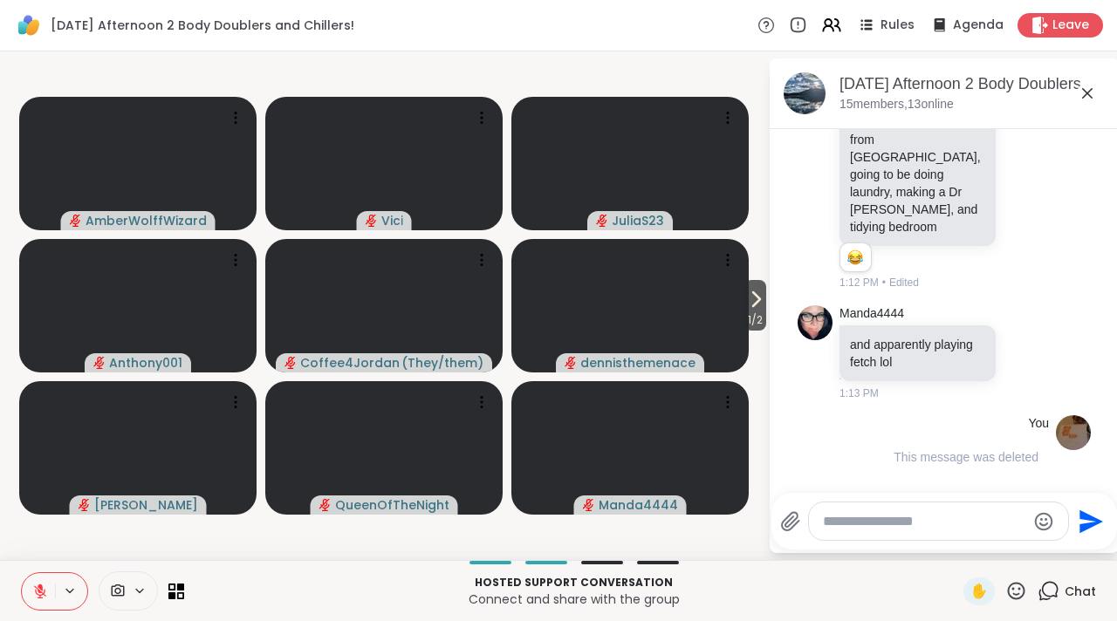
click at [1087, 93] on icon at bounding box center [1087, 93] width 21 height 21
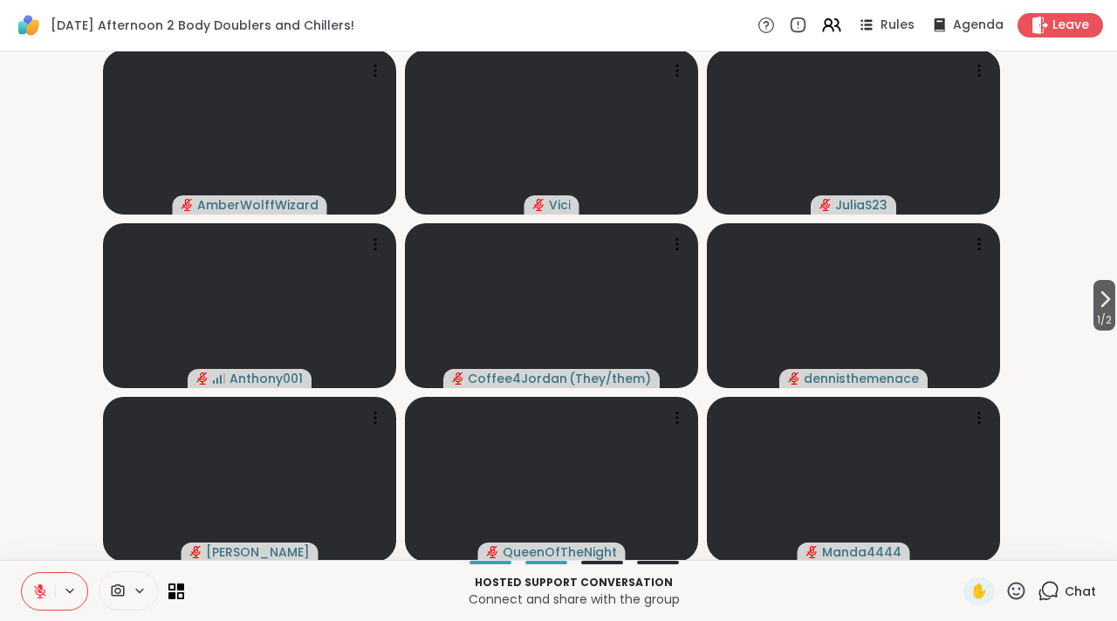
click at [1005, 593] on icon at bounding box center [1016, 591] width 22 height 22
click at [1038, 590] on icon at bounding box center [1049, 591] width 22 height 22
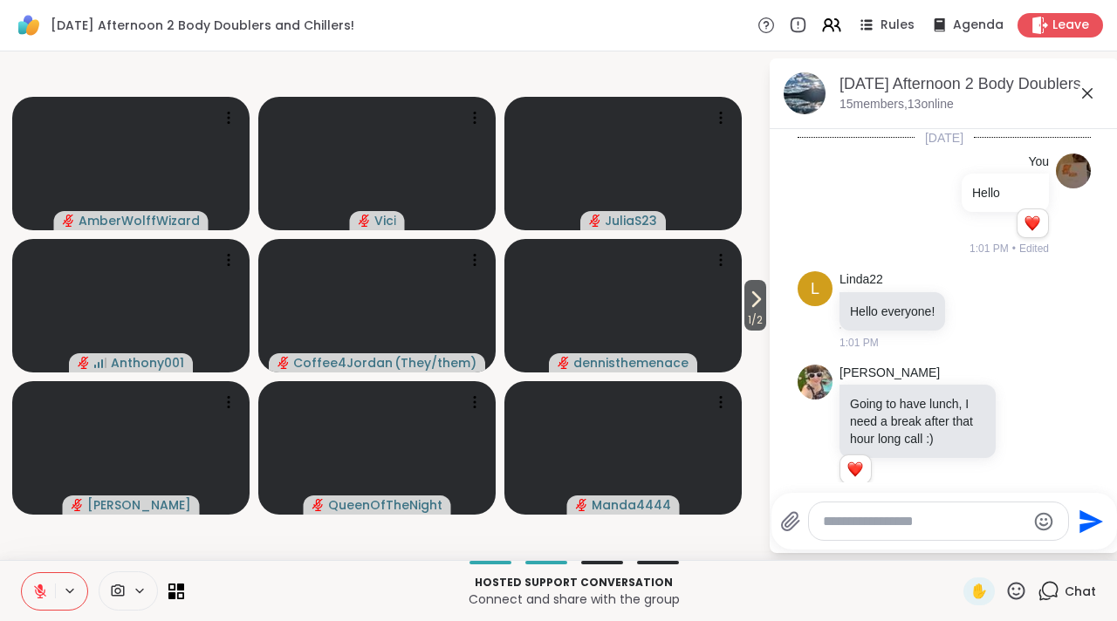
click at [924, 528] on textarea "Type your message" at bounding box center [924, 521] width 203 height 17
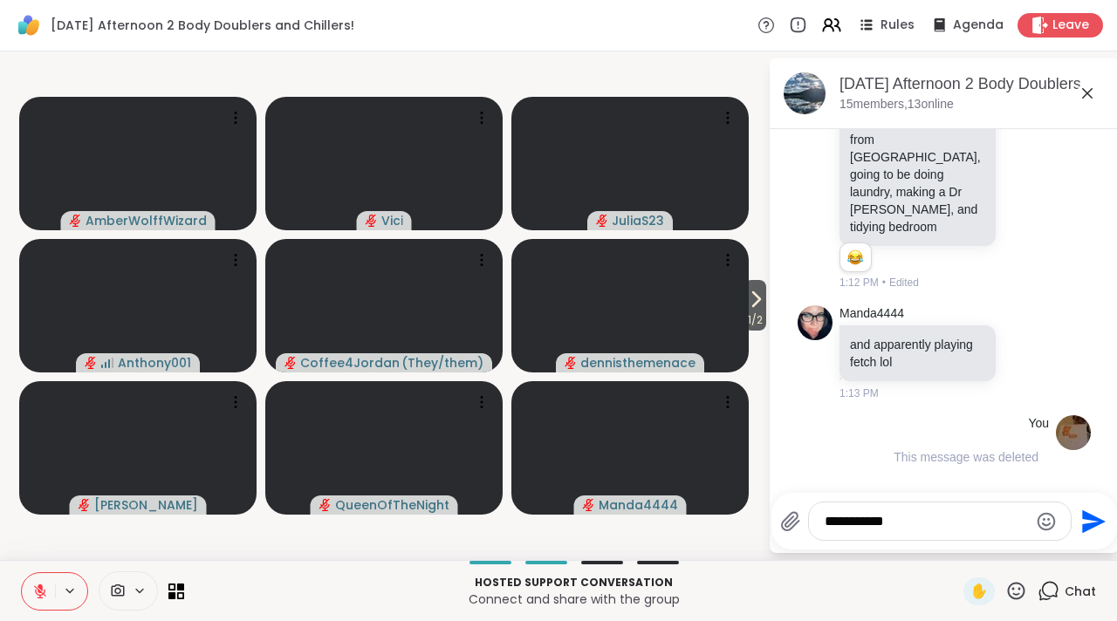
type textarea "**********"
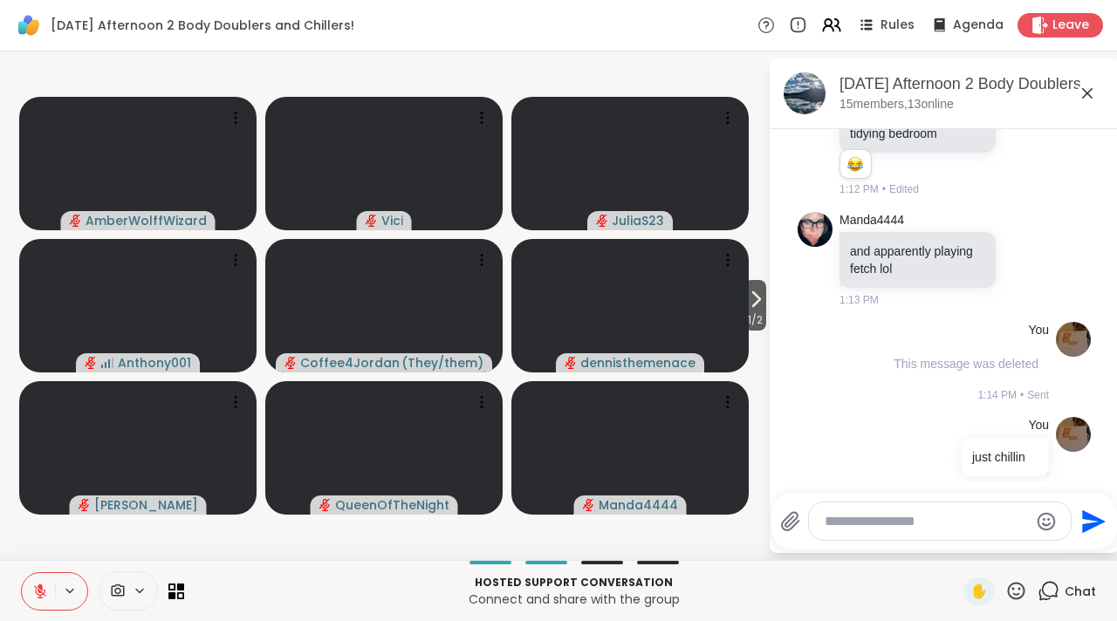
click at [1087, 96] on icon at bounding box center [1087, 93] width 21 height 21
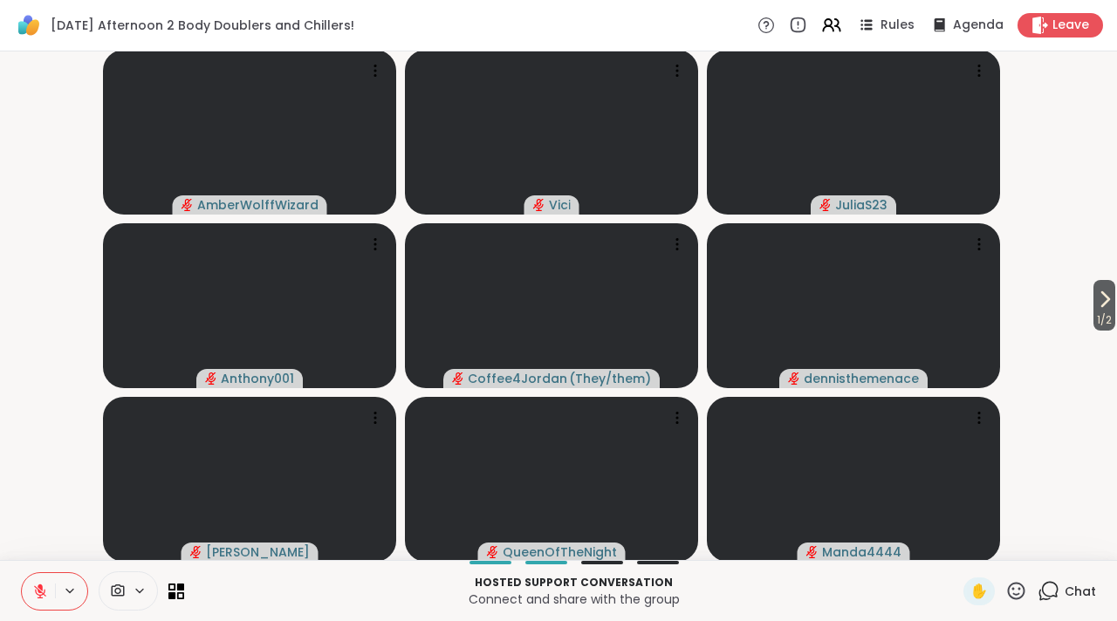
click at [1038, 590] on icon at bounding box center [1049, 591] width 22 height 22
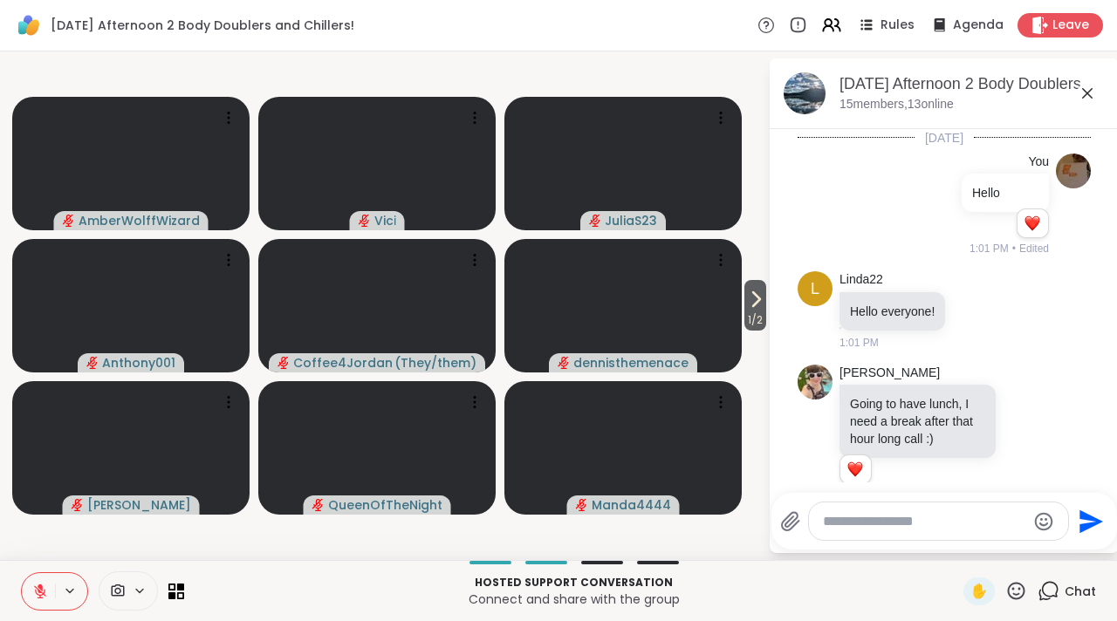
click at [940, 520] on textarea "Type your message" at bounding box center [924, 521] width 203 height 17
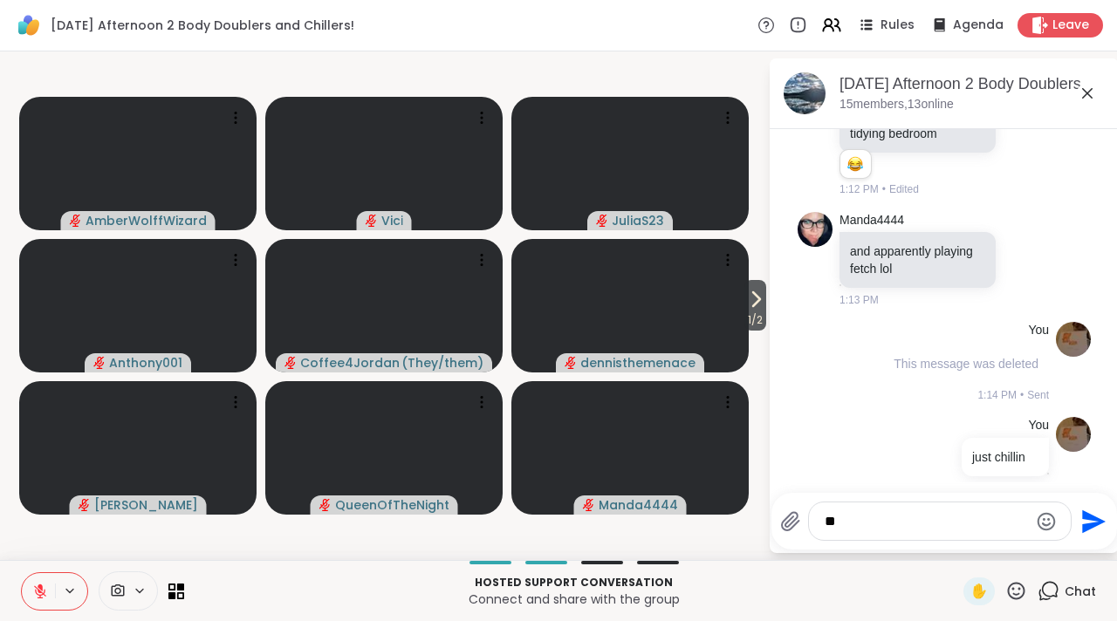
type textarea "*"
click at [911, 578] on p "Hosted support conversation" at bounding box center [574, 583] width 758 height 16
click at [875, 589] on p "Hosted support conversation" at bounding box center [574, 583] width 758 height 16
click at [868, 520] on textarea "Type your message" at bounding box center [926, 521] width 203 height 17
type textarea "**********"
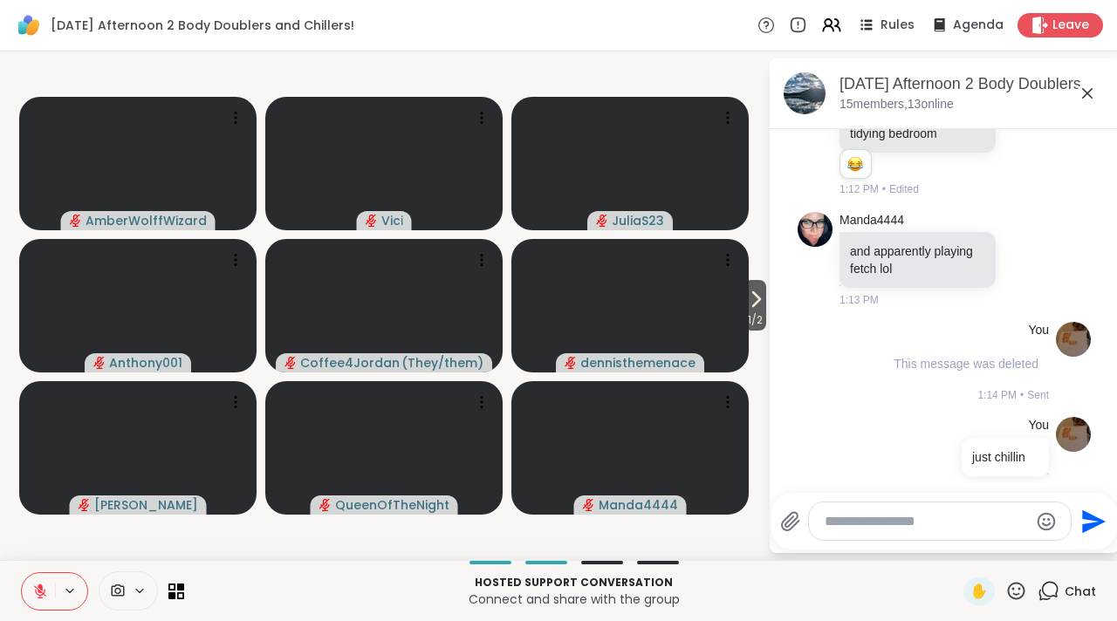
scroll to position [3701, 0]
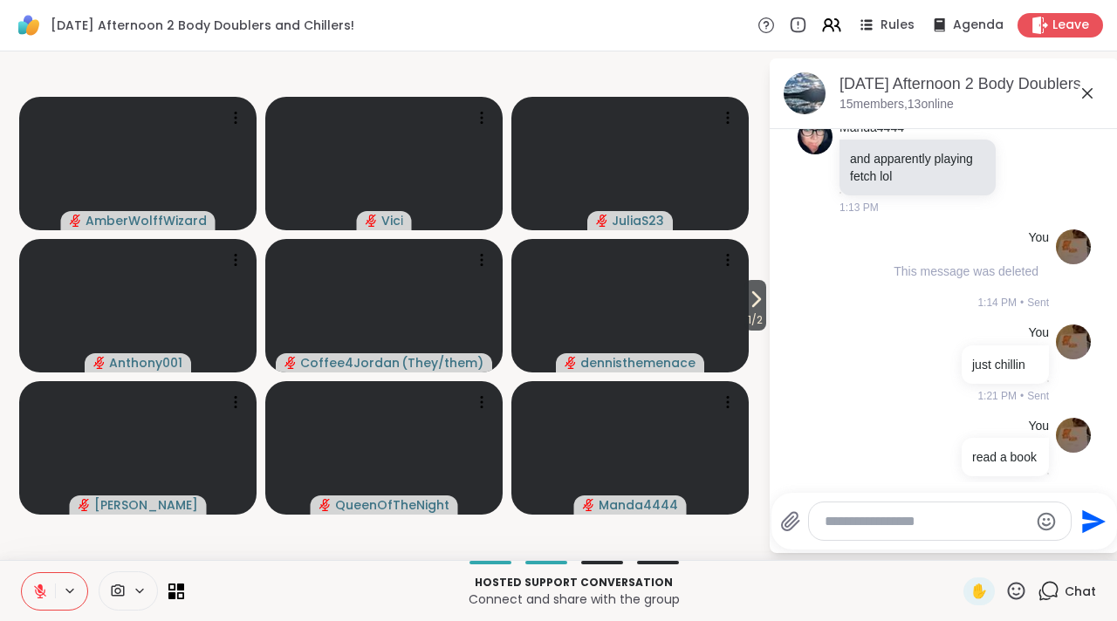
click at [1088, 93] on icon at bounding box center [1087, 93] width 10 height 10
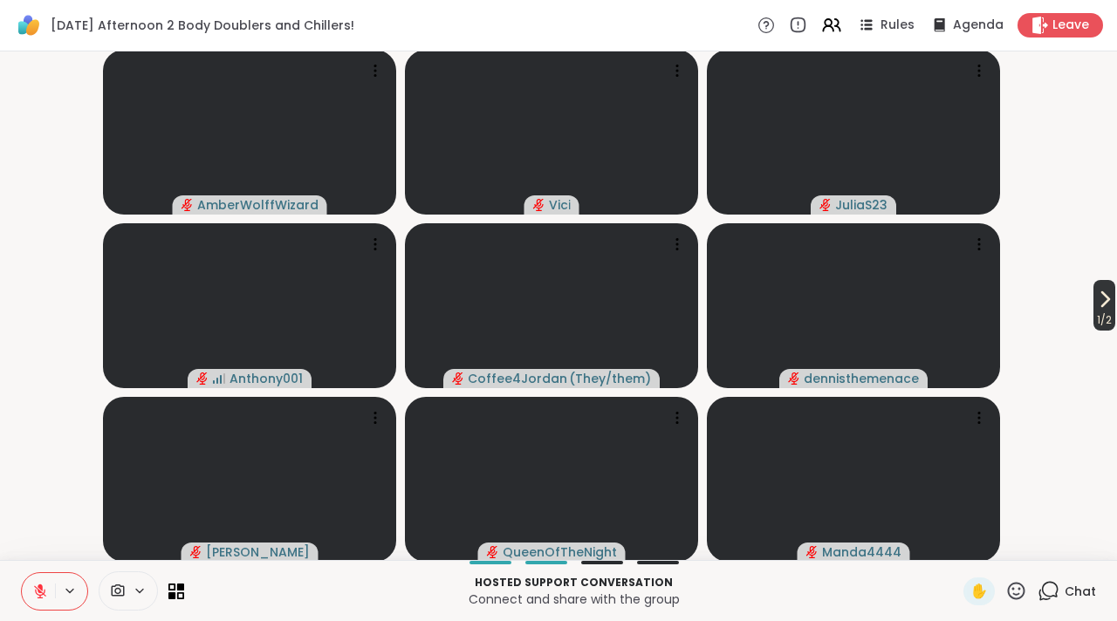
click at [1095, 300] on icon at bounding box center [1104, 299] width 21 height 21
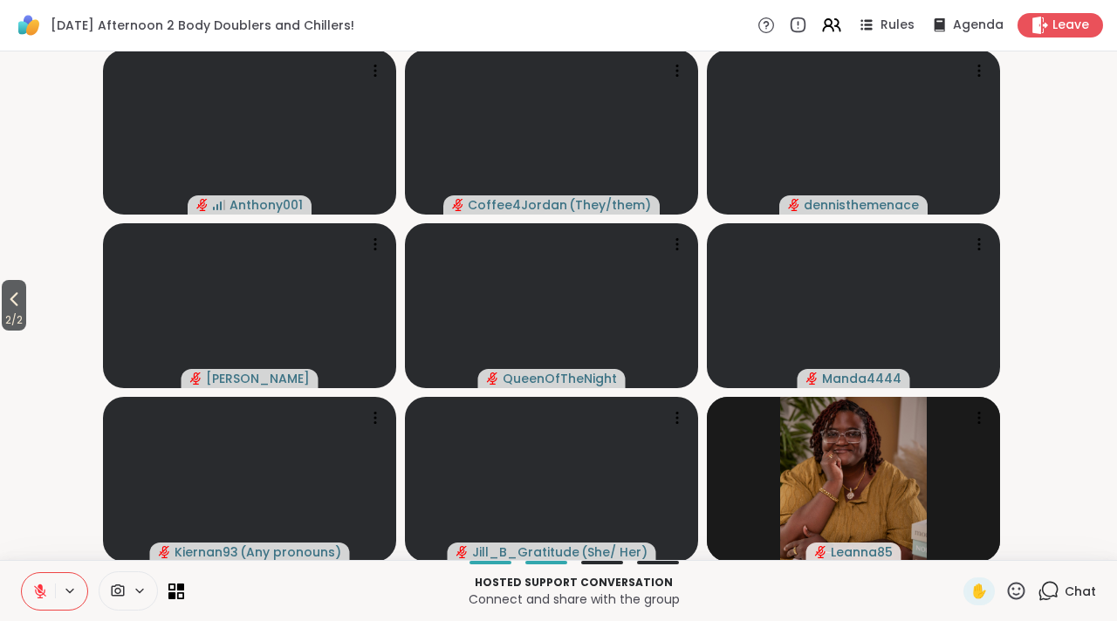
click at [0, 327] on div "2 / 2 Anthony001 Coffee4Jordan ( They/them ) dennisthemenace Adrienne_QueenOfTh…" at bounding box center [558, 305] width 1117 height 509
click at [15, 311] on span "2 / 2" at bounding box center [14, 320] width 24 height 21
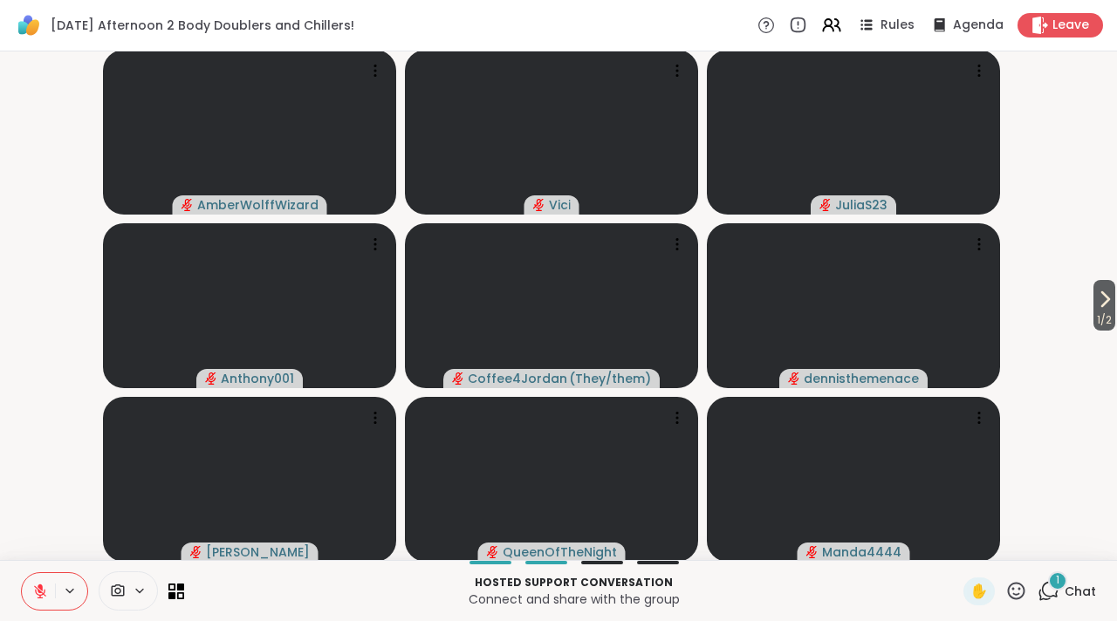
click at [1056, 581] on span "1" at bounding box center [1057, 580] width 3 height 15
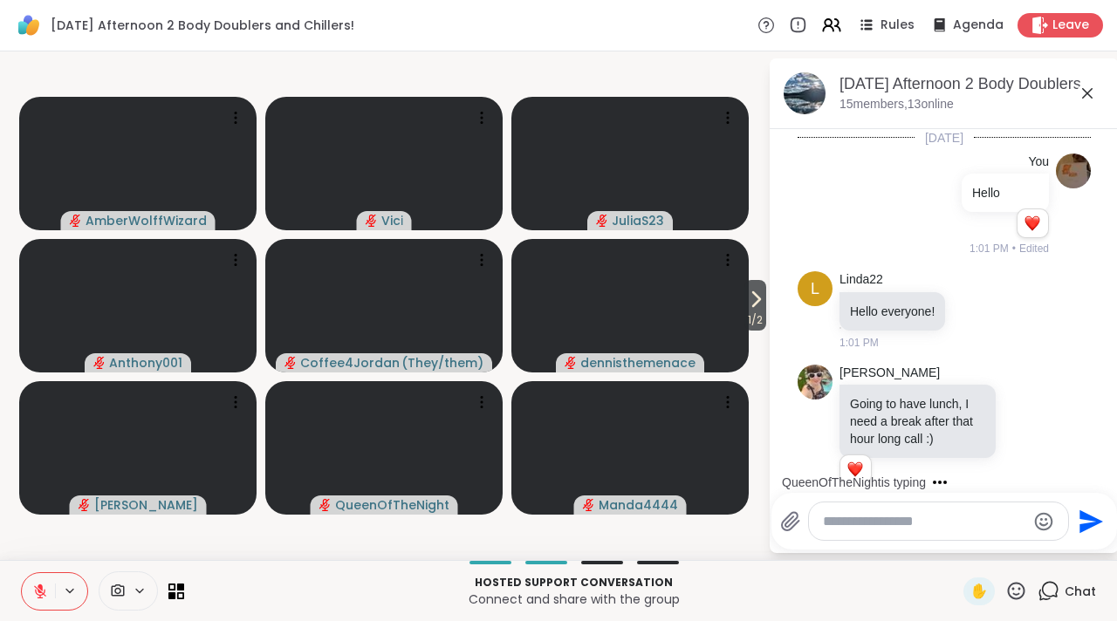
scroll to position [3854, 0]
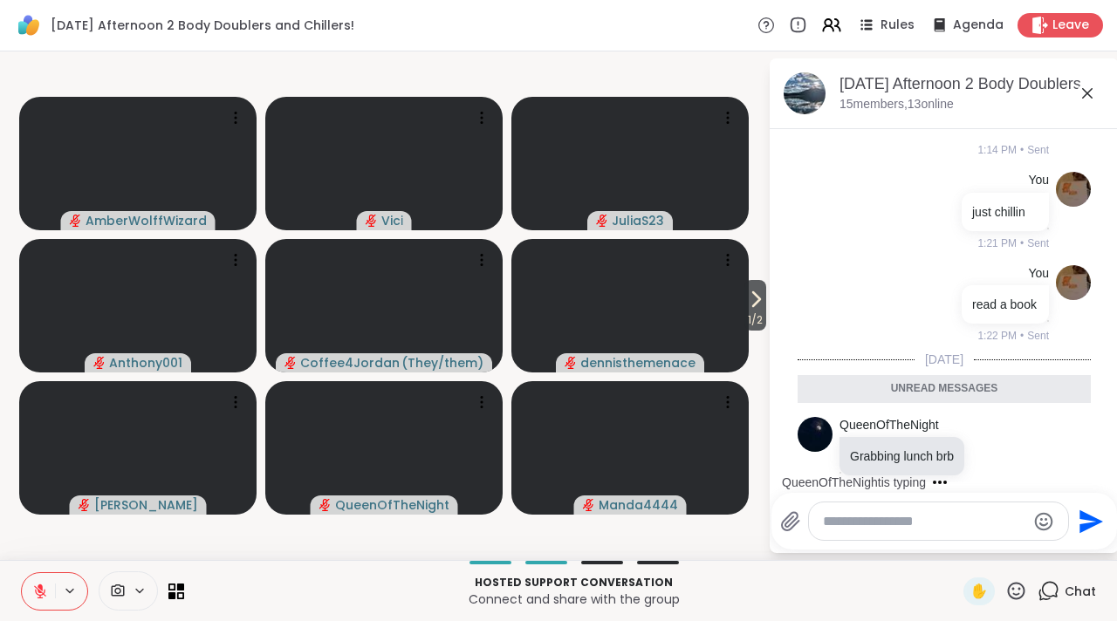
click at [984, 529] on textarea "Type your message" at bounding box center [924, 521] width 203 height 17
type textarea "**"
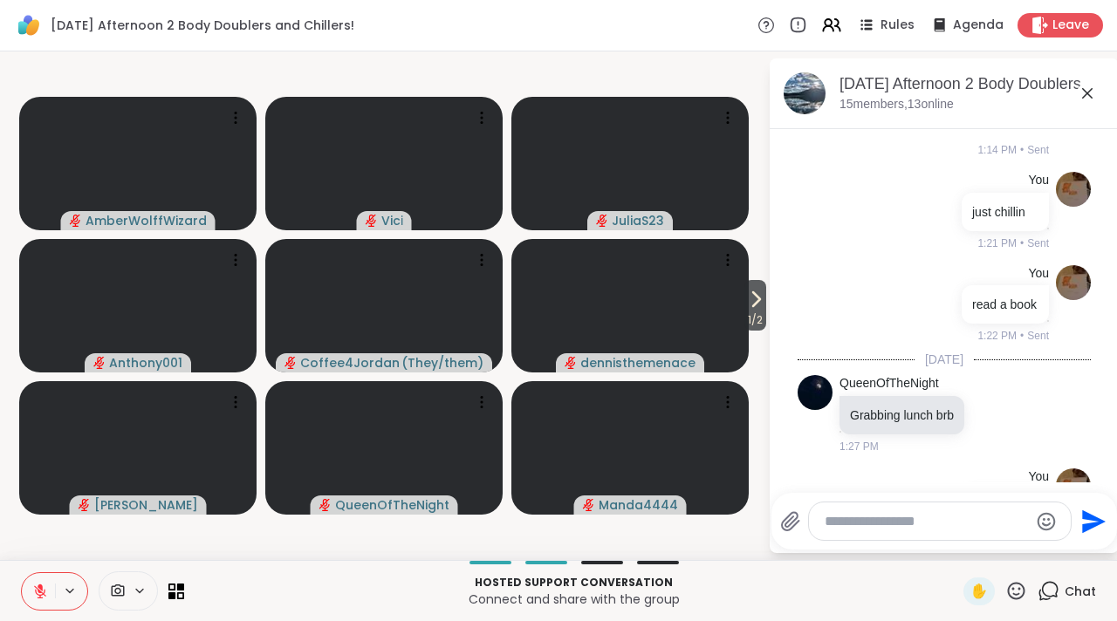
scroll to position [3906, 0]
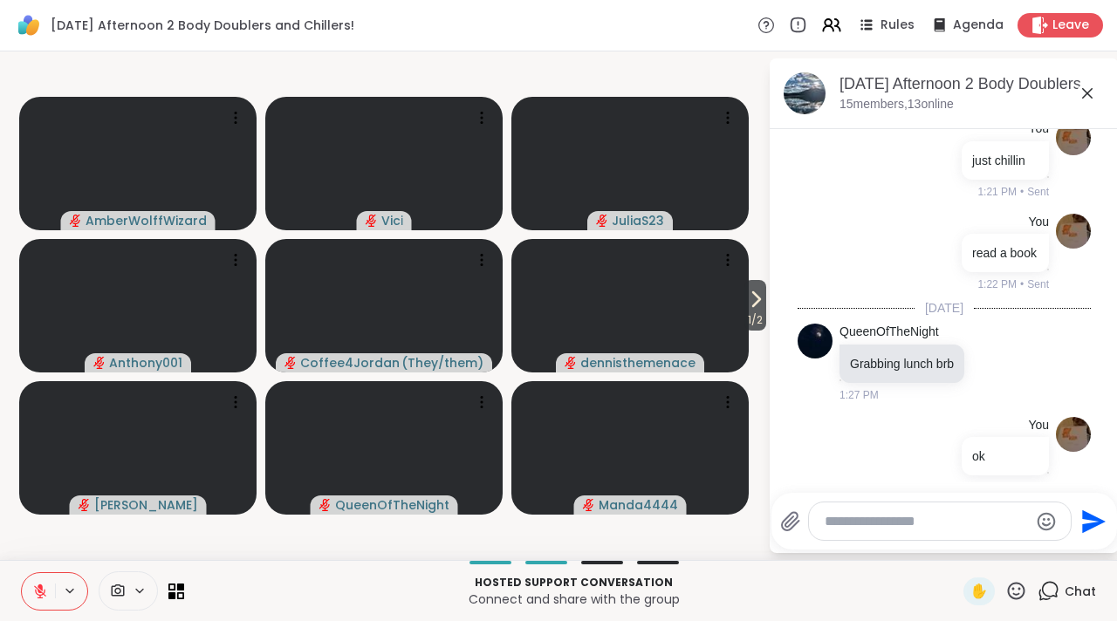
click at [1080, 71] on div "Tuesday Afternoon 2 Body Doublers and Chillers!, Oct 07 15 members, 13 online" at bounding box center [944, 93] width 349 height 71
click at [1085, 92] on icon at bounding box center [1087, 93] width 21 height 21
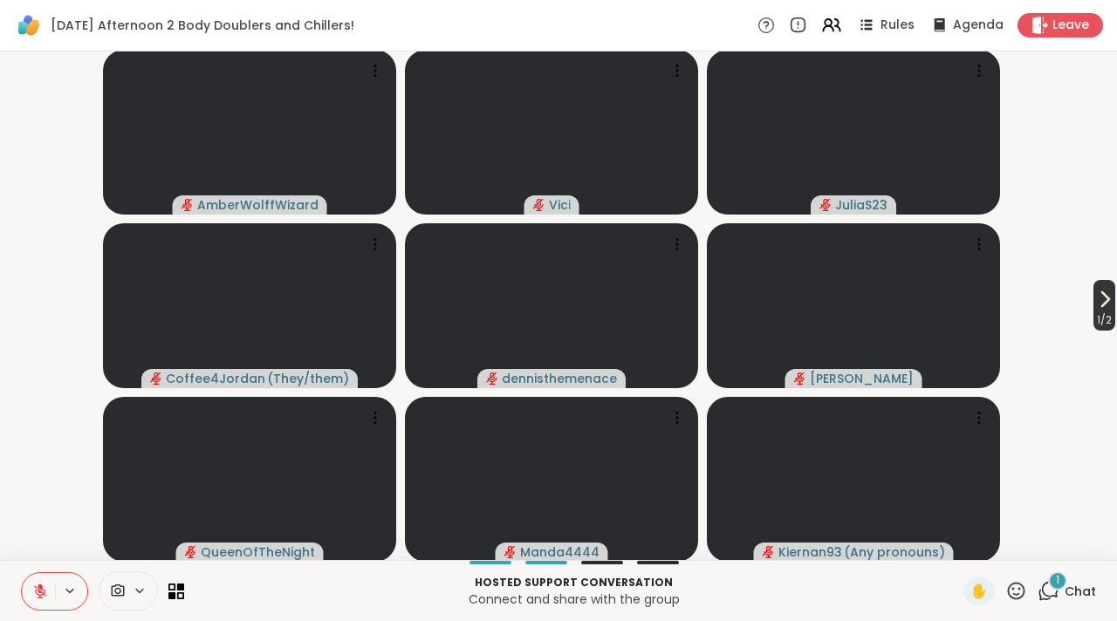
click at [1094, 314] on span "1 / 2" at bounding box center [1105, 320] width 22 height 21
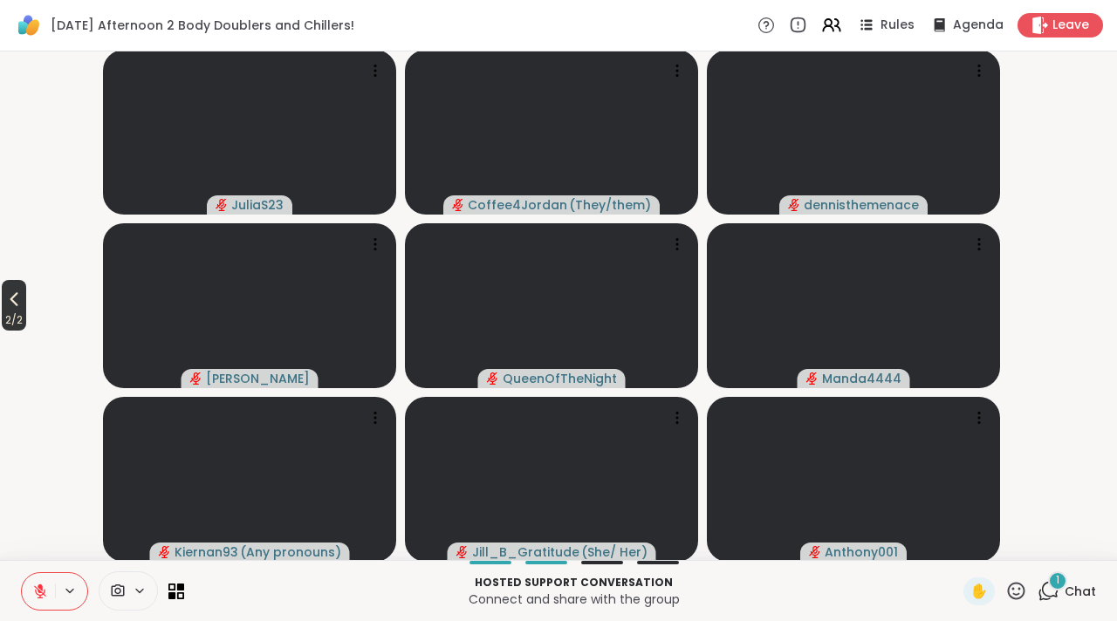
click at [16, 316] on span "2 / 2" at bounding box center [14, 320] width 24 height 21
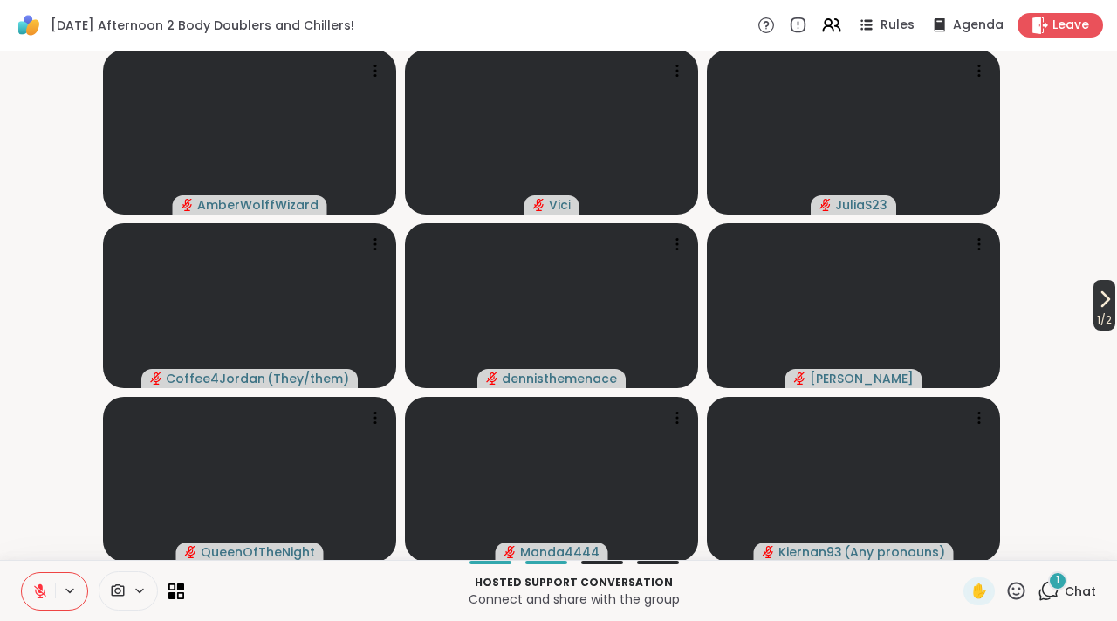
click at [1094, 303] on icon at bounding box center [1104, 299] width 21 height 21
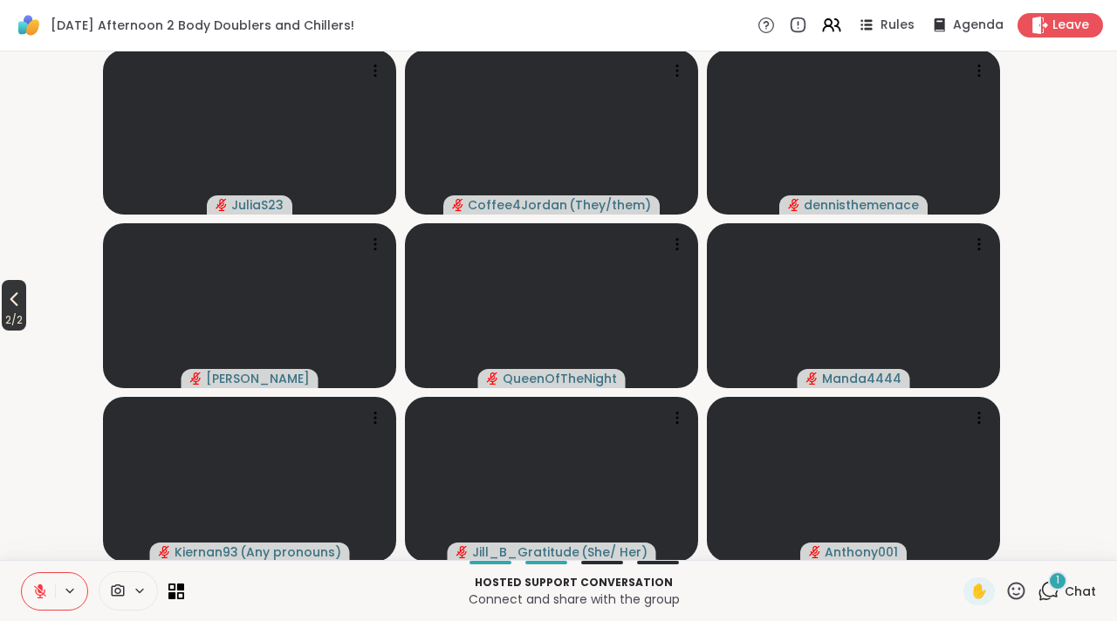
click at [24, 309] on icon at bounding box center [13, 299] width 21 height 21
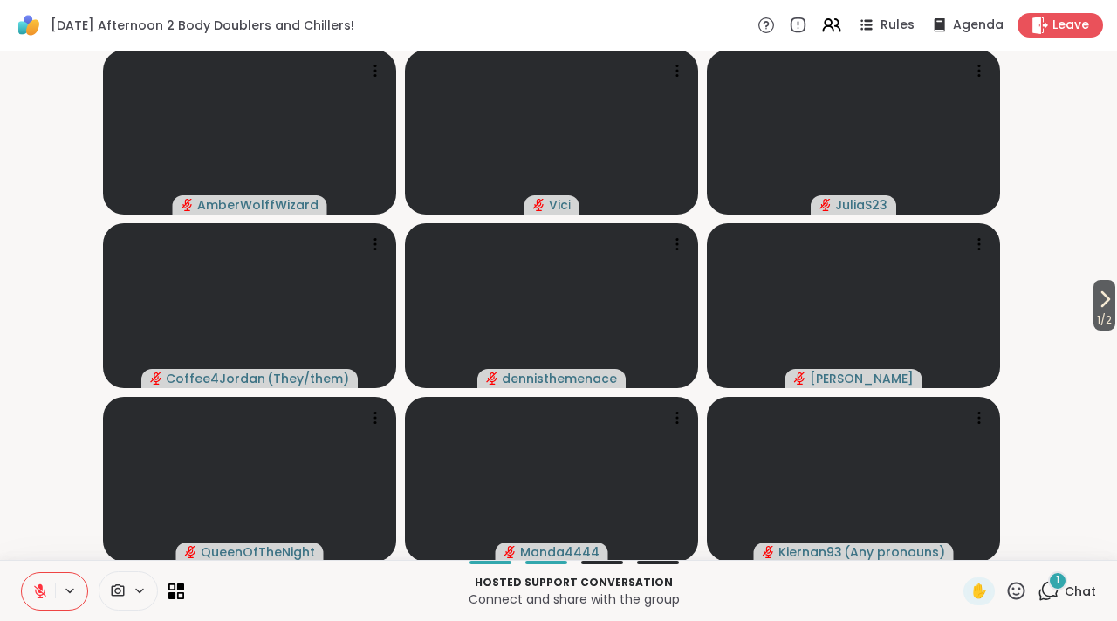
click at [1042, 595] on icon at bounding box center [1050, 590] width 17 height 16
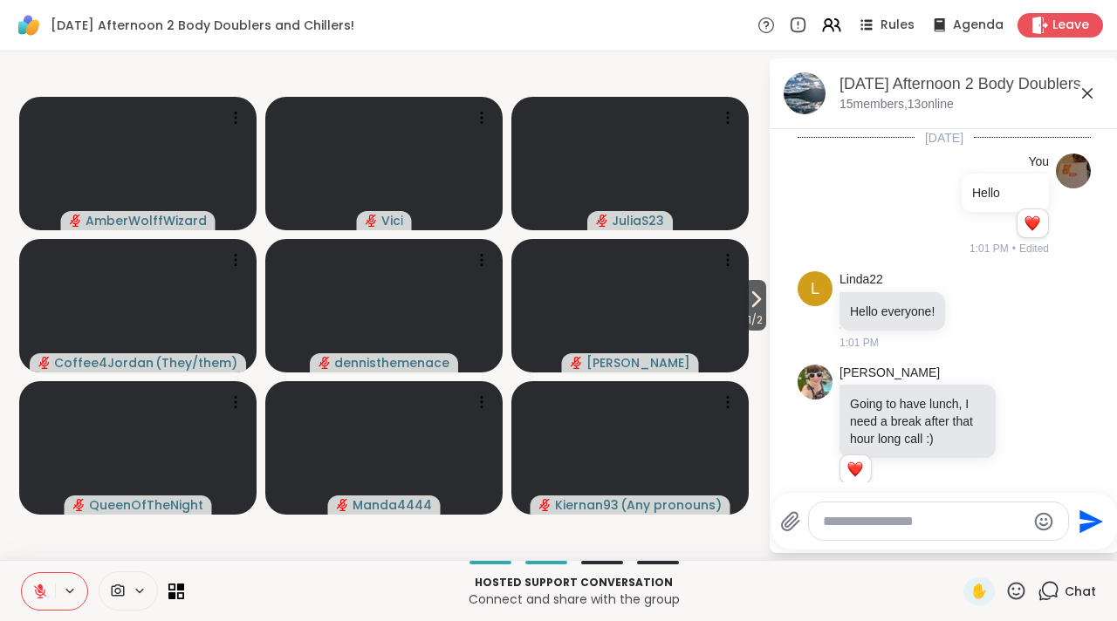
scroll to position [4167, 0]
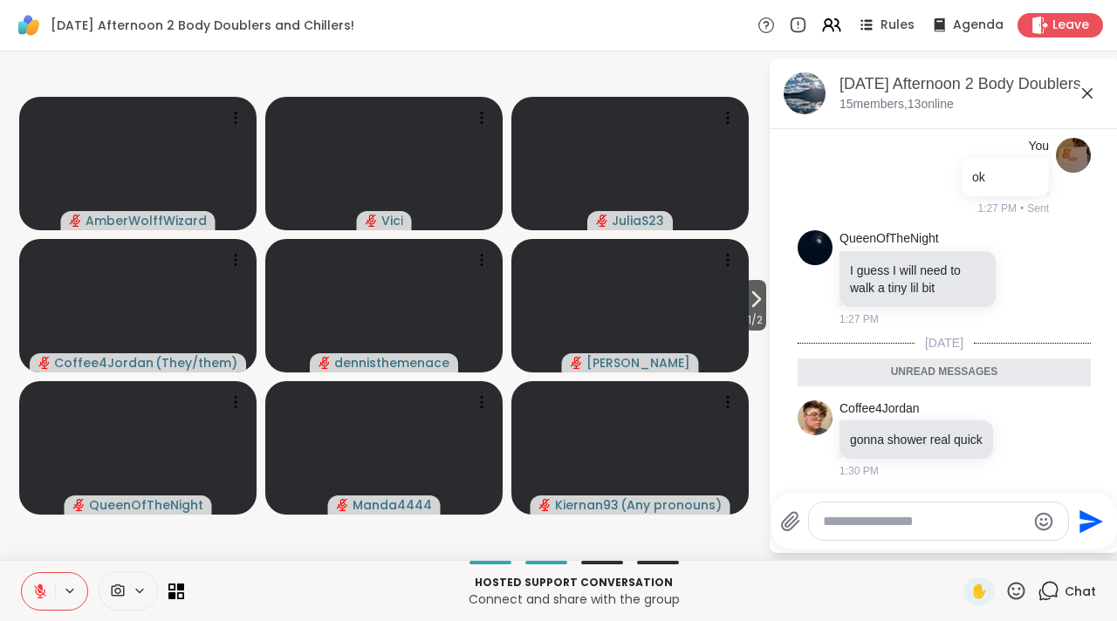
click at [915, 527] on textarea "Type your message" at bounding box center [924, 521] width 203 height 17
type textarea "**"
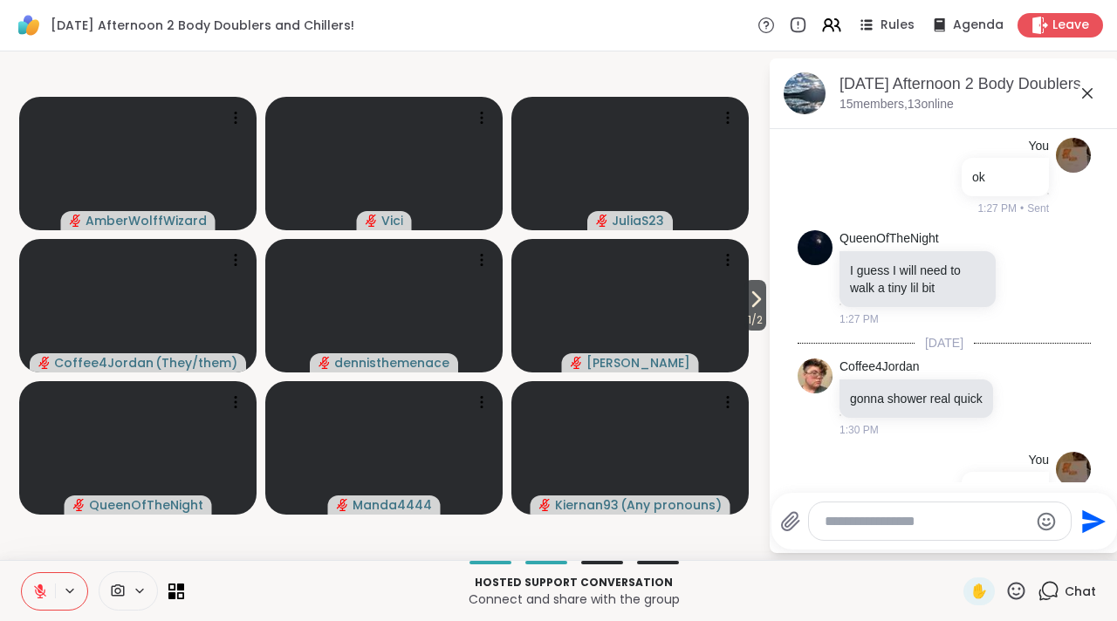
scroll to position [4219, 0]
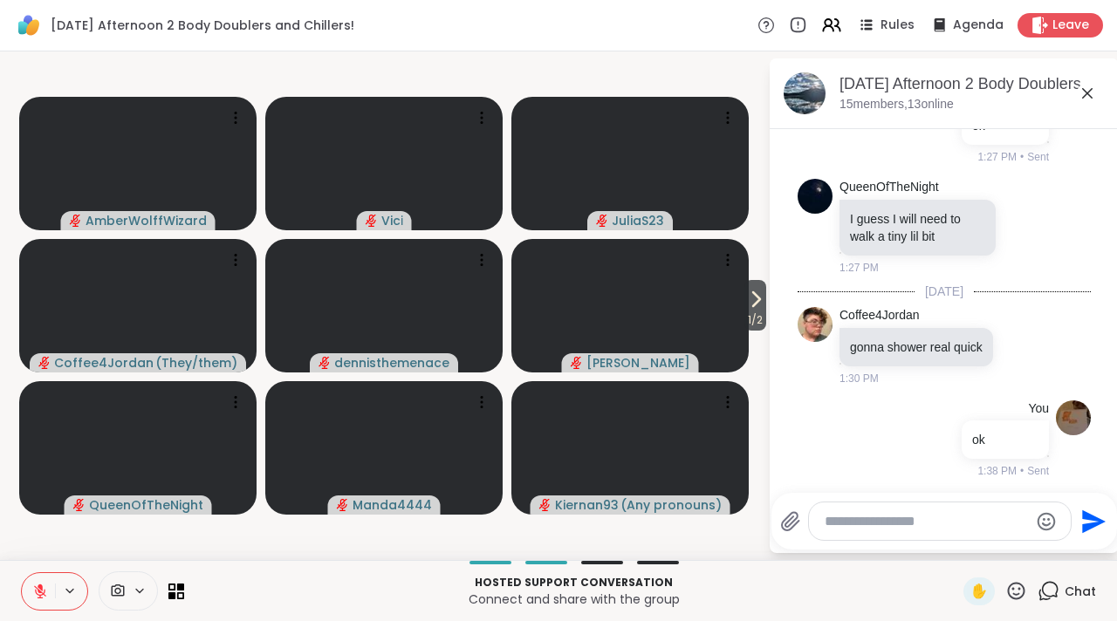
click at [1085, 88] on icon at bounding box center [1087, 93] width 21 height 21
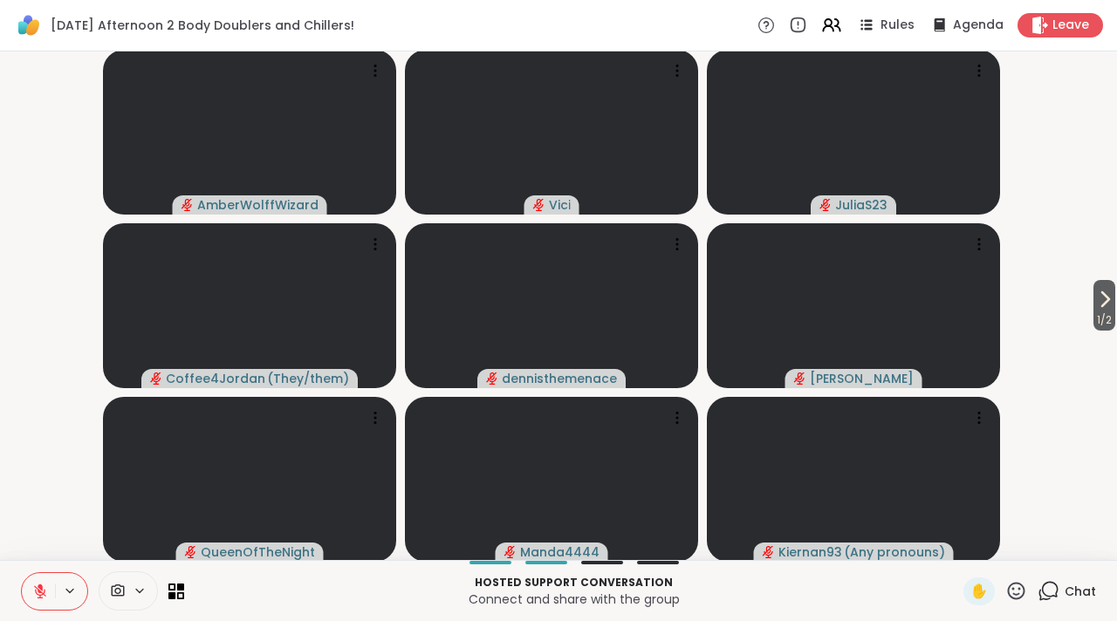
click at [1038, 593] on icon at bounding box center [1049, 591] width 22 height 22
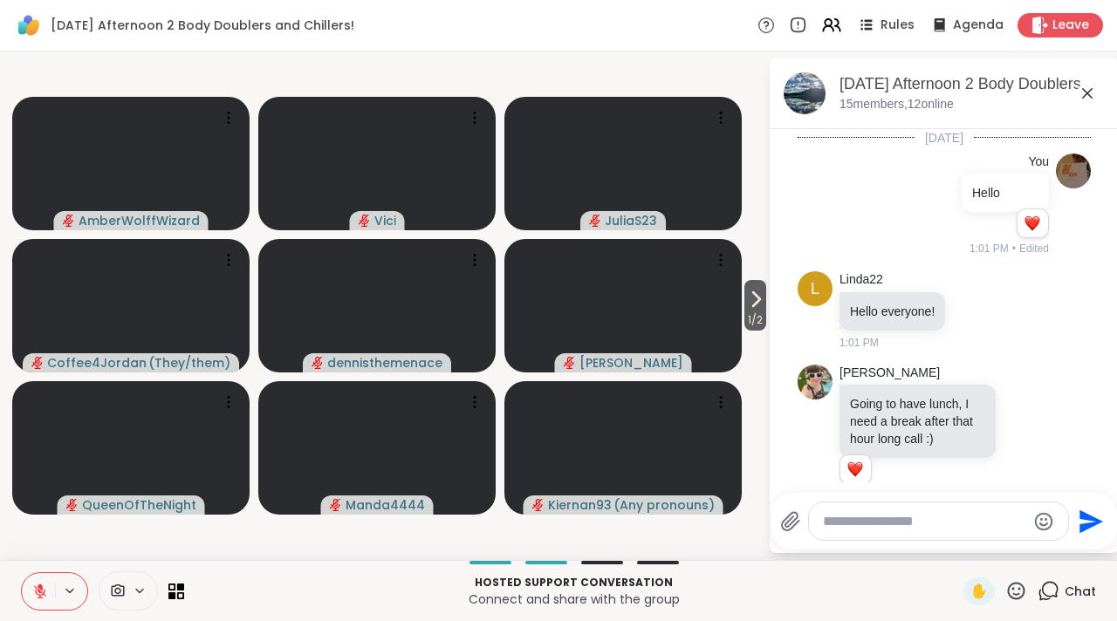
click at [964, 527] on textarea "Type your message" at bounding box center [924, 521] width 203 height 17
click at [915, 517] on textarea "Type your message" at bounding box center [924, 521] width 203 height 17
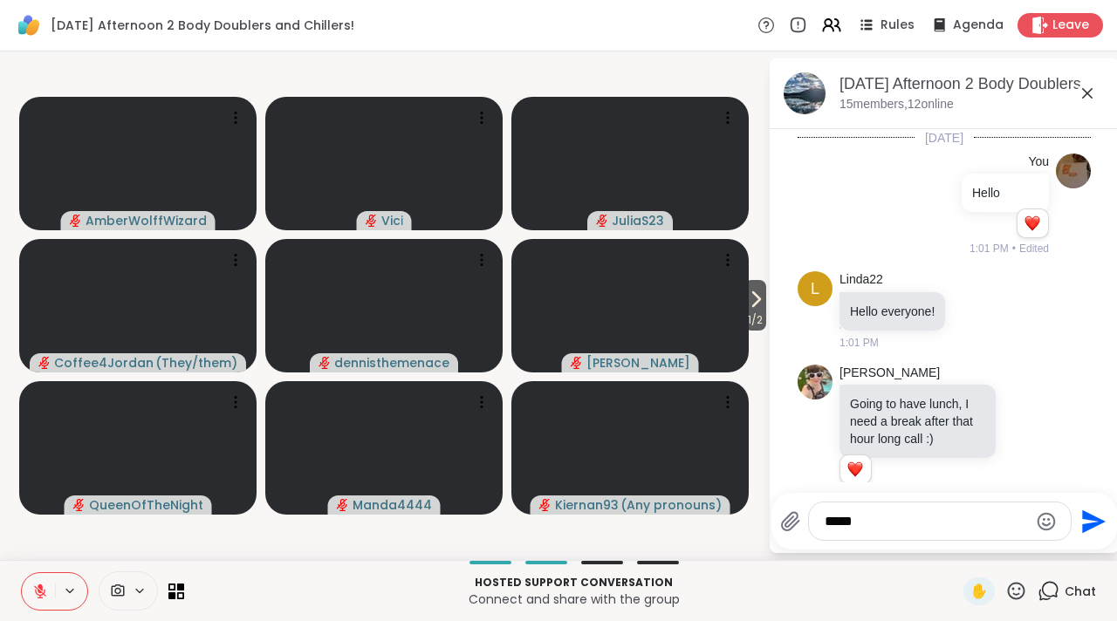
scroll to position [4201, 0]
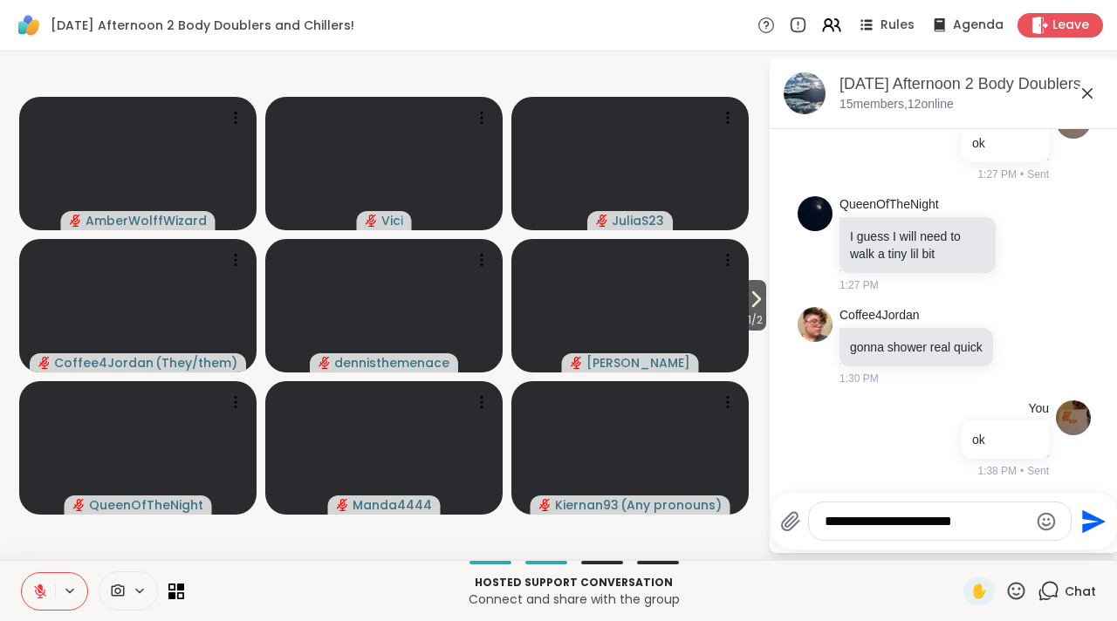
type textarea "**********"
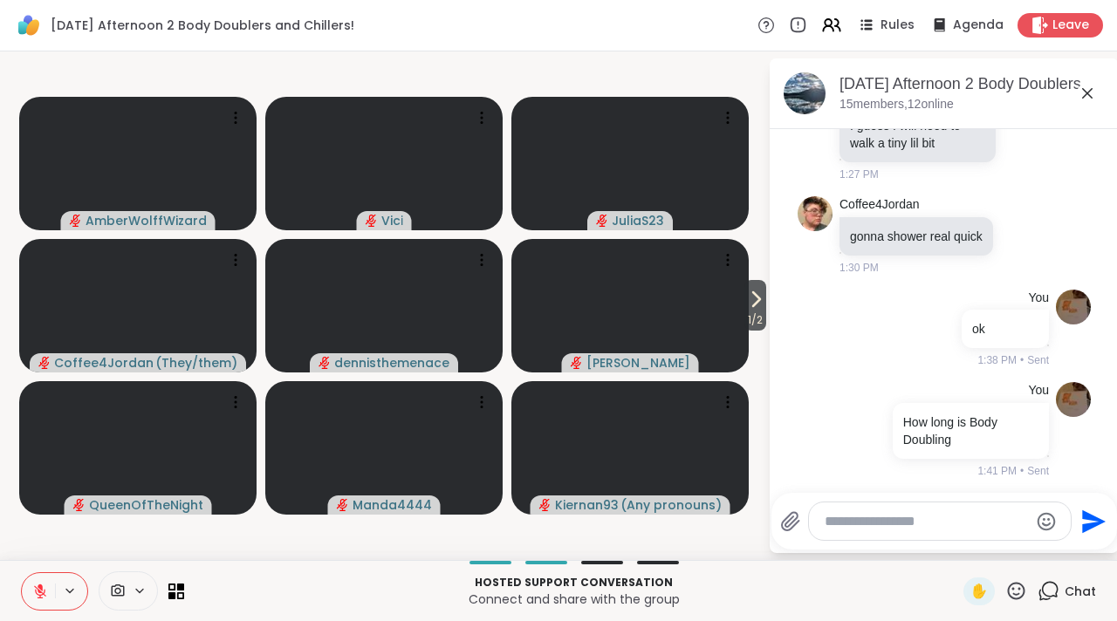
click at [1082, 93] on icon at bounding box center [1087, 93] width 21 height 21
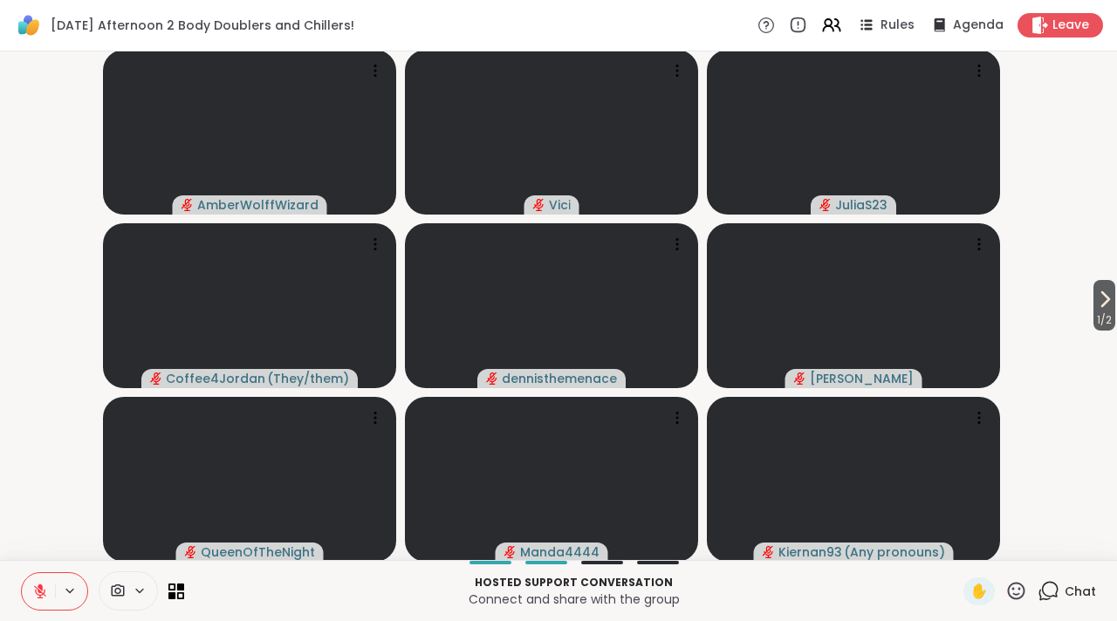
click at [1072, 305] on video-player-container "1 / 2 AmberWolffWizard Vici JuliaS23 Coffee4Jordan ( They/them ) dennisthemenac…" at bounding box center [558, 305] width 1096 height 495
click at [1094, 308] on icon at bounding box center [1104, 299] width 21 height 21
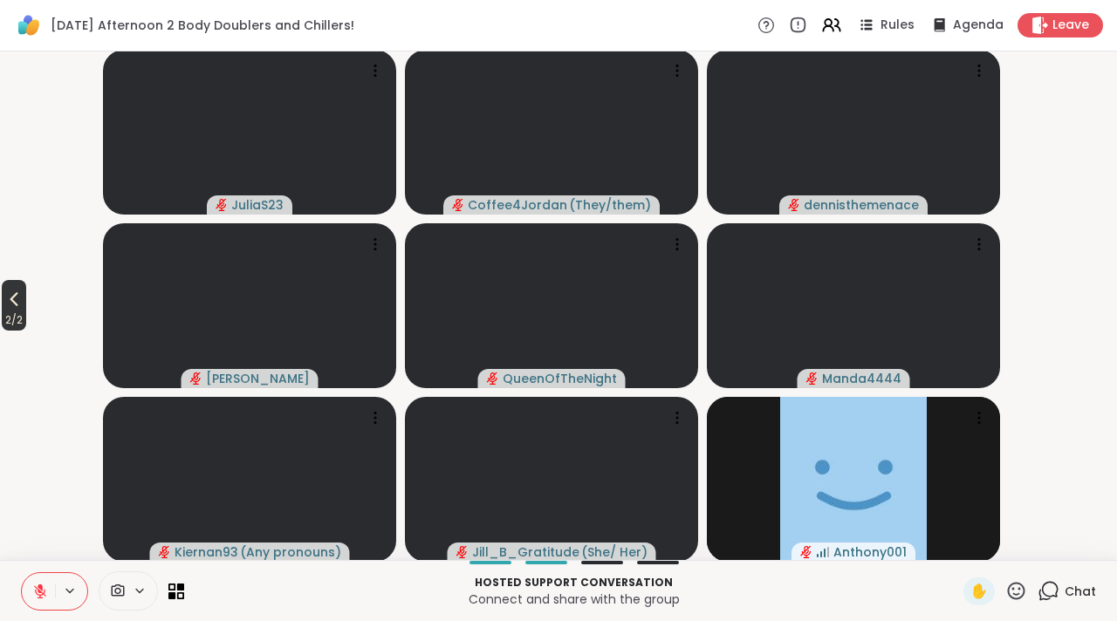
click at [24, 330] on span "2 / 2" at bounding box center [14, 320] width 24 height 21
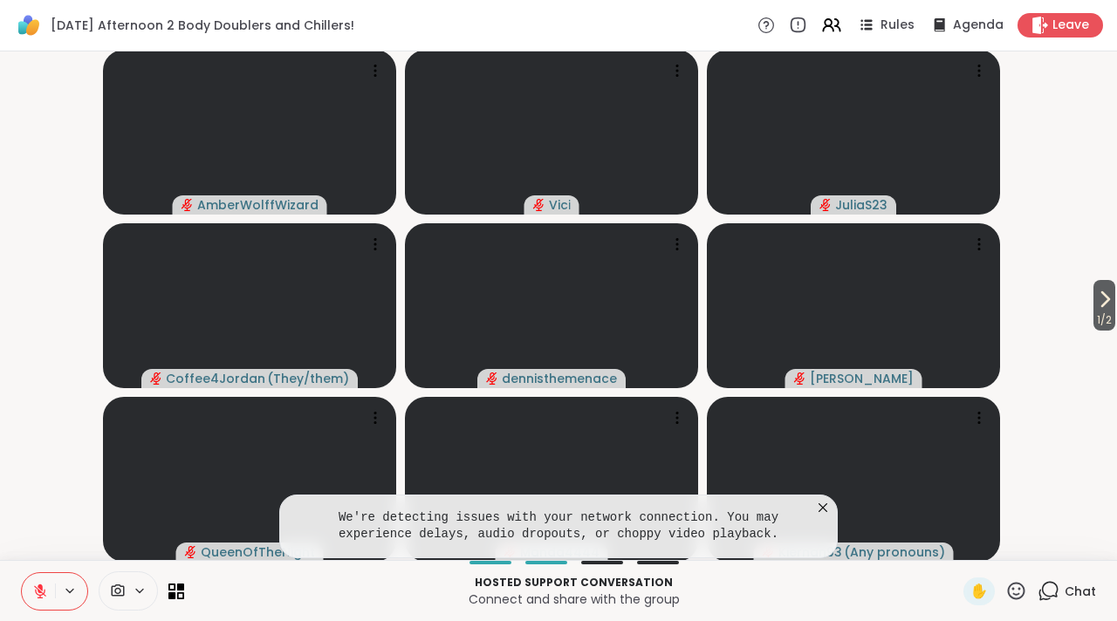
click at [814, 506] on icon at bounding box center [822, 507] width 17 height 17
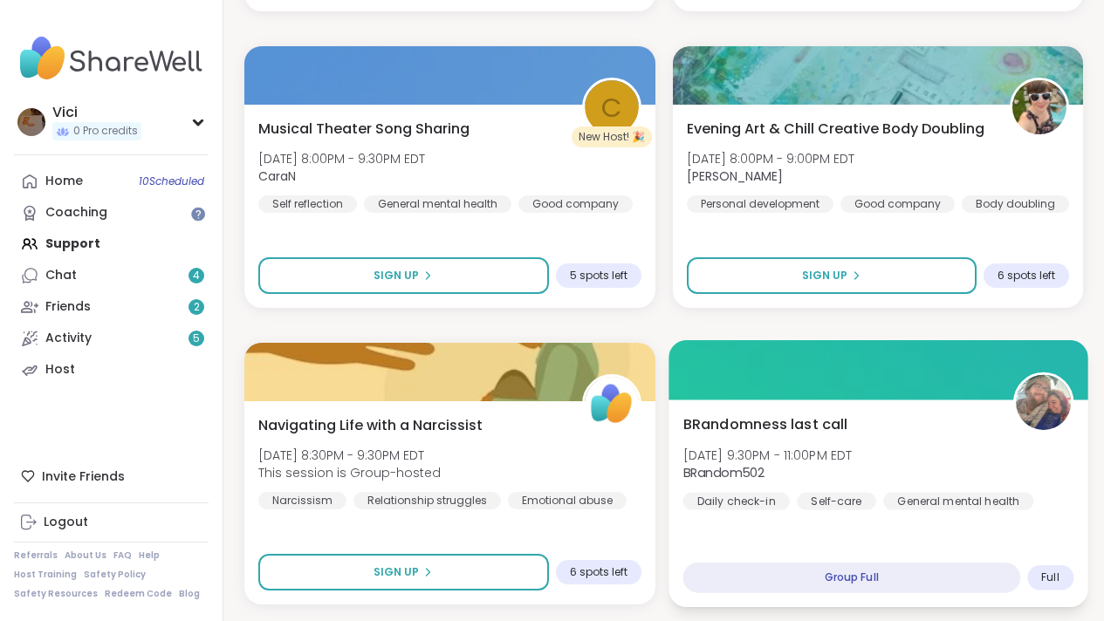
scroll to position [4355, 0]
